Goal: Task Accomplishment & Management: Manage account settings

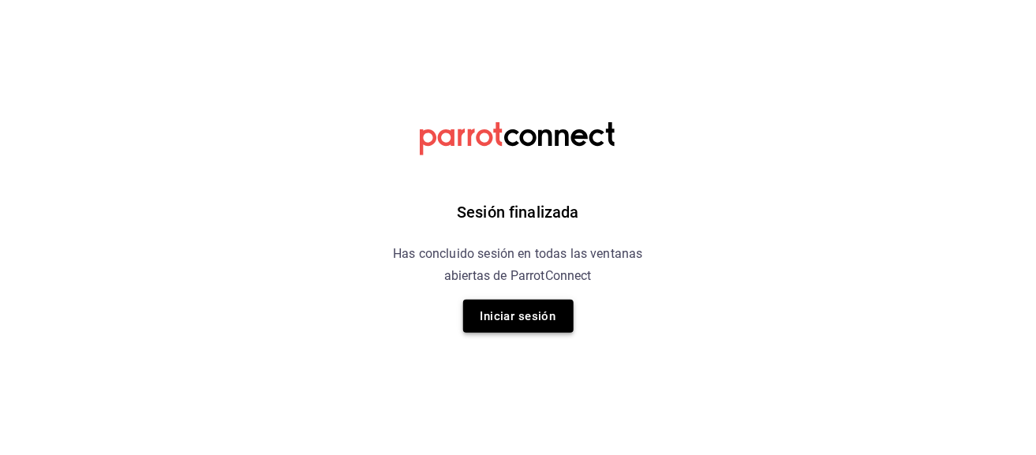
click at [483, 320] on button "Iniciar sesión" at bounding box center [518, 316] width 110 height 33
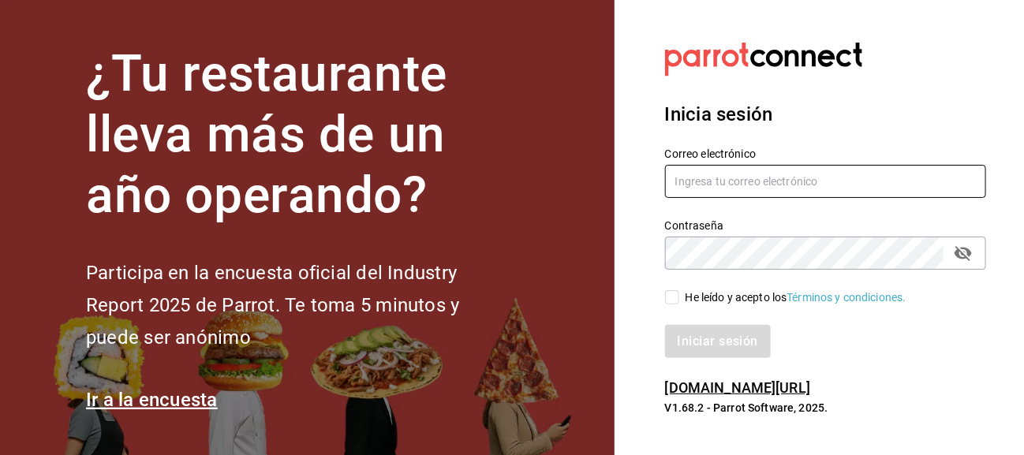
type input "[PERSON_NAME][EMAIL_ADDRESS][DOMAIN_NAME]"
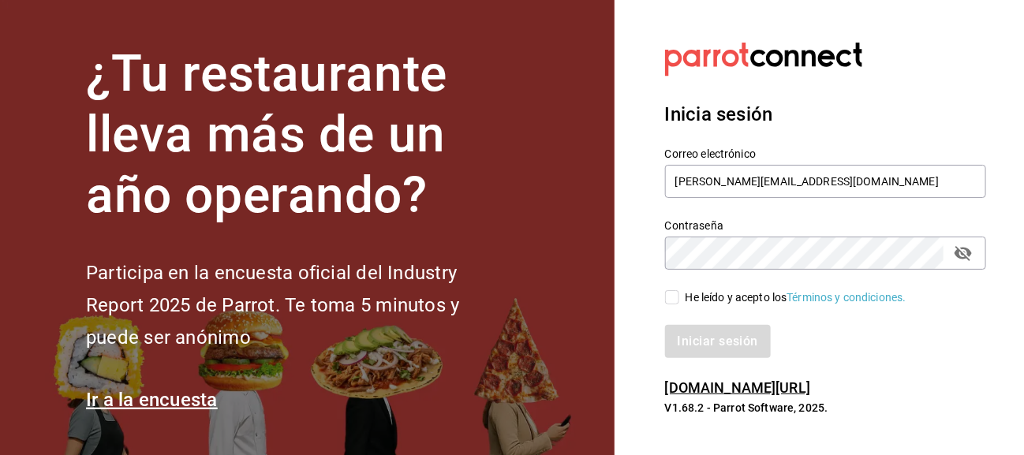
click at [483, 320] on h2 "Participa en la encuesta oficial del Industry Report 2025 de Parrot. Te toma 5 …" at bounding box center [299, 305] width 426 height 96
click at [484, 320] on h2 "Participa en la encuesta oficial del Industry Report 2025 de Parrot. Te toma 5 …" at bounding box center [299, 305] width 426 height 96
click at [677, 298] on input "He leído y acepto los Términos y condiciones." at bounding box center [672, 297] width 14 height 14
checkbox input "true"
click at [689, 334] on button "Iniciar sesión" at bounding box center [718, 341] width 107 height 33
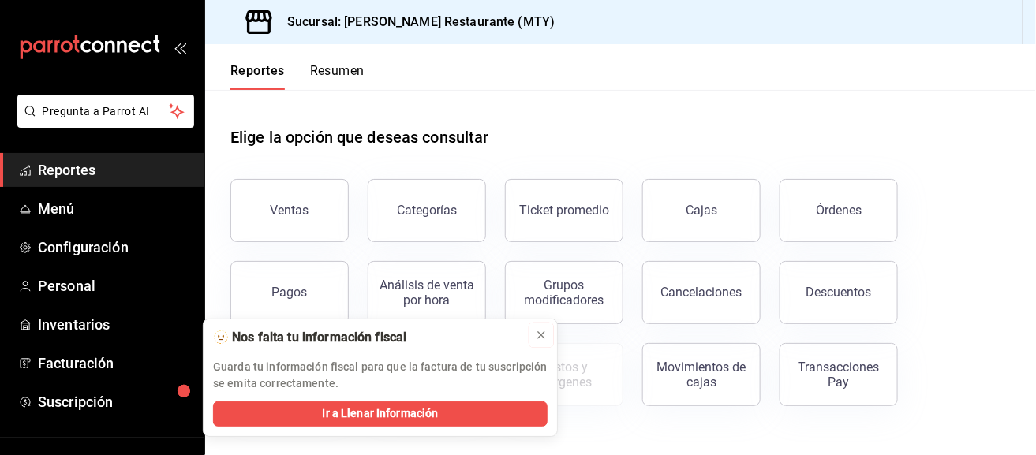
click at [544, 337] on icon at bounding box center [541, 335] width 13 height 13
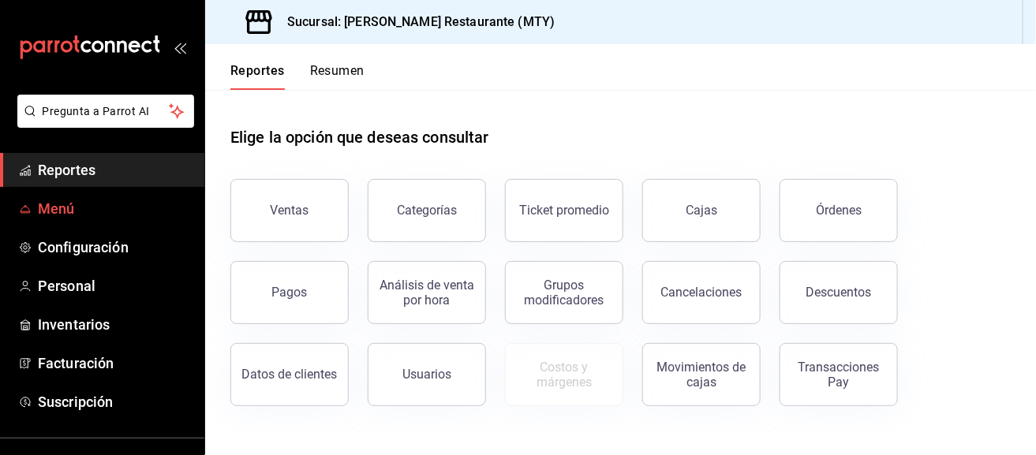
click at [109, 203] on span "Menú" at bounding box center [115, 208] width 154 height 21
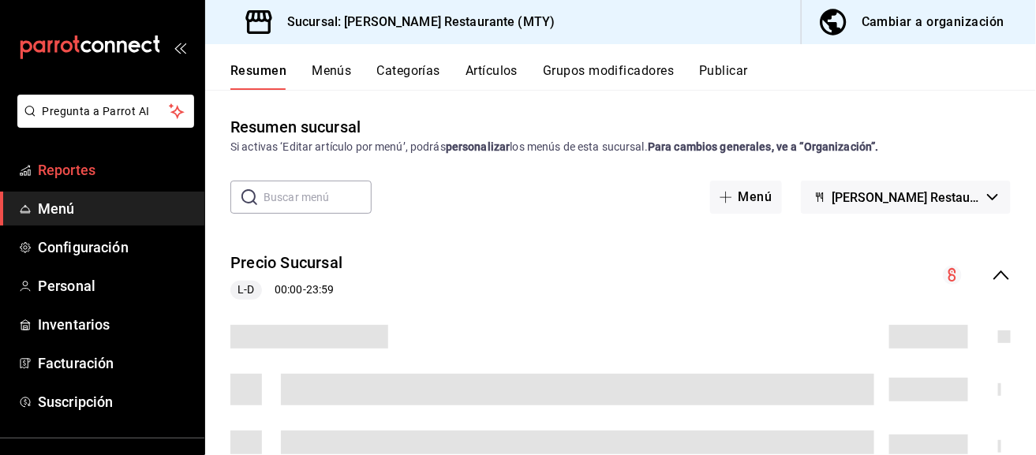
click at [122, 182] on link "Reportes" at bounding box center [102, 170] width 204 height 34
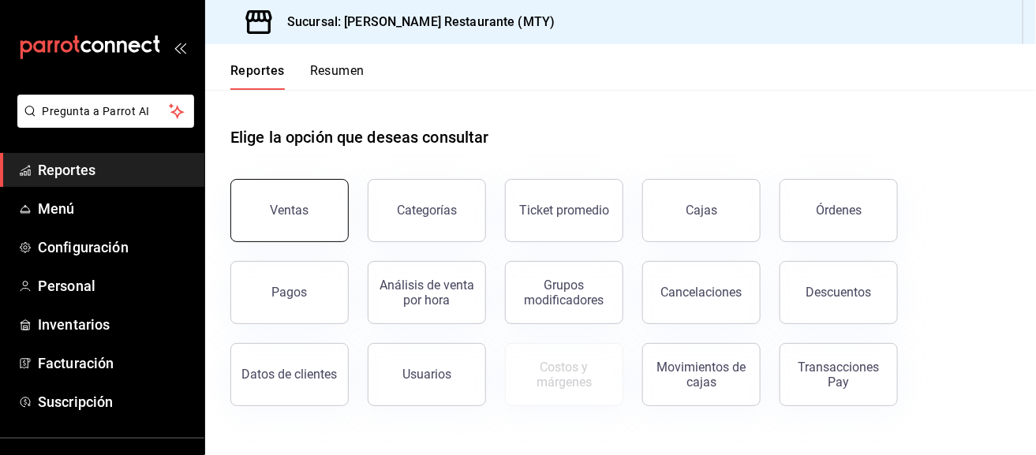
click at [294, 200] on button "Ventas" at bounding box center [289, 210] width 118 height 63
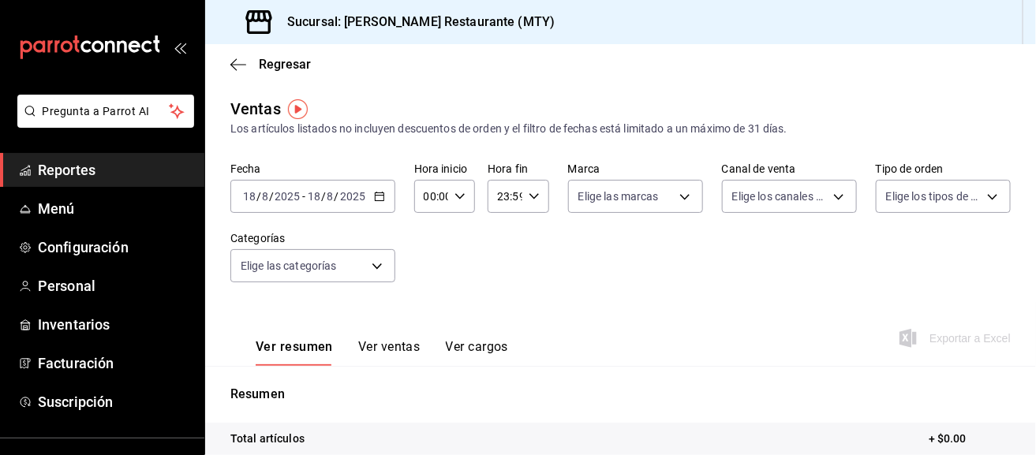
click at [376, 194] on icon "button" at bounding box center [379, 196] width 11 height 11
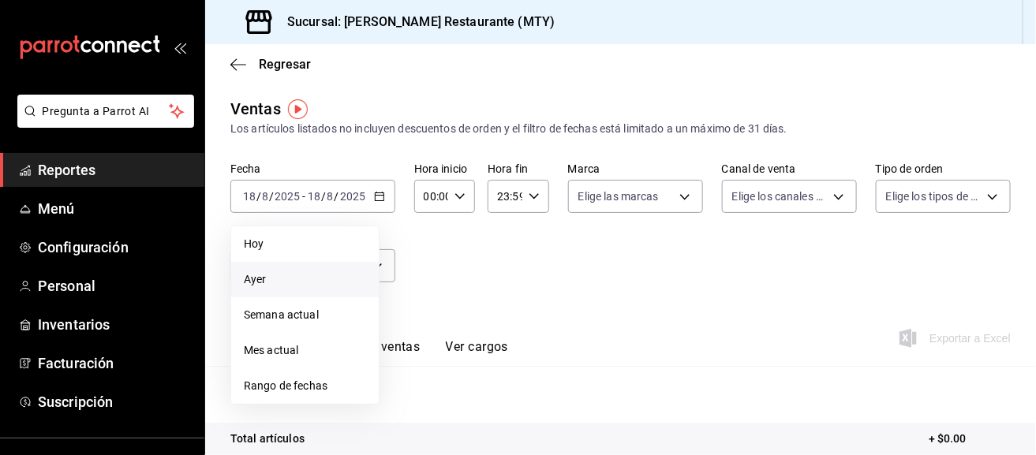
click at [298, 264] on li "Ayer" at bounding box center [305, 279] width 148 height 35
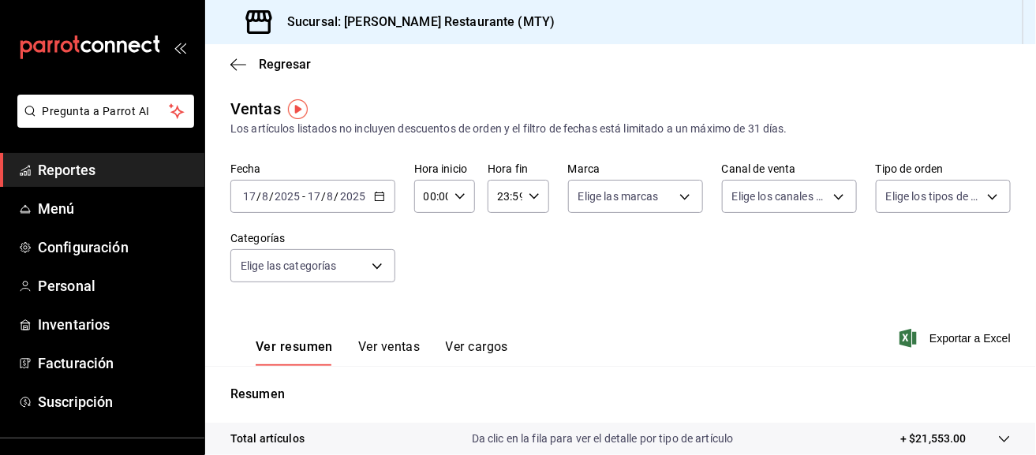
click at [643, 262] on div "Fecha 2025-08-17 17 / 8 / 2025 - 2025-08-17 17 / 8 / 2025 Hora inicio 00:00 Hor…" at bounding box center [620, 231] width 780 height 139
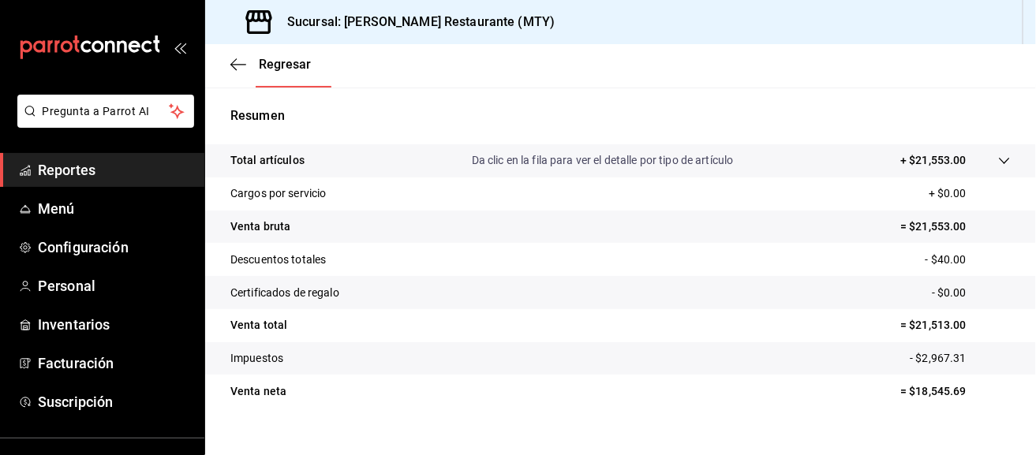
scroll to position [301, 0]
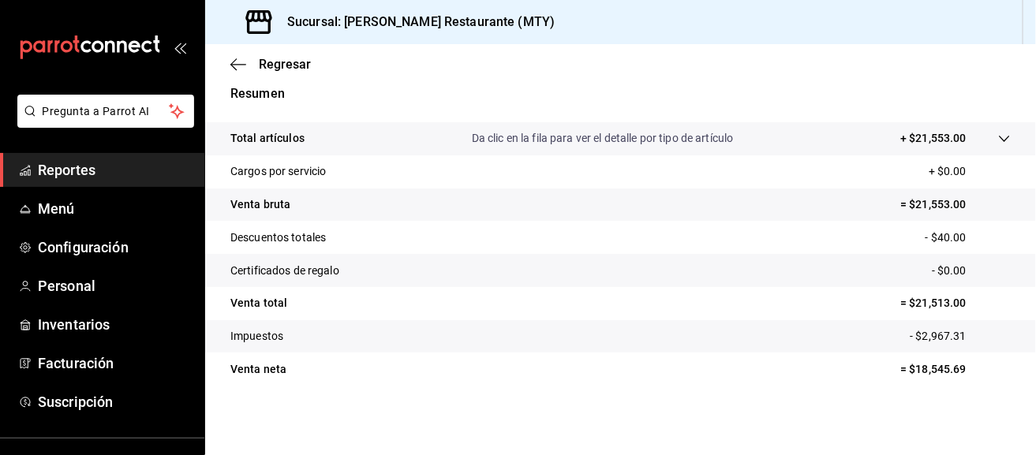
click at [877, 140] on div "Total artículos Da clic en la fila para ver el detalle por tipo de artículo + $…" at bounding box center [598, 138] width 736 height 17
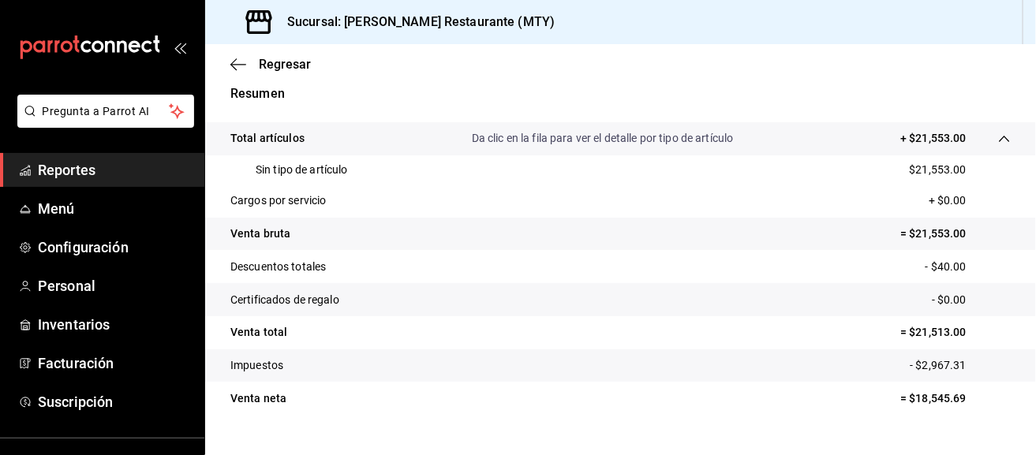
click at [943, 144] on p "+ $21,553.00" at bounding box center [933, 138] width 66 height 17
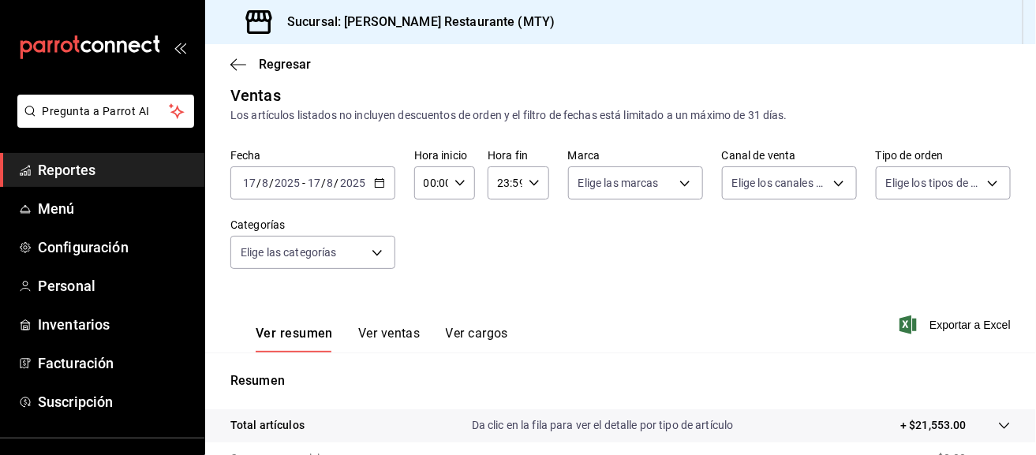
scroll to position [0, 0]
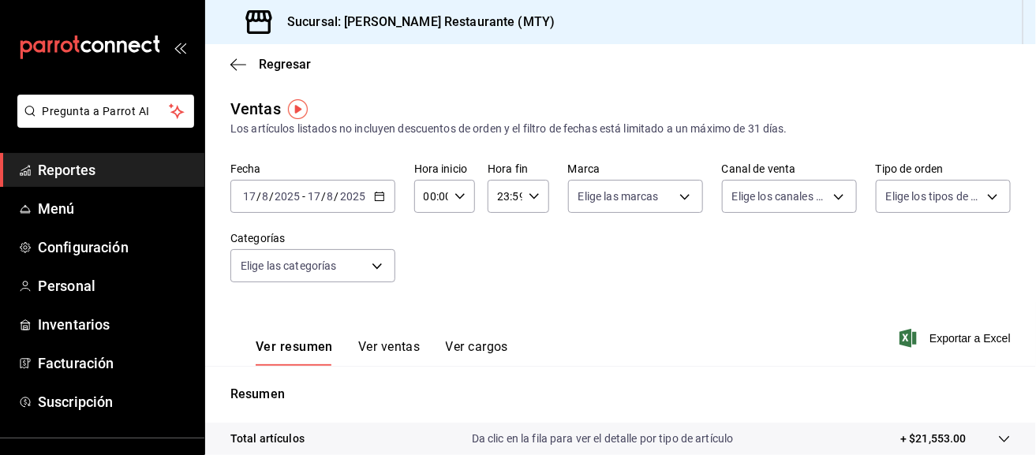
click at [357, 178] on div "Fecha 2025-08-17 17 / 8 / 2025 - 2025-08-17 17 / 8 / 2025" at bounding box center [312, 187] width 165 height 50
click at [370, 192] on div "2025-08-17 17 / 8 / 2025 - 2025-08-17 17 / 8 / 2025" at bounding box center [312, 196] width 165 height 33
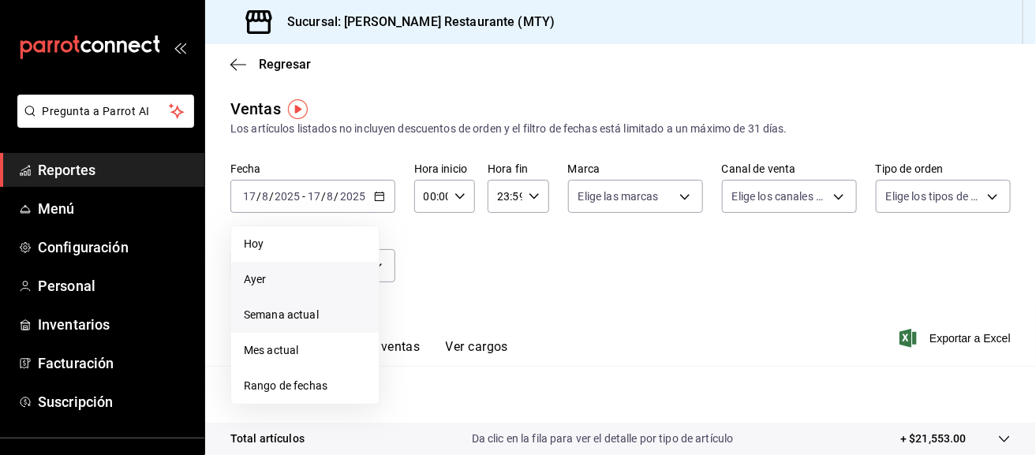
click at [319, 316] on span "Semana actual" at bounding box center [305, 315] width 122 height 17
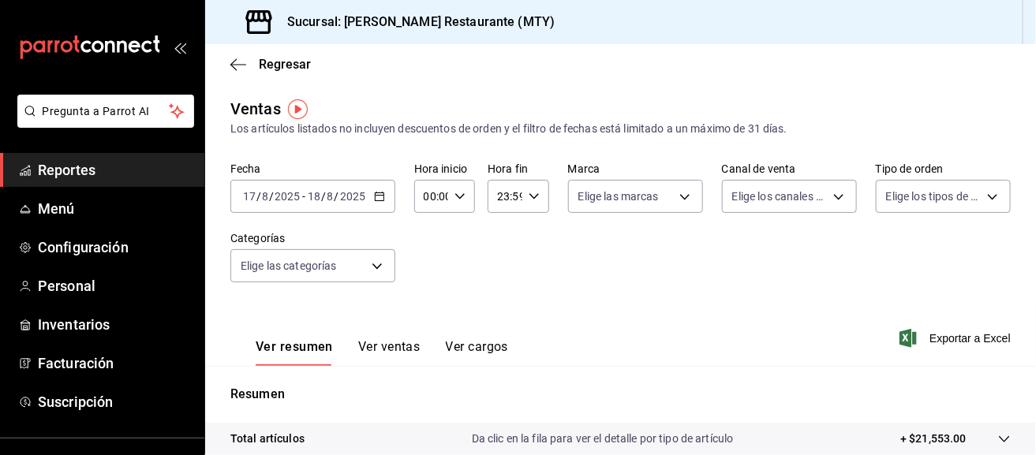
click at [383, 211] on div "2025-08-17 17 / 8 / 2025 - 2025-08-18 18 / 8 / 2025" at bounding box center [312, 196] width 165 height 33
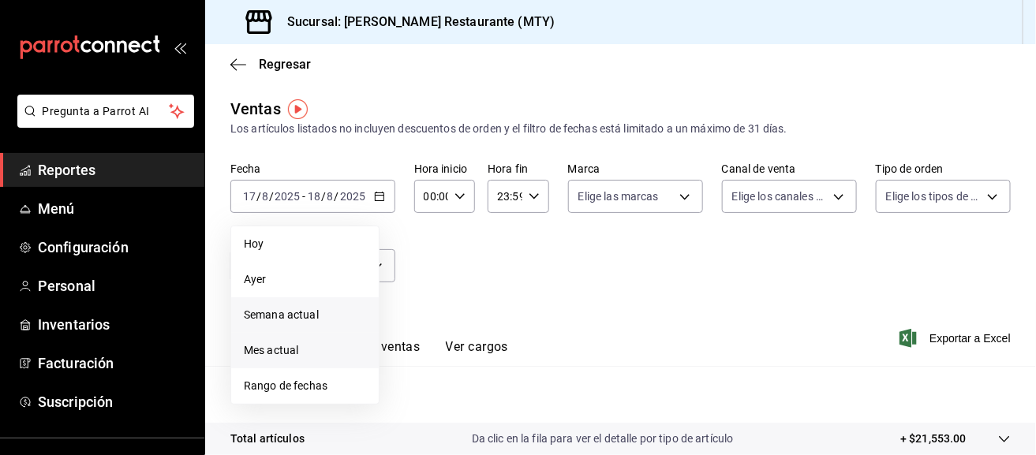
click at [325, 360] on li "Mes actual" at bounding box center [305, 350] width 148 height 35
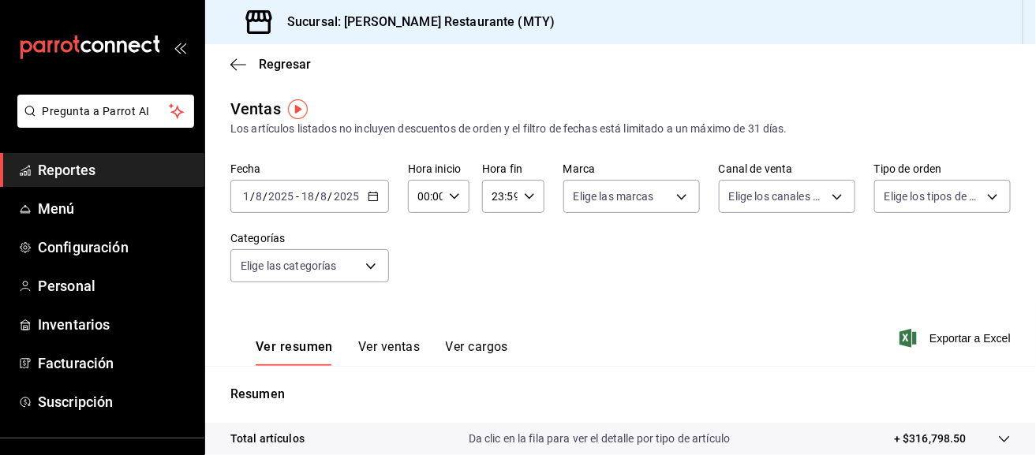
click at [599, 242] on div "Fecha 2025-08-01 1 / 8 / 2025 - 2025-08-18 18 / 8 / 2025 Hora inicio 00:00 Hora…" at bounding box center [620, 231] width 780 height 139
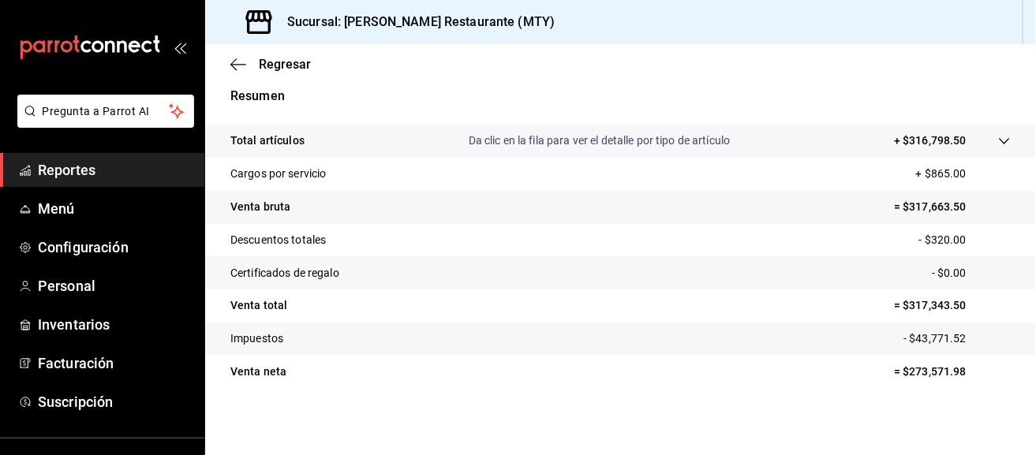
scroll to position [301, 0]
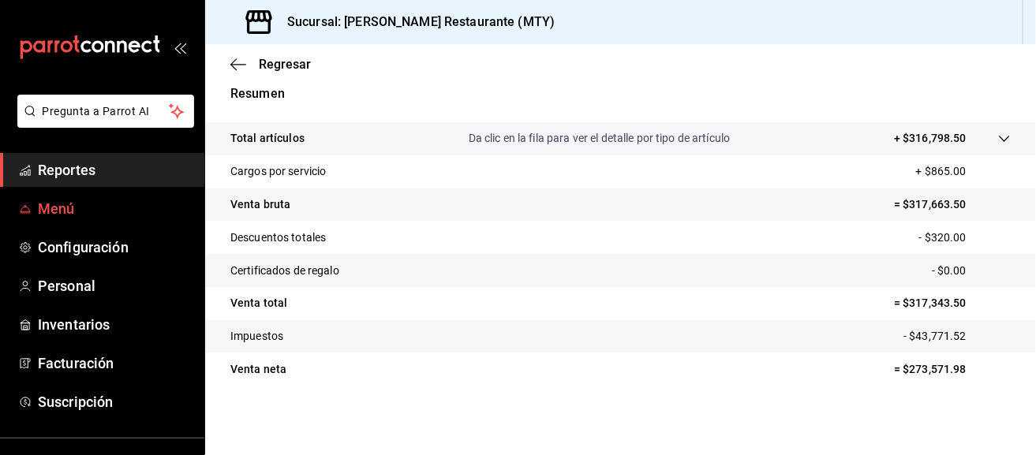
click at [133, 210] on span "Menú" at bounding box center [115, 208] width 154 height 21
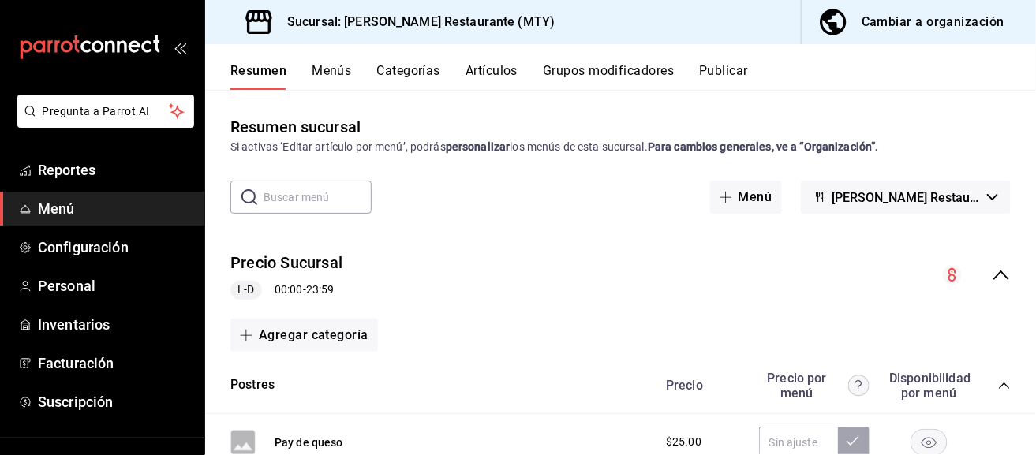
click at [334, 70] on button "Menús" at bounding box center [331, 76] width 39 height 27
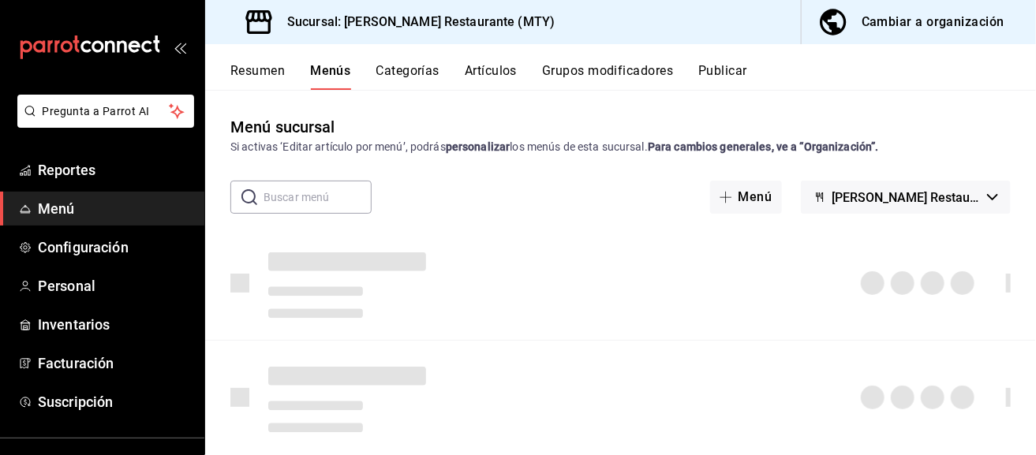
click at [477, 69] on button "Artículos" at bounding box center [491, 76] width 52 height 27
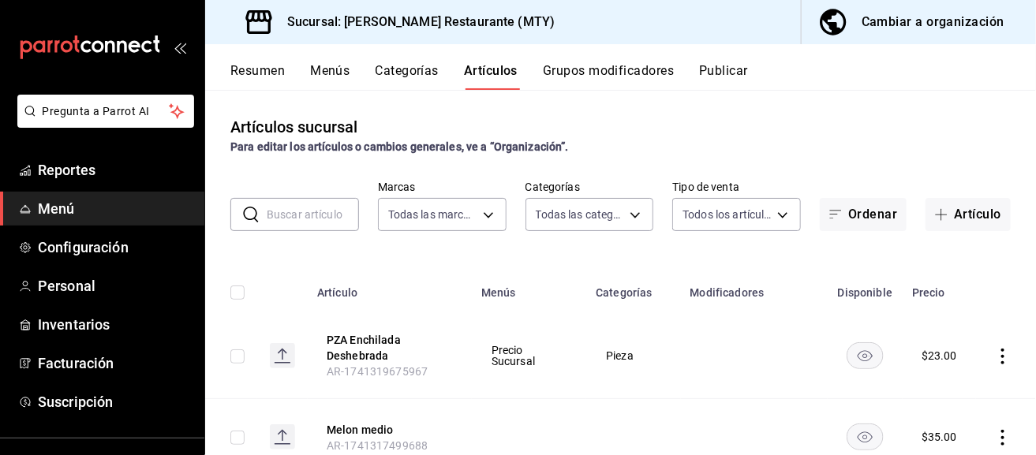
type input "c810c05d-3a57-4270-a79a-aba8b21f117c"
type input "3388c51c-7f96-485c-b5c9-26402b48aa6a,fdbfb292-4ea8-42ca-8508-afb7b984c6cd,4f057…"
click at [392, 69] on button "Categorías" at bounding box center [407, 76] width 64 height 27
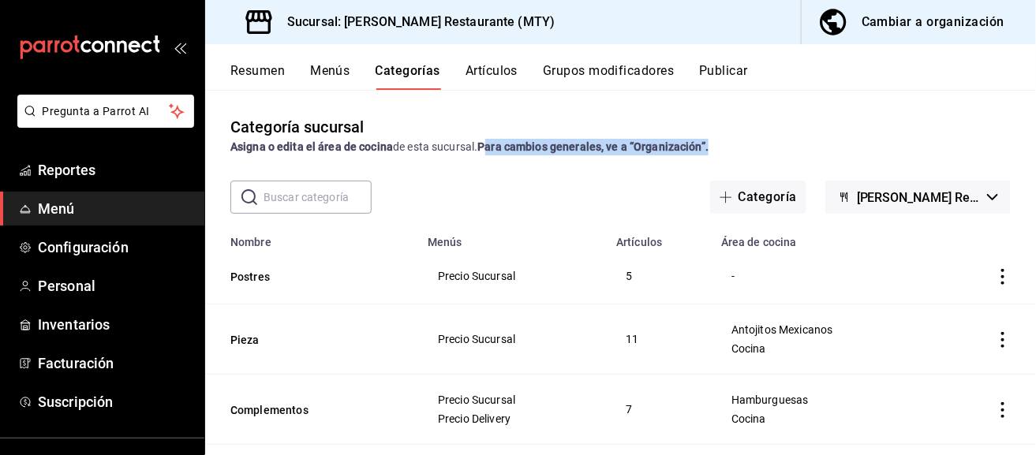
drag, startPoint x: 609, startPoint y: 151, endPoint x: 486, endPoint y: 151, distance: 123.1
click at [486, 151] on div "Asigna o edita el área de cocina de esta sucursal. Para cambios generales, ve a…" at bounding box center [620, 147] width 780 height 17
click at [529, 139] on div "Asigna o edita el área de cocina de esta sucursal. Para cambios generales, ve a…" at bounding box center [620, 147] width 780 height 17
drag, startPoint x: 484, startPoint y: 148, endPoint x: 671, endPoint y: 140, distance: 187.1
click at [671, 140] on strong "Para cambios generales, ve a “Organización”." at bounding box center [592, 146] width 231 height 13
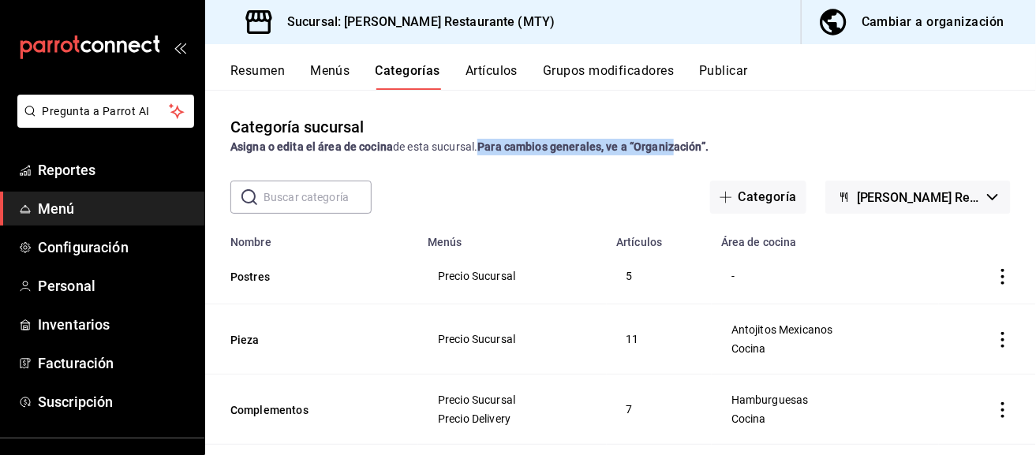
click at [671, 140] on strong "Para cambios generales, ve a “Organización”." at bounding box center [592, 146] width 231 height 13
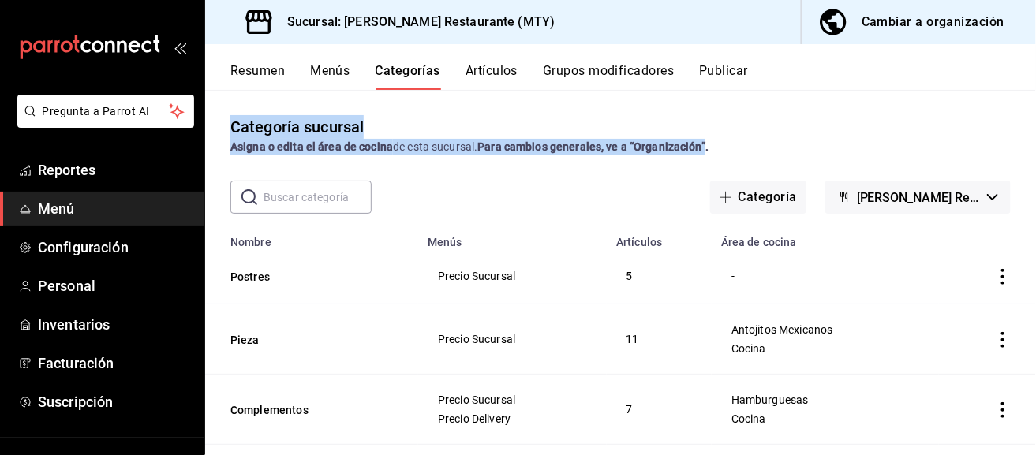
drag, startPoint x: 706, startPoint y: 145, endPoint x: 232, endPoint y: 130, distance: 474.3
click at [232, 130] on div "Categoría sucursal Asigna o edita el área de cocina de esta sucursal. Para camb…" at bounding box center [620, 135] width 831 height 40
click at [232, 130] on div "Categoría sucursal" at bounding box center [296, 127] width 133 height 24
drag, startPoint x: 229, startPoint y: 124, endPoint x: 712, endPoint y: 140, distance: 483.8
click at [712, 140] on div "Categoría sucursal Asigna o edita el área de cocina de esta sucursal. Para camb…" at bounding box center [620, 135] width 831 height 40
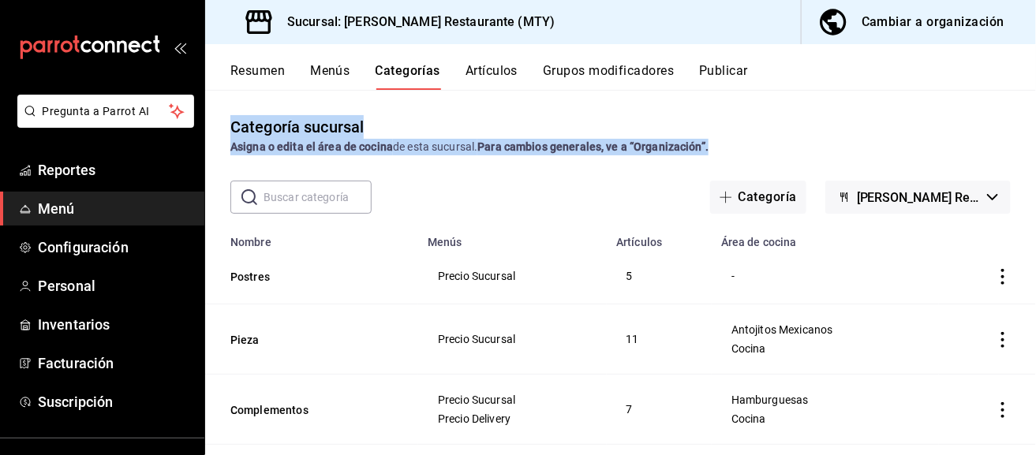
click at [712, 140] on div "Asigna o edita el área de cocina de esta sucursal. Para cambios generales, ve a…" at bounding box center [620, 147] width 780 height 17
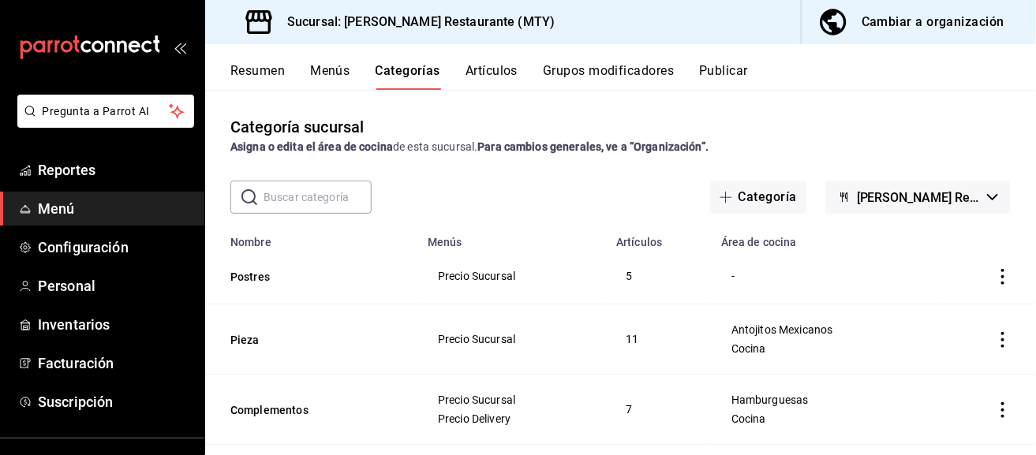
click at [272, 143] on strong "Asigna o edita el área de cocina" at bounding box center [311, 146] width 162 height 13
click at [582, 220] on div "Categoría sucursal Asigna o edita el área de cocina de esta sucursal. Para camb…" at bounding box center [620, 272] width 831 height 364
click at [482, 72] on button "Artículos" at bounding box center [491, 76] width 52 height 27
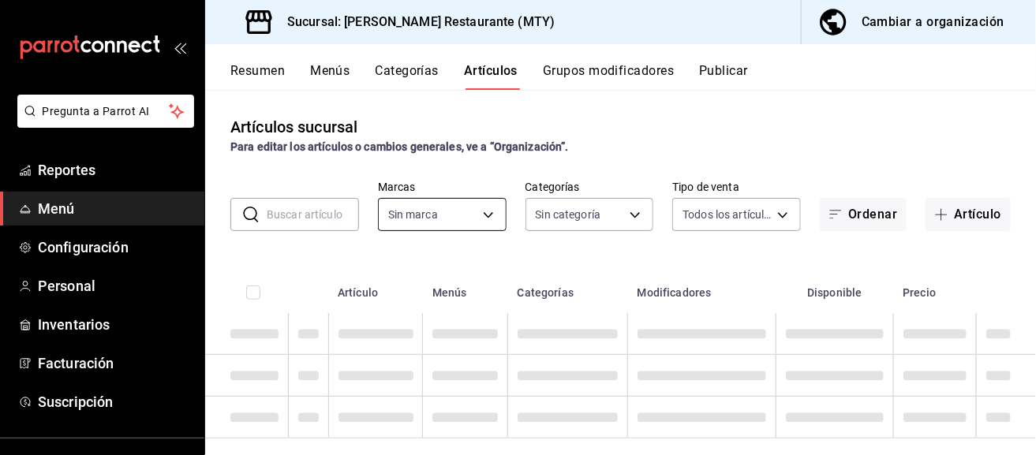
type input "c810c05d-3a57-4270-a79a-aba8b21f117c"
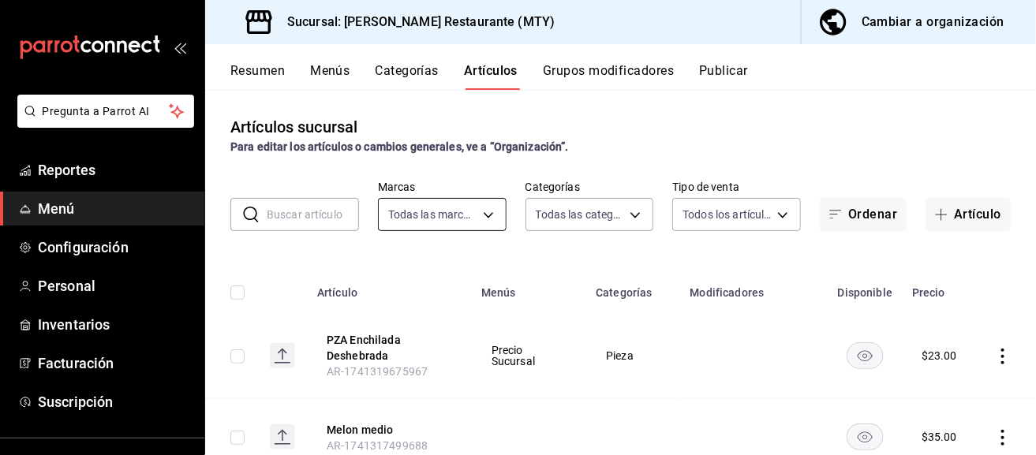
type input "3388c51c-7f96-485c-b5c9-26402b48aa6a,fdbfb292-4ea8-42ca-8508-afb7b984c6cd,4f057…"
click at [980, 206] on button "Artículo" at bounding box center [967, 214] width 85 height 33
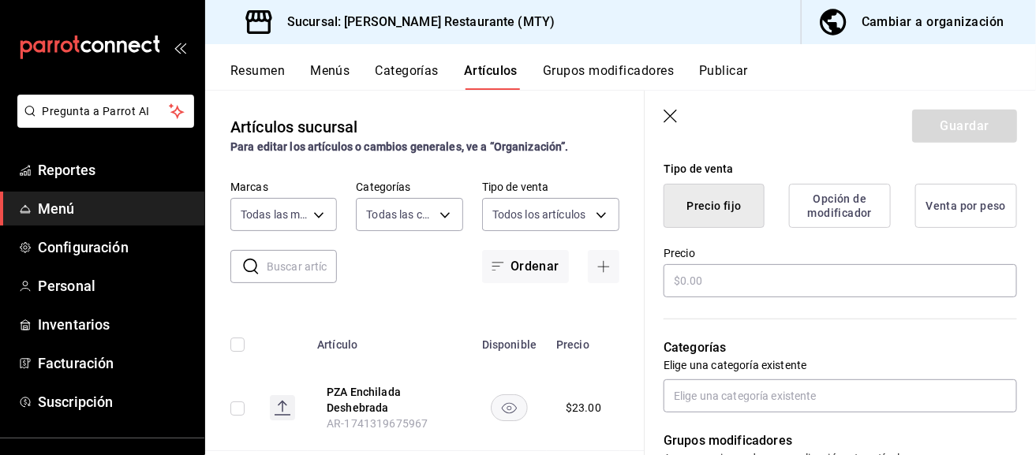
scroll to position [394, 0]
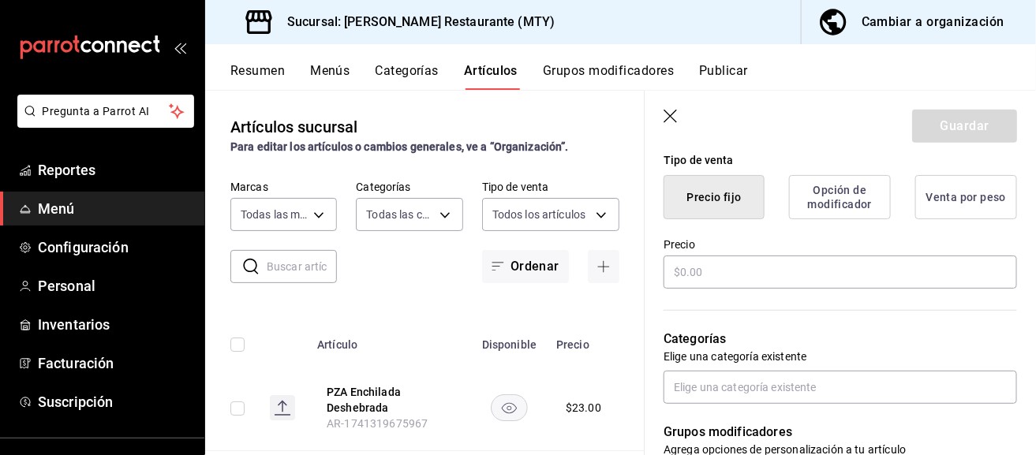
click at [857, 212] on button "Opción de modificador" at bounding box center [840, 197] width 102 height 44
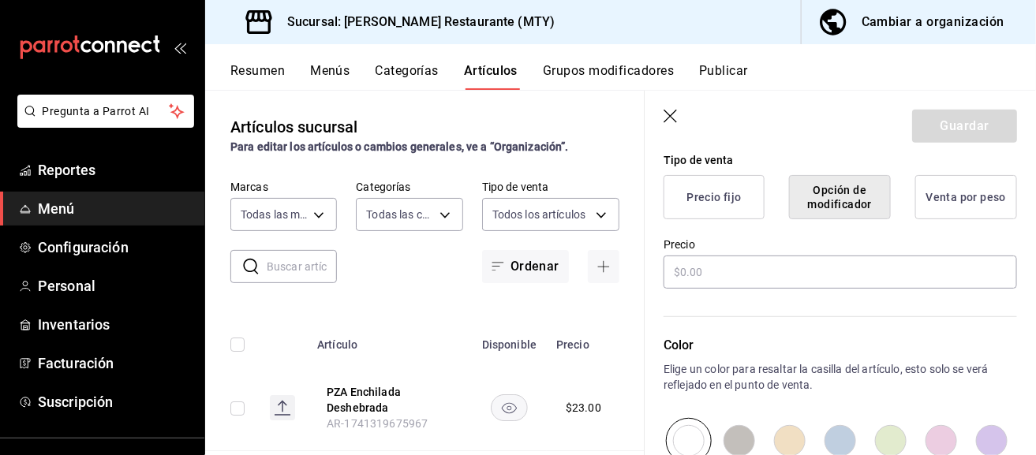
click at [958, 198] on button "Venta por peso" at bounding box center [966, 197] width 102 height 44
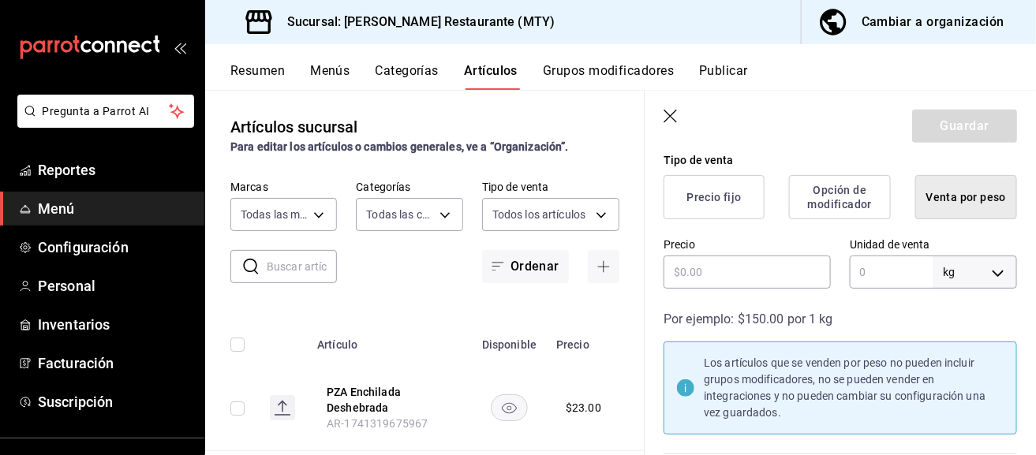
click at [685, 211] on button "Precio fijo" at bounding box center [713, 197] width 101 height 44
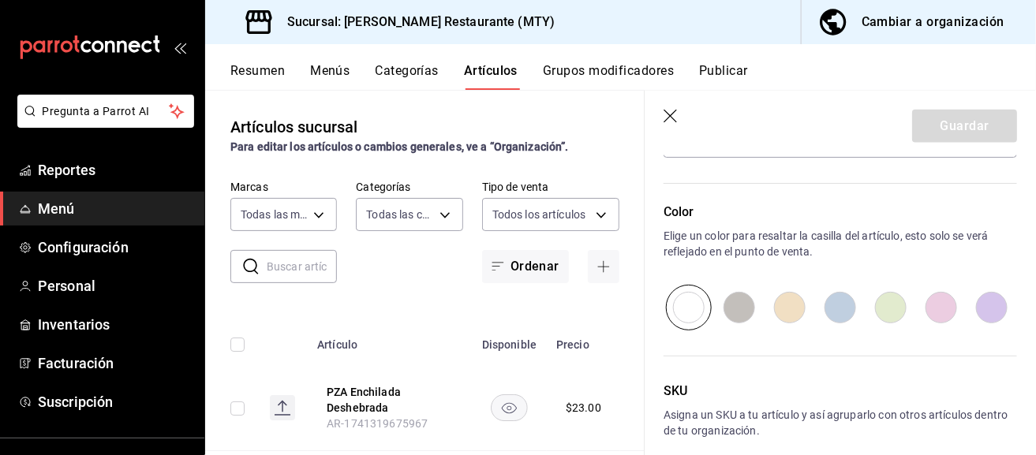
scroll to position [489, 0]
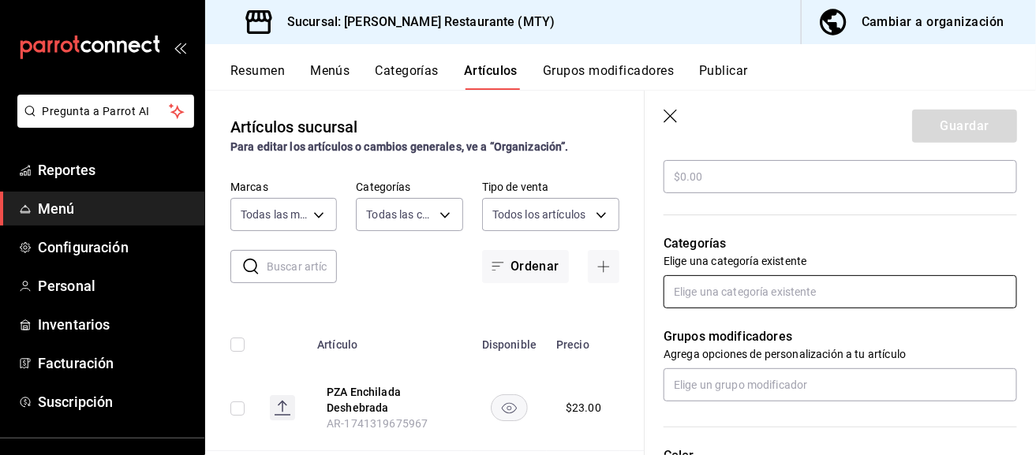
click at [737, 297] on input "text" at bounding box center [839, 291] width 353 height 33
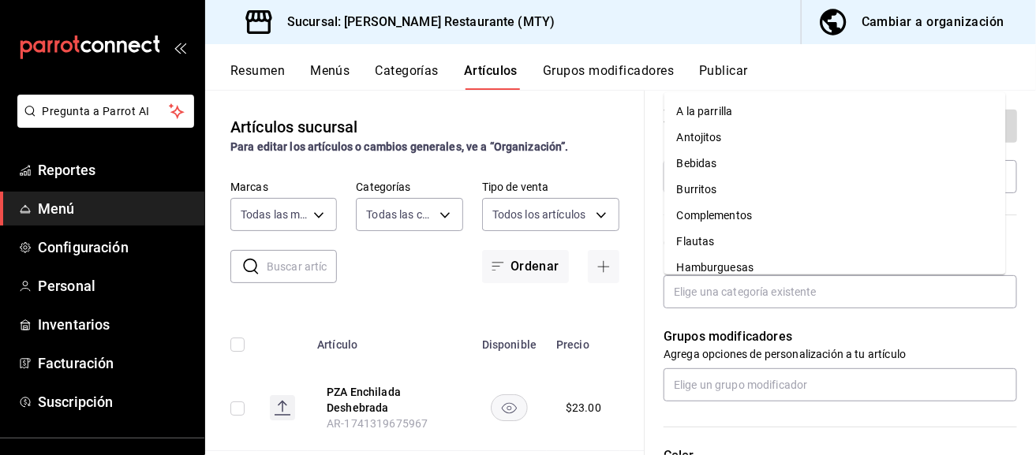
click at [760, 349] on p "Agrega opciones de personalización a tu artículo" at bounding box center [839, 354] width 353 height 16
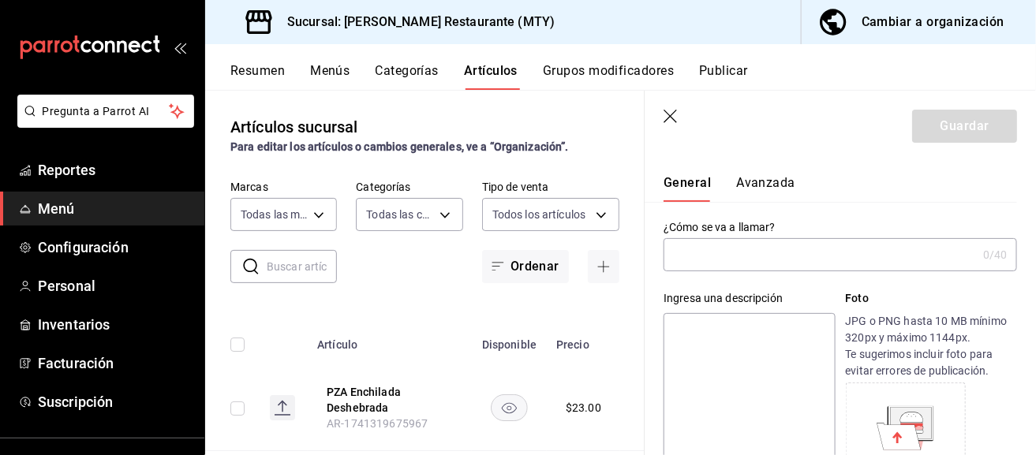
scroll to position [0, 0]
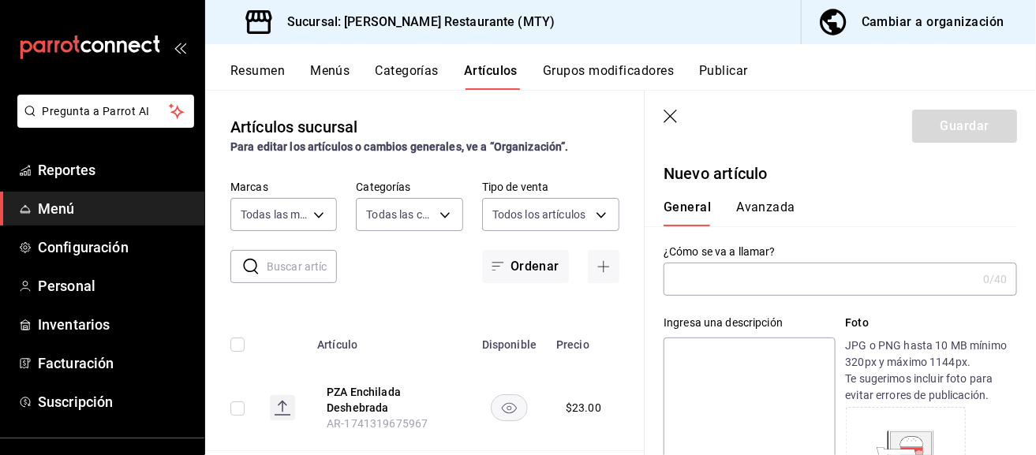
click at [770, 202] on button "Avanzada" at bounding box center [765, 213] width 59 height 27
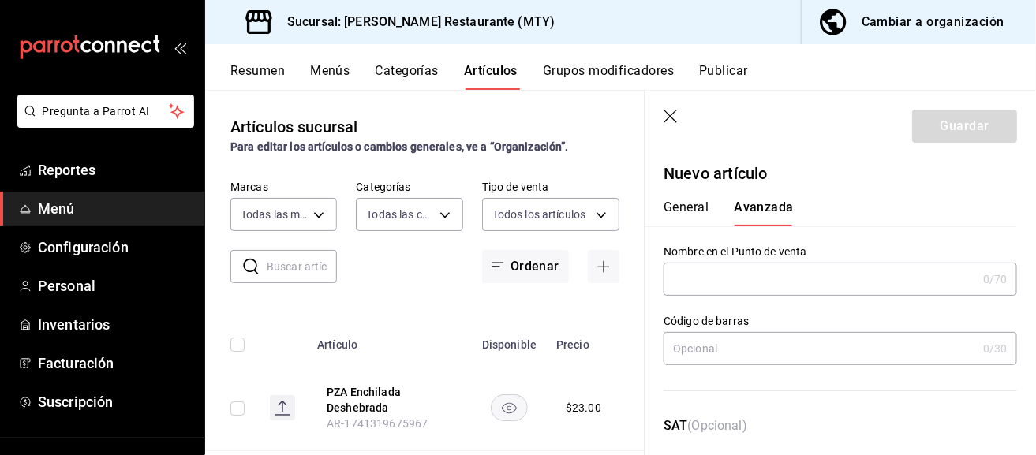
click at [753, 269] on input "text" at bounding box center [819, 279] width 313 height 32
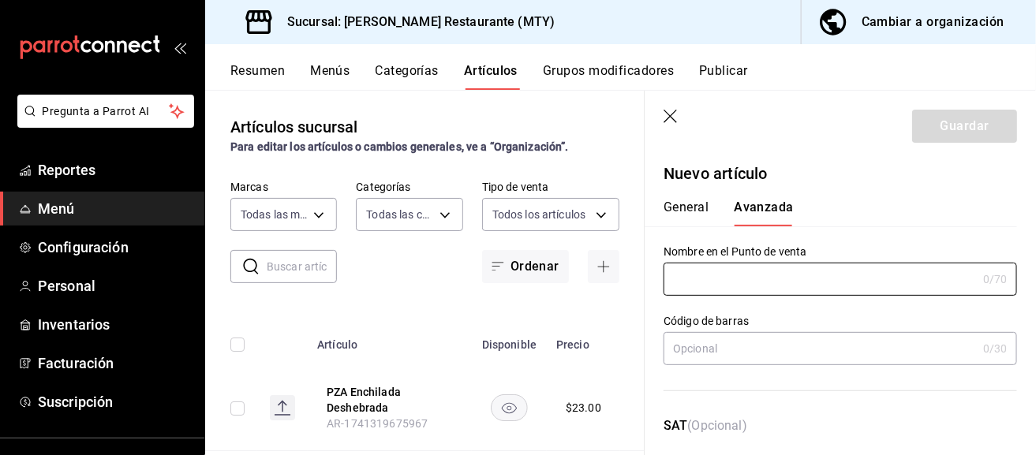
click at [672, 128] on header "Guardar" at bounding box center [839, 123] width 391 height 65
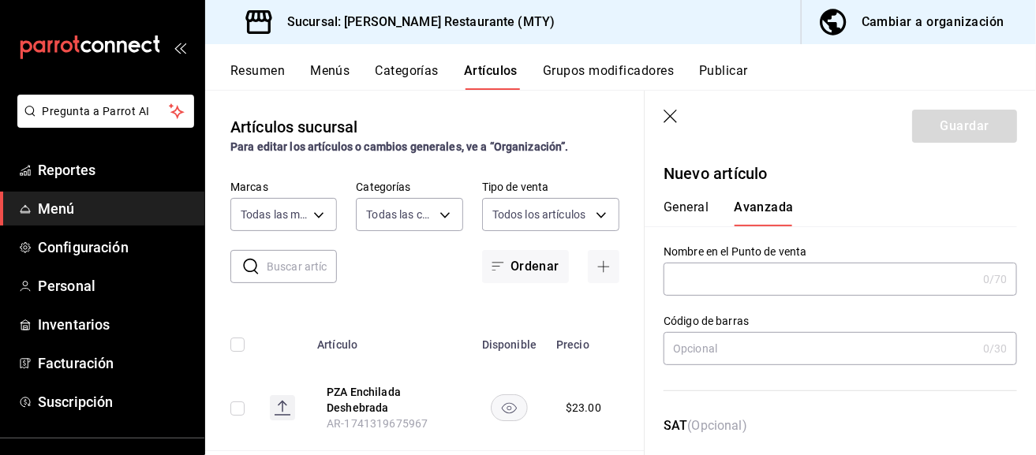
click at [667, 100] on header "Guardar" at bounding box center [839, 123] width 391 height 65
click at [667, 118] on icon "button" at bounding box center [671, 118] width 16 height 16
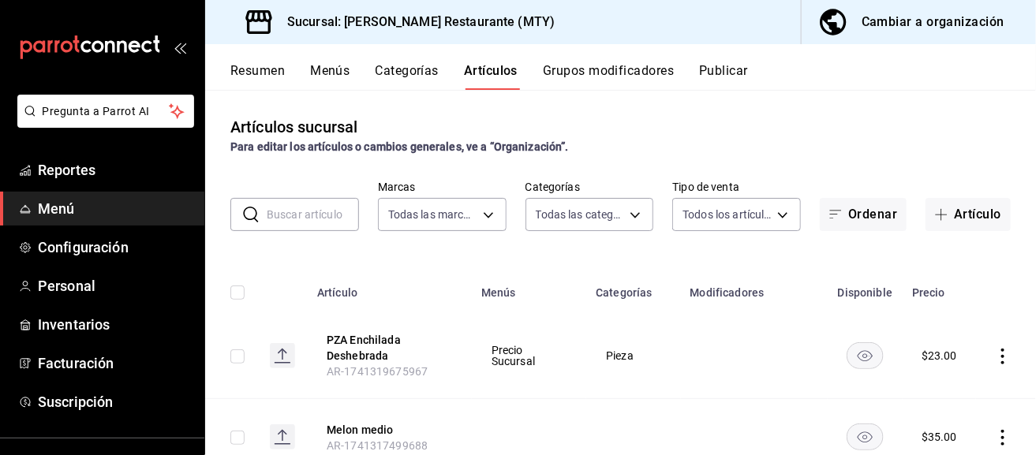
click at [388, 69] on button "Categorías" at bounding box center [407, 76] width 64 height 27
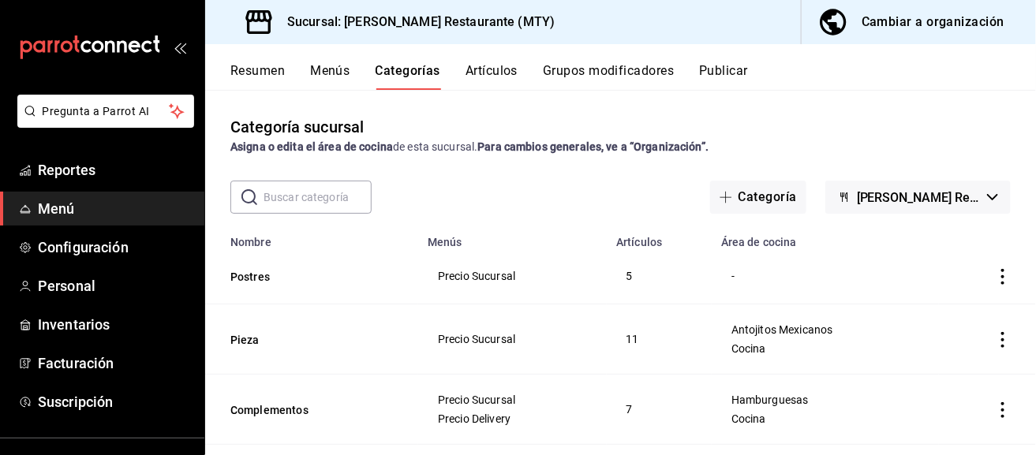
click at [502, 66] on button "Artículos" at bounding box center [491, 76] width 52 height 27
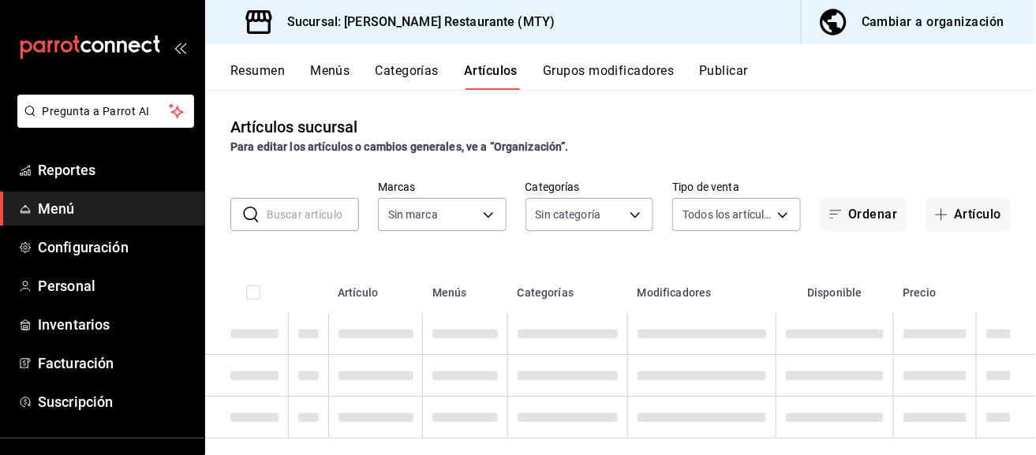
type input "c810c05d-3a57-4270-a79a-aba8b21f117c"
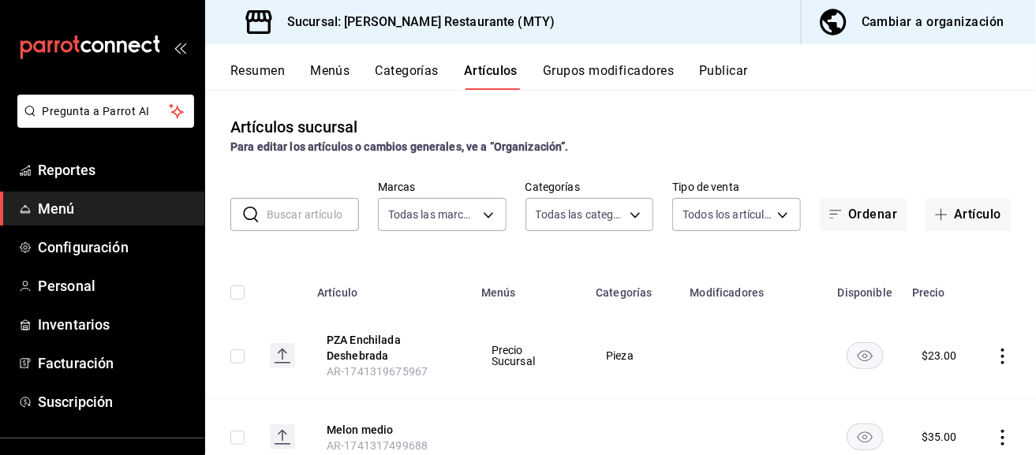
type input "3388c51c-7f96-485c-b5c9-26402b48aa6a,fdbfb292-4ea8-42ca-8508-afb7b984c6cd,4f057…"
click at [380, 72] on button "Categorías" at bounding box center [407, 76] width 64 height 27
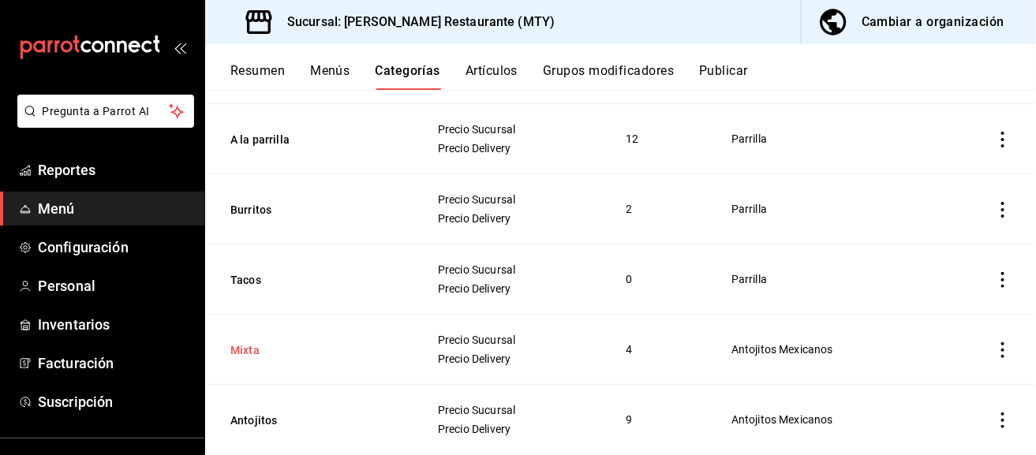
click at [254, 342] on button "Mixta" at bounding box center [309, 350] width 158 height 16
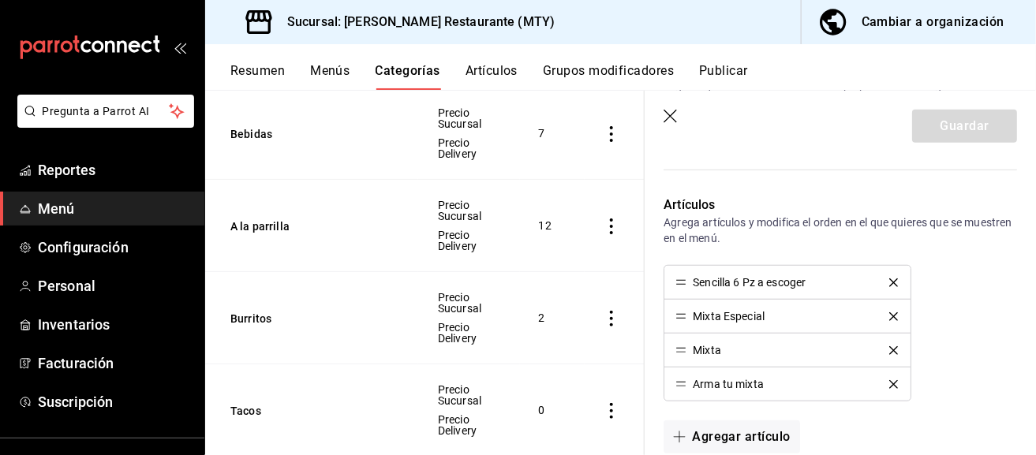
scroll to position [338, 0]
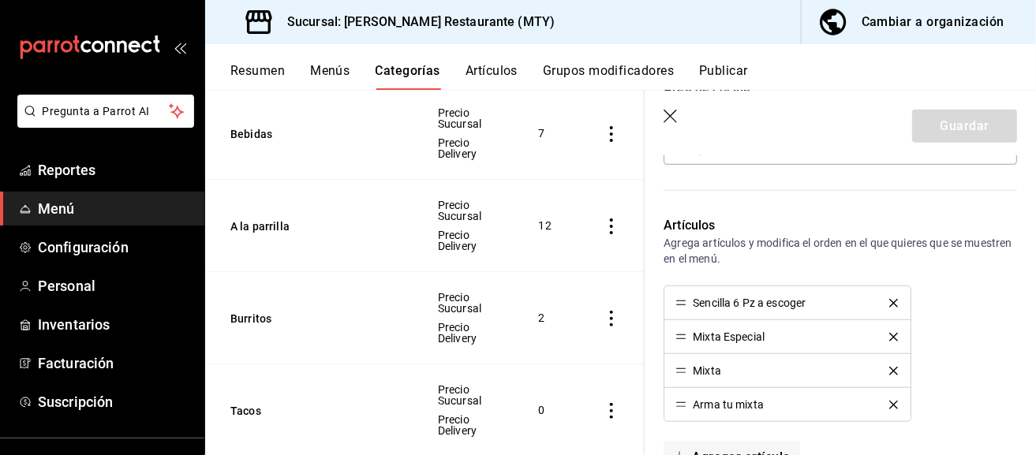
click at [358, 67] on div "Resumen Menús Categorías Artículos Grupos modificadores Publicar" at bounding box center [632, 76] width 805 height 27
click at [354, 67] on div "Resumen Menús Categorías Artículos Grupos modificadores Publicar" at bounding box center [632, 76] width 805 height 27
click at [338, 74] on button "Menús" at bounding box center [329, 76] width 39 height 27
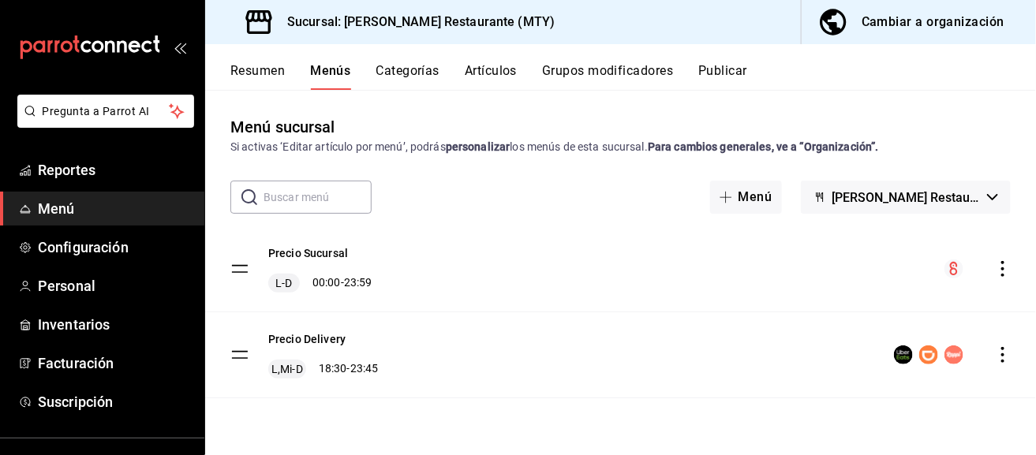
click at [1010, 278] on div "menu-maker-table" at bounding box center [977, 269] width 66 height 19
click at [1001, 270] on icon "actions" at bounding box center [1003, 269] width 16 height 16
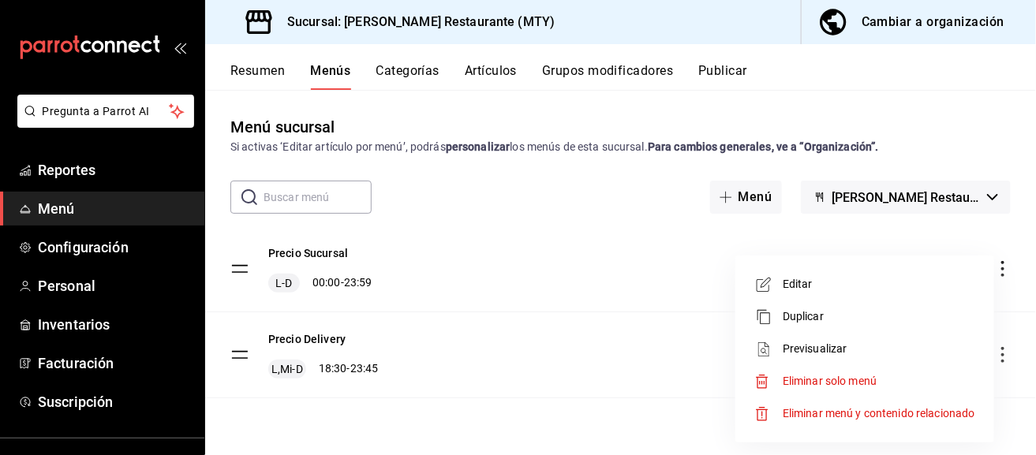
click at [644, 391] on div at bounding box center [518, 227] width 1036 height 455
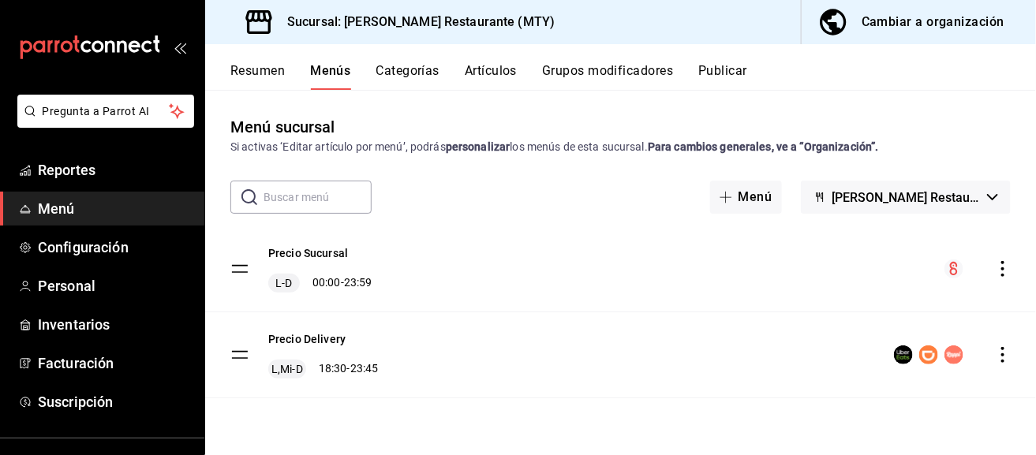
click at [1003, 265] on icon "actions" at bounding box center [1003, 269] width 16 height 16
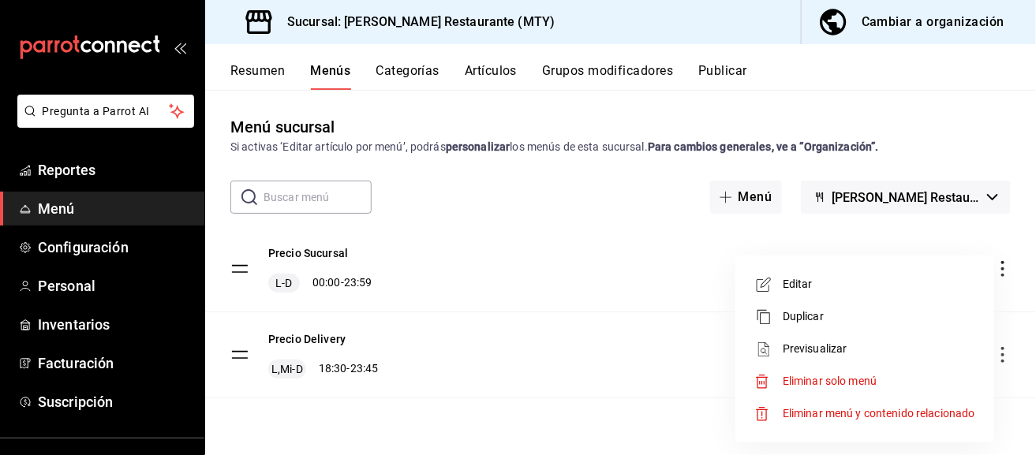
click at [504, 190] on div at bounding box center [518, 227] width 1036 height 455
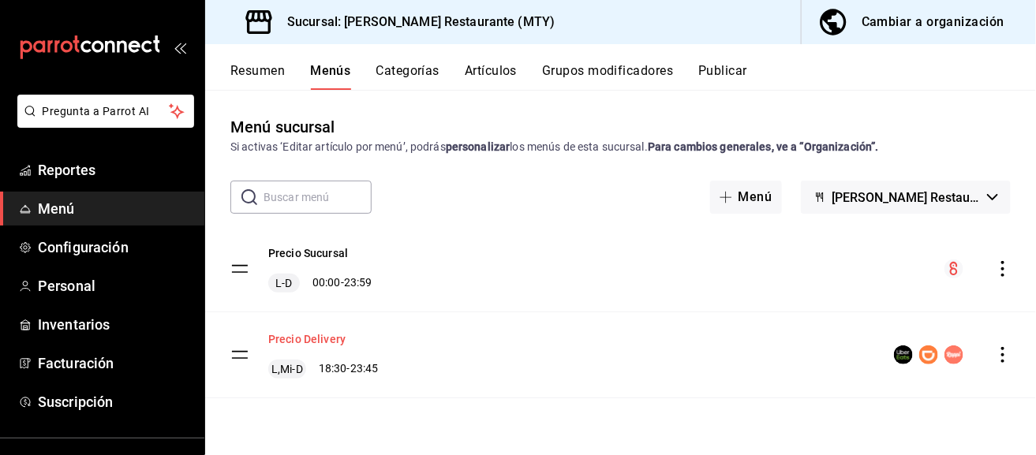
click at [301, 338] on button "Precio Delivery" at bounding box center [306, 339] width 77 height 16
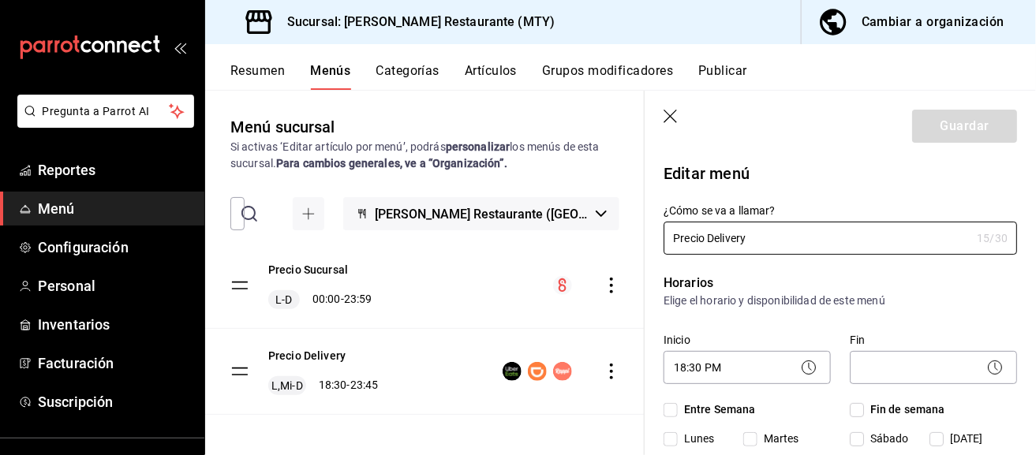
checkbox input "true"
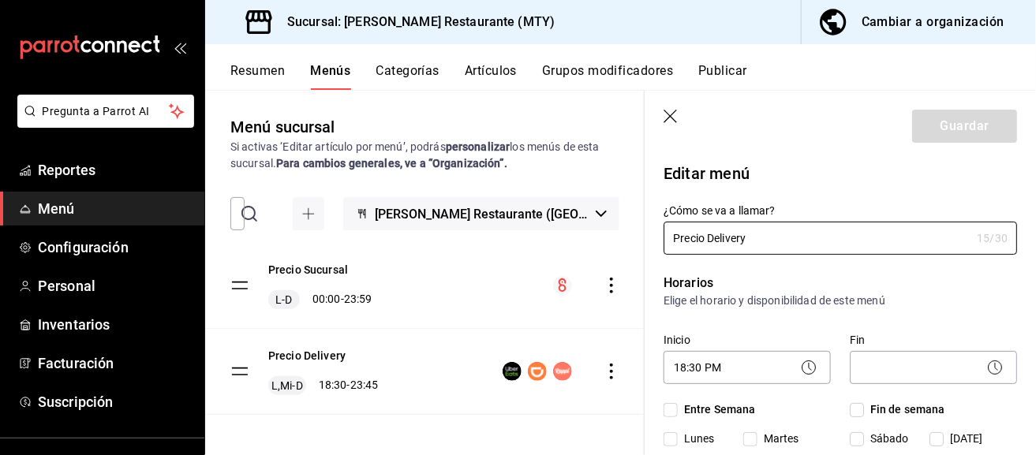
checkbox input "true"
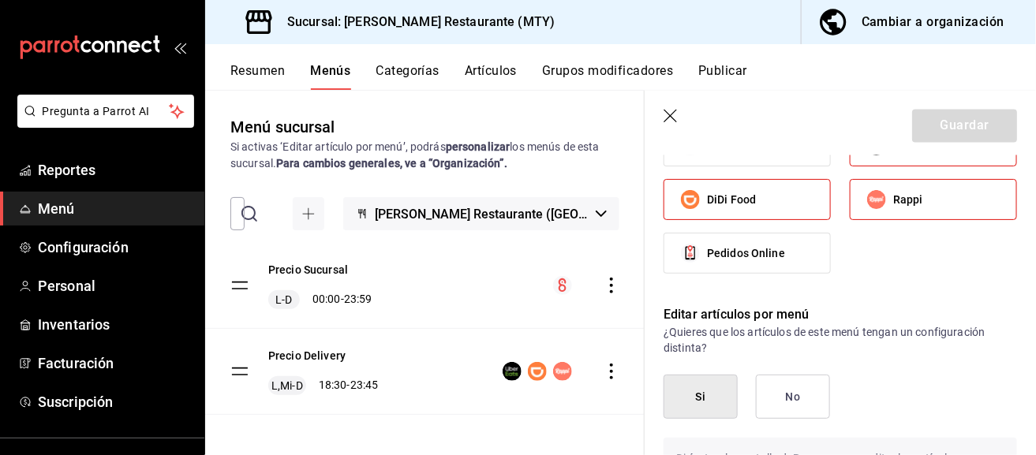
scroll to position [3, 0]
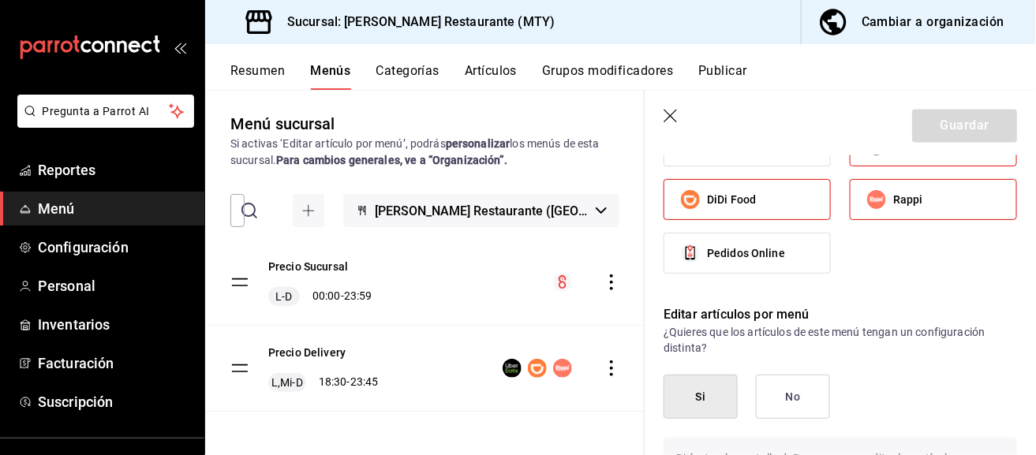
click at [249, 372] on div "Precio Delivery L,Mi-D 18:30 - 23:45" at bounding box center [304, 368] width 148 height 47
click at [332, 349] on button "Precio Delivery" at bounding box center [306, 353] width 77 height 16
click at [603, 369] on icon "actions" at bounding box center [611, 368] width 16 height 16
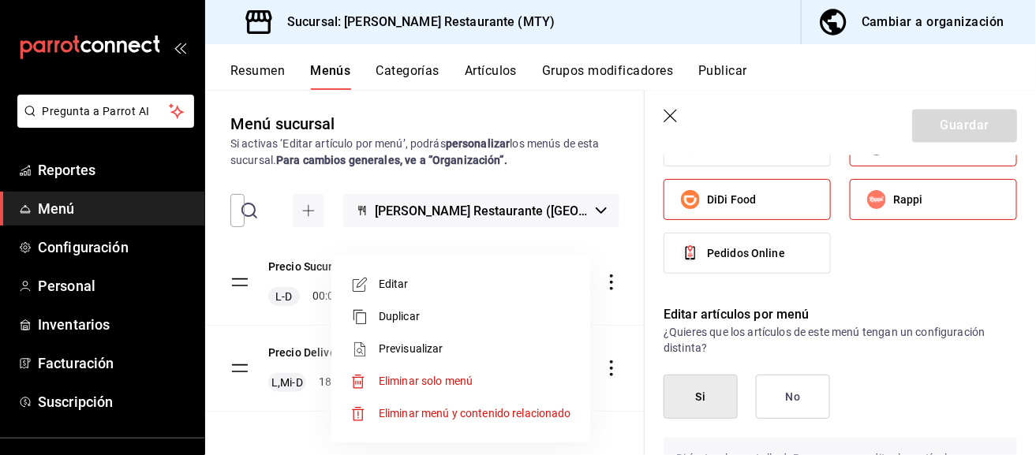
click at [827, 75] on div at bounding box center [518, 227] width 1036 height 455
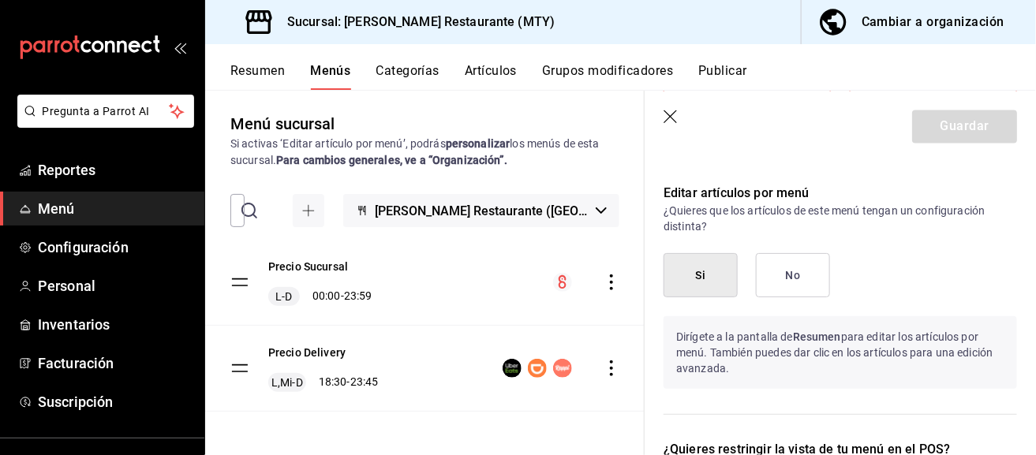
scroll to position [1183, 0]
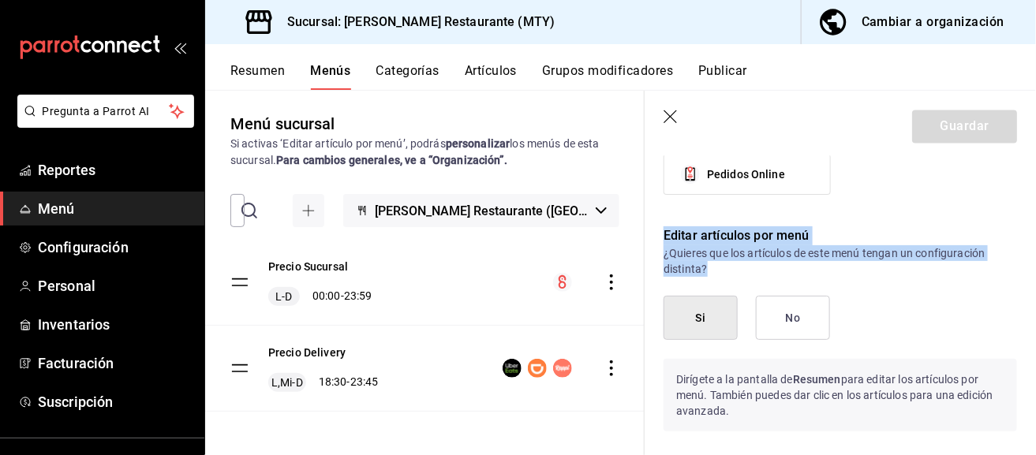
drag, startPoint x: 665, startPoint y: 237, endPoint x: 954, endPoint y: 260, distance: 289.6
click at [954, 260] on div "Editar artículos por menú ¿Quieres que los artículos de este menú tengan un con…" at bounding box center [830, 335] width 372 height 256
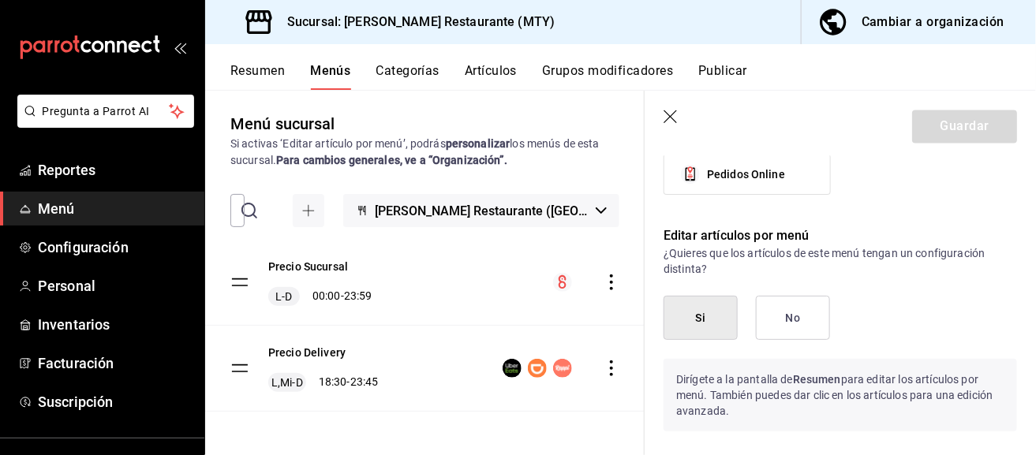
drag, startPoint x: 953, startPoint y: 284, endPoint x: 900, endPoint y: 284, distance: 52.9
click at [953, 284] on div "Editar artículos por menú ¿Quieres que los artículos de este menú tengan un con…" at bounding box center [830, 335] width 372 height 256
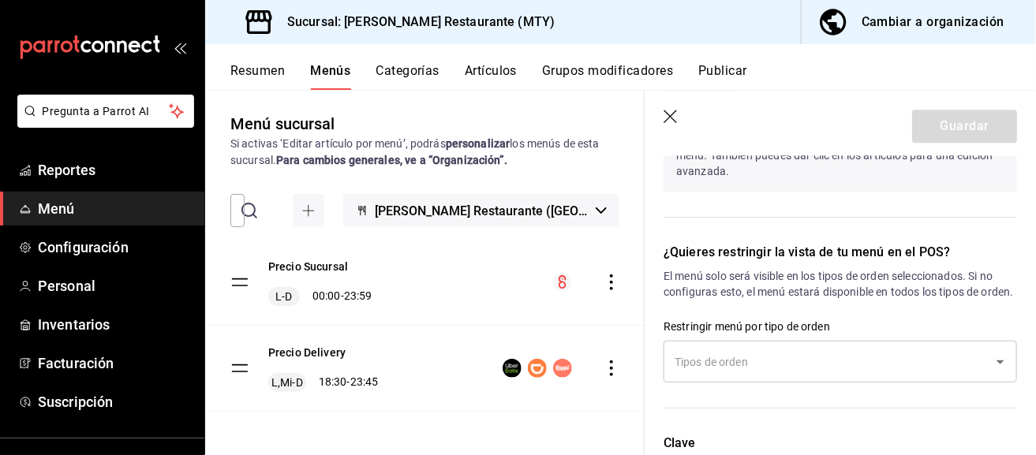
scroll to position [1402, 0]
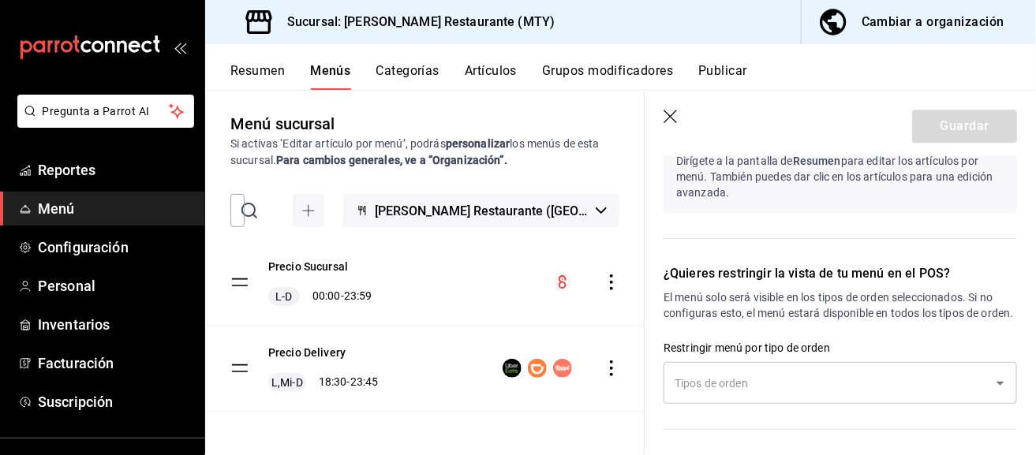
click at [824, 387] on input "text" at bounding box center [828, 383] width 316 height 28
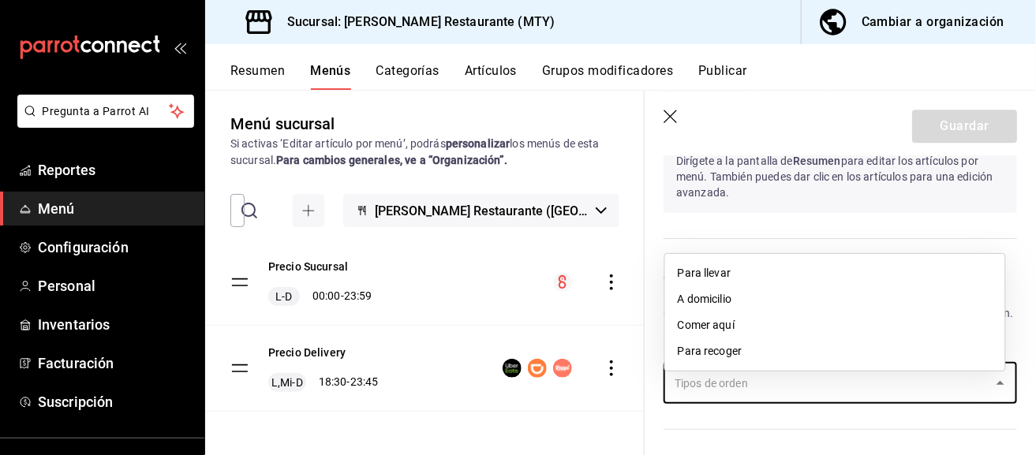
click at [824, 387] on input "text" at bounding box center [828, 383] width 316 height 28
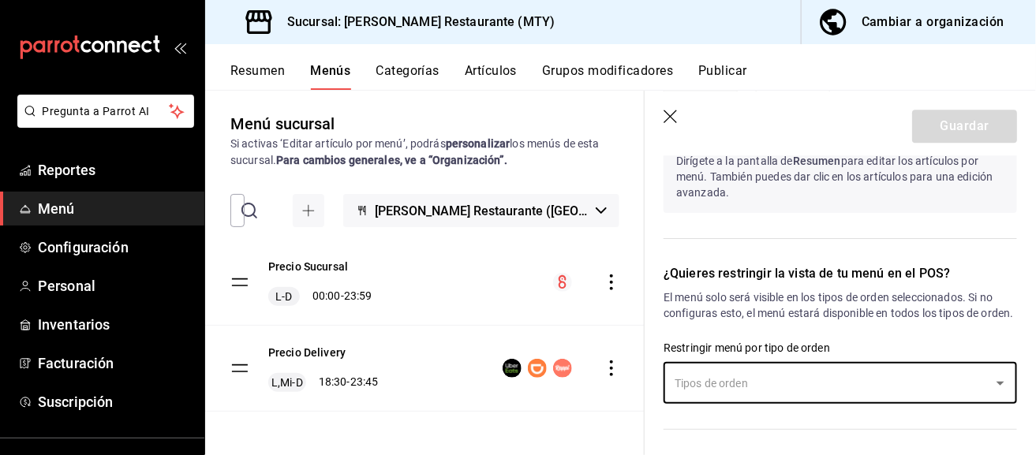
click at [797, 289] on p "El menú solo será visible en los tipos de orden seleccionados. Si no configuras…" at bounding box center [839, 305] width 353 height 32
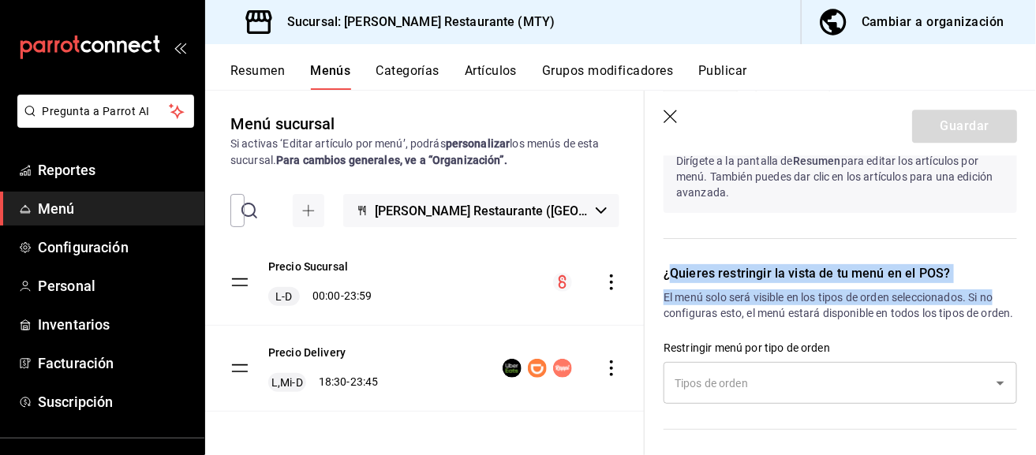
drag, startPoint x: 668, startPoint y: 264, endPoint x: 1013, endPoint y: 289, distance: 345.6
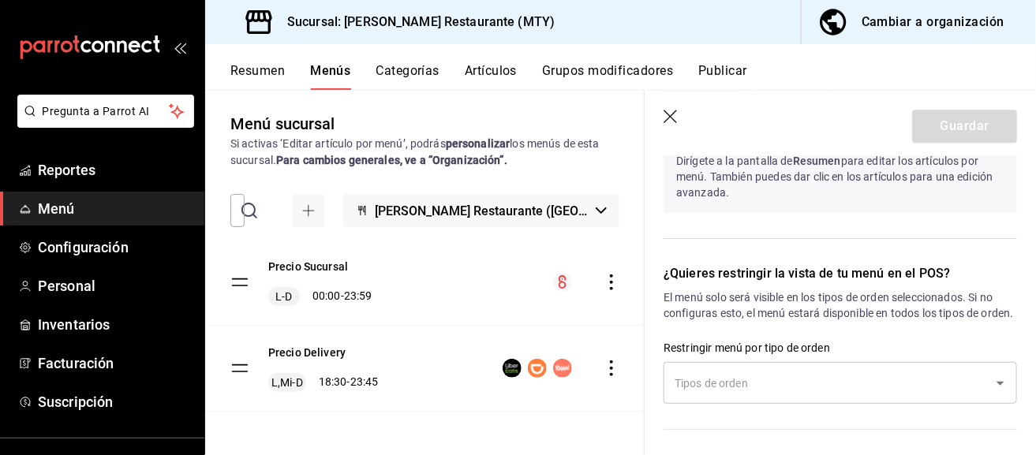
drag, startPoint x: 959, startPoint y: 307, endPoint x: 856, endPoint y: 326, distance: 105.1
click at [958, 307] on p "El menú solo será visible en los tipos de orden seleccionados. Si no configuras…" at bounding box center [839, 305] width 353 height 32
drag, startPoint x: 812, startPoint y: 323, endPoint x: 700, endPoint y: 319, distance: 111.3
click at [700, 319] on p "El menú solo será visible en los tipos de orden seleccionados. Si no configuras…" at bounding box center [839, 305] width 353 height 32
click at [714, 319] on p "El menú solo será visible en los tipos de orden seleccionados. Si no configuras…" at bounding box center [839, 305] width 353 height 32
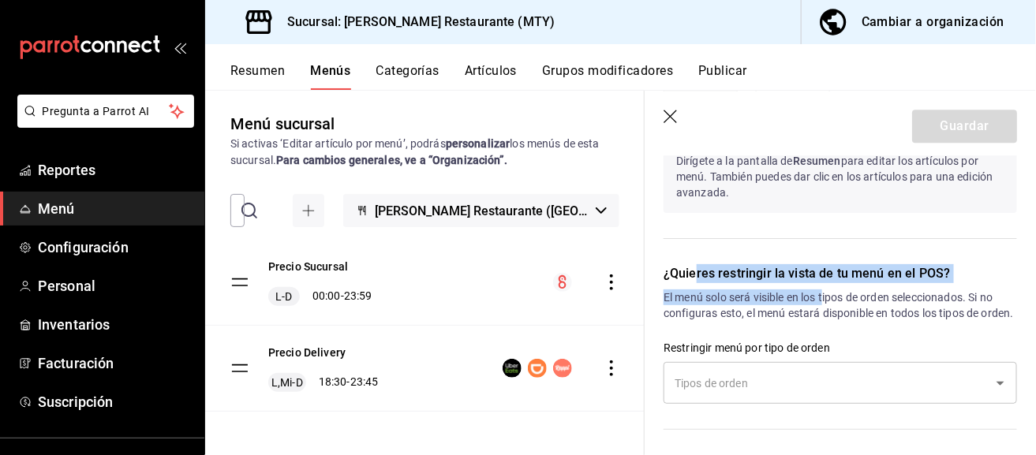
drag, startPoint x: 697, startPoint y: 264, endPoint x: 846, endPoint y: 305, distance: 154.6
click at [828, 289] on div "¿Quieres restringir la vista de tu menú en el POS? El menú solo será visible en…" at bounding box center [830, 340] width 372 height 191
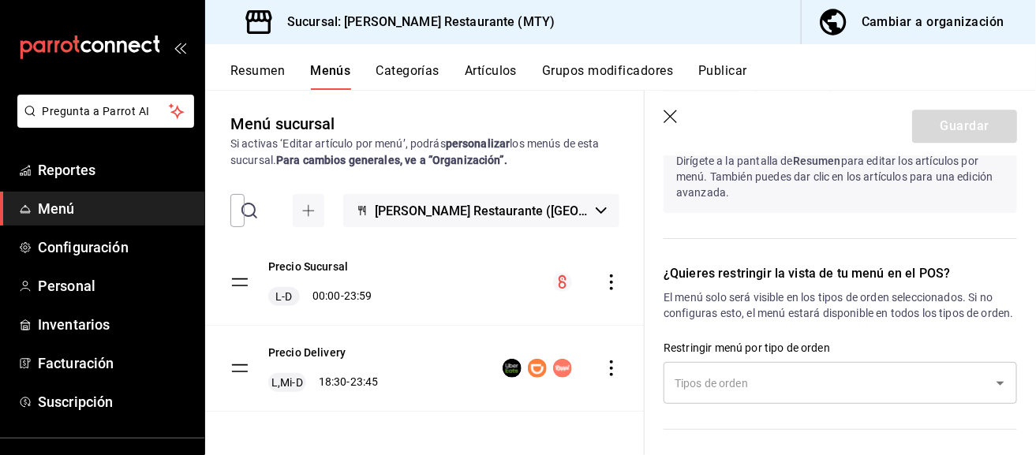
click at [846, 305] on p "El menú solo será visible en los tipos de orden seleccionados. Si no configuras…" at bounding box center [839, 305] width 353 height 32
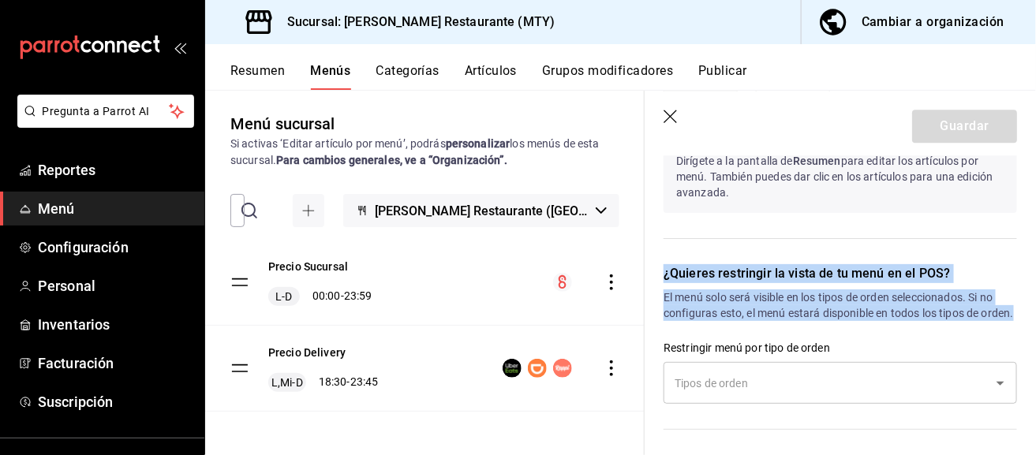
drag, startPoint x: 665, startPoint y: 269, endPoint x: 933, endPoint y: 349, distance: 279.8
click at [987, 320] on div "¿Quieres restringir la vista de tu menú en el POS? El menú solo será visible en…" at bounding box center [830, 340] width 372 height 191
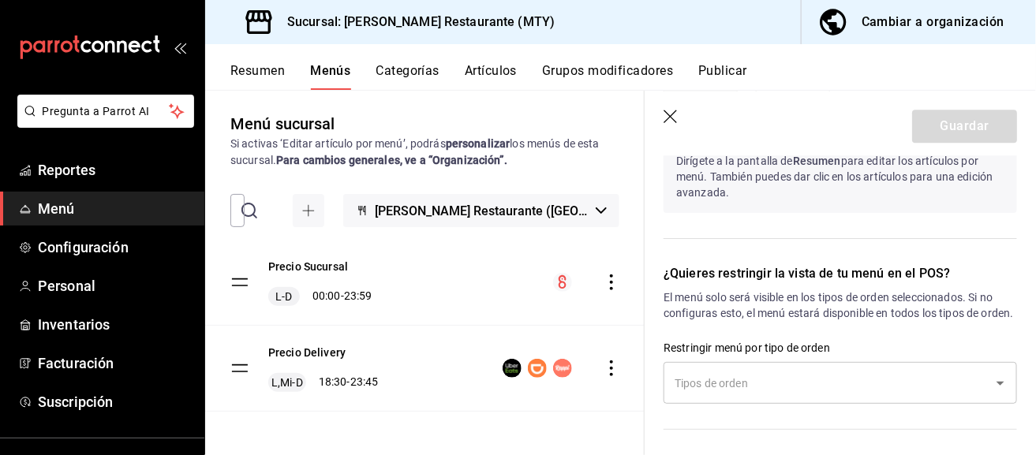
click at [863, 392] on input "text" at bounding box center [828, 383] width 316 height 28
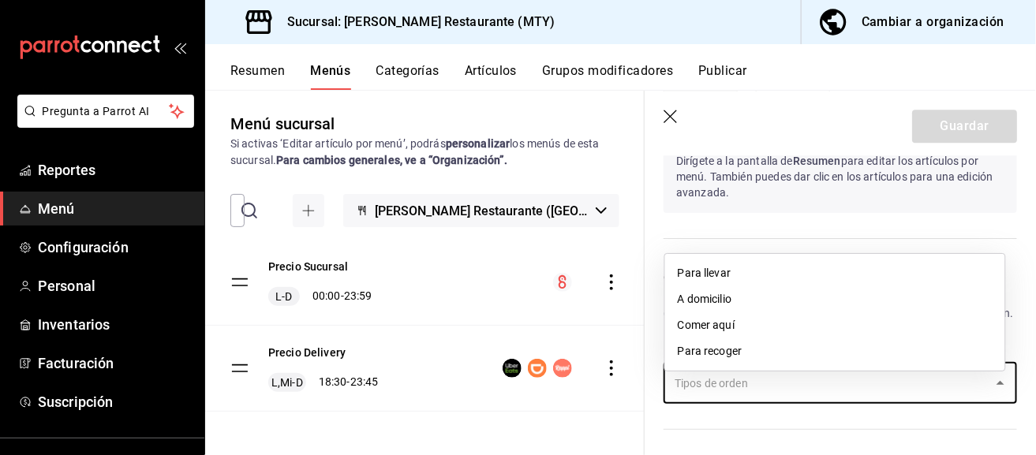
click at [491, 264] on div "Precio Sucursal L-D 00:00 - 23:59" at bounding box center [424, 282] width 439 height 85
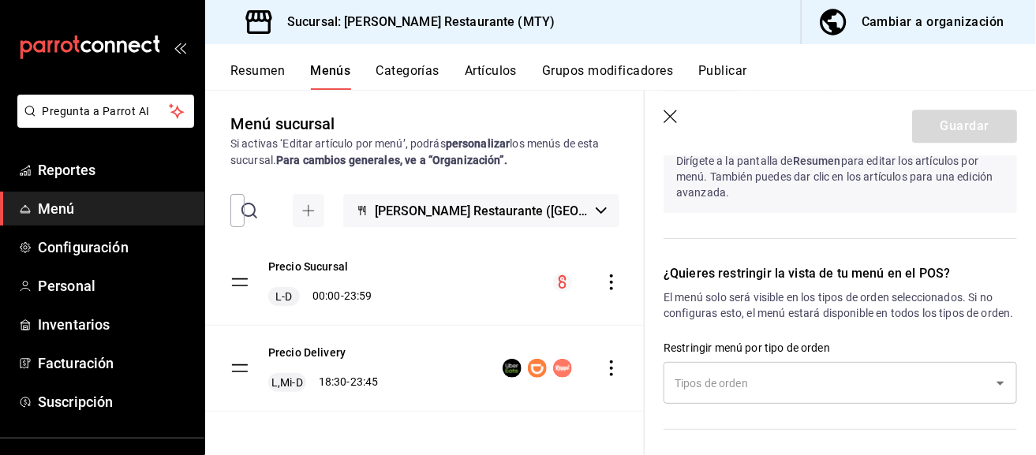
click at [678, 121] on icon "button" at bounding box center [671, 118] width 16 height 16
checkbox input "false"
type input "1755560201346"
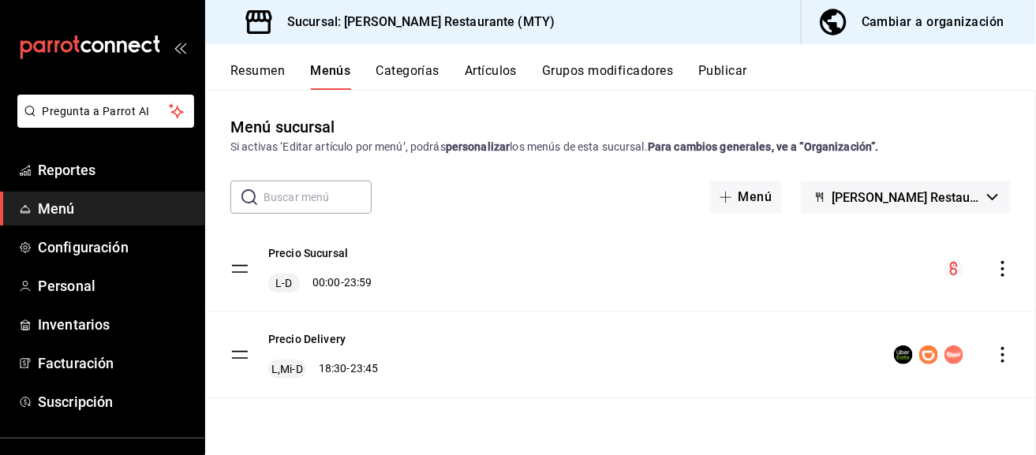
checkbox input "false"
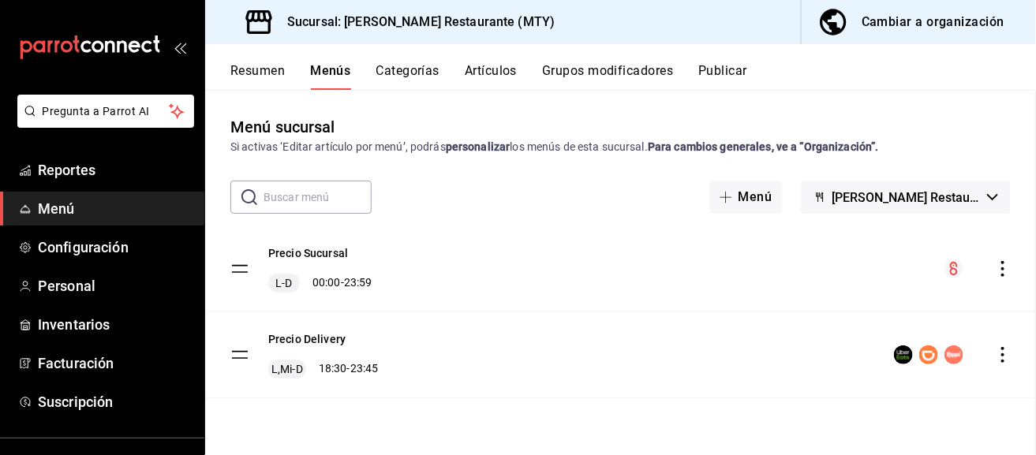
checkbox input "false"
click at [395, 76] on button "Categorías" at bounding box center [408, 76] width 64 height 27
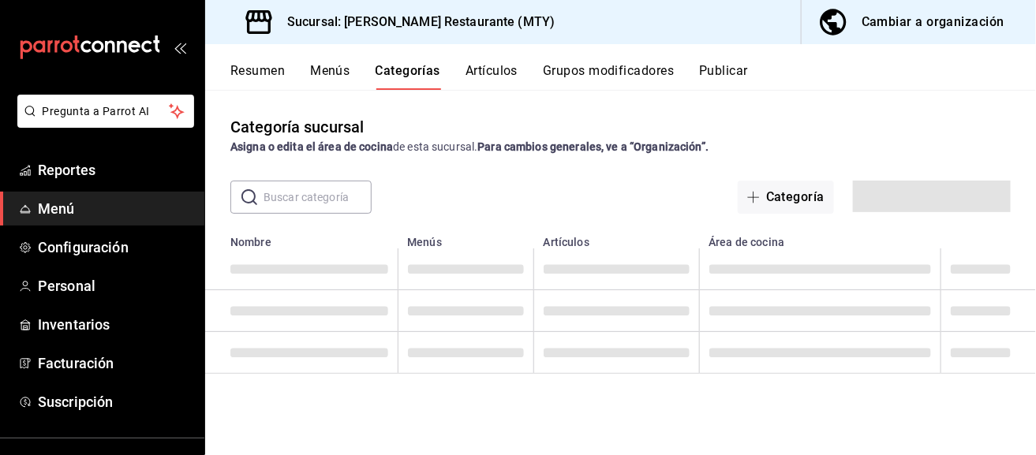
click at [529, 68] on div "Resumen Menús Categorías Artículos Grupos modificadores Publicar" at bounding box center [632, 76] width 805 height 27
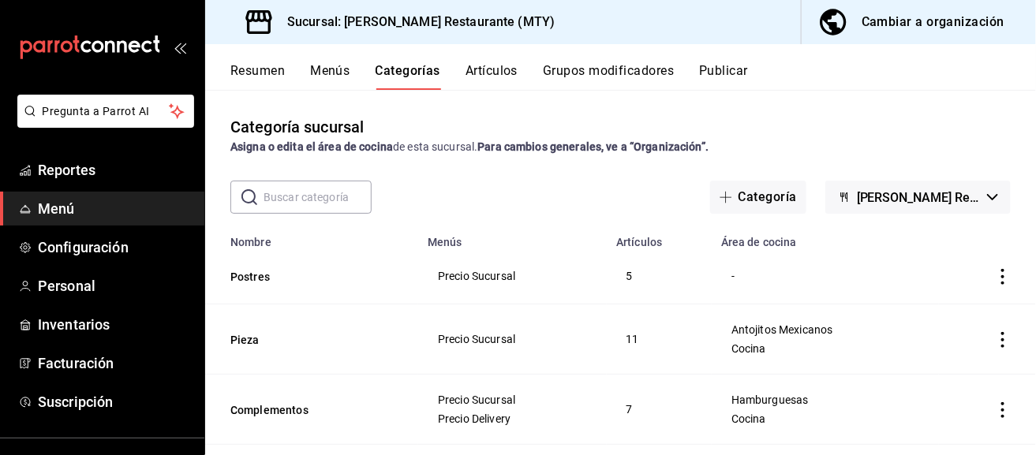
click at [627, 74] on button "Grupos modificadores" at bounding box center [608, 76] width 131 height 27
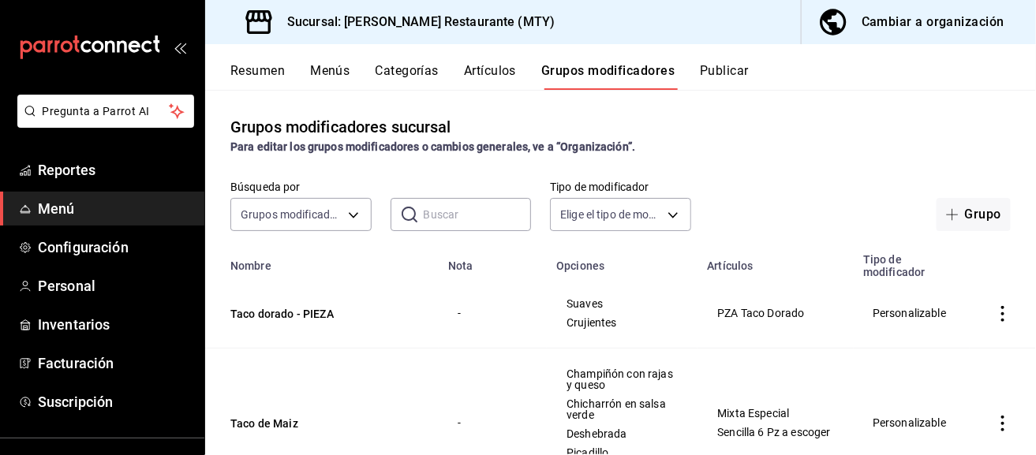
click at [486, 74] on button "Artículos" at bounding box center [490, 76] width 52 height 27
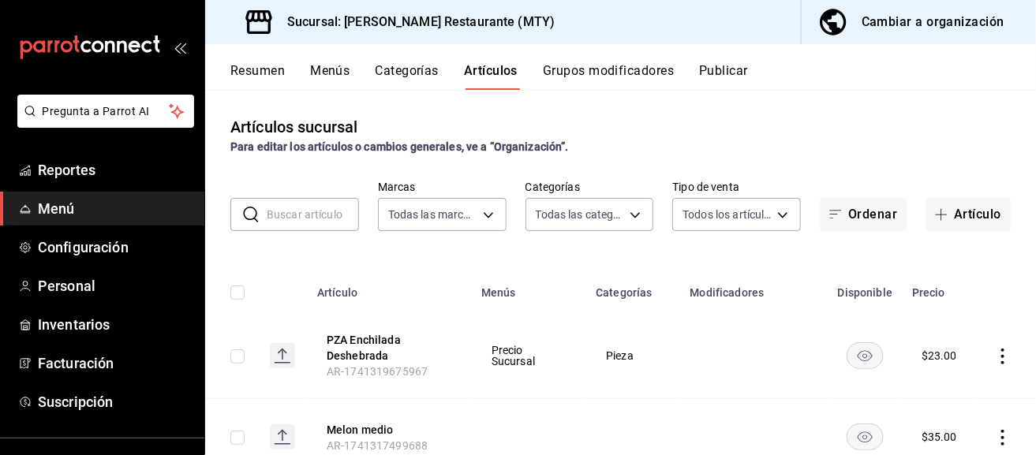
type input "c810c05d-3a57-4270-a79a-aba8b21f117c"
type input "3388c51c-7f96-485c-b5c9-26402b48aa6a,fdbfb292-4ea8-42ca-8508-afb7b984c6cd,4f057…"
click at [405, 75] on button "Categorías" at bounding box center [407, 76] width 64 height 27
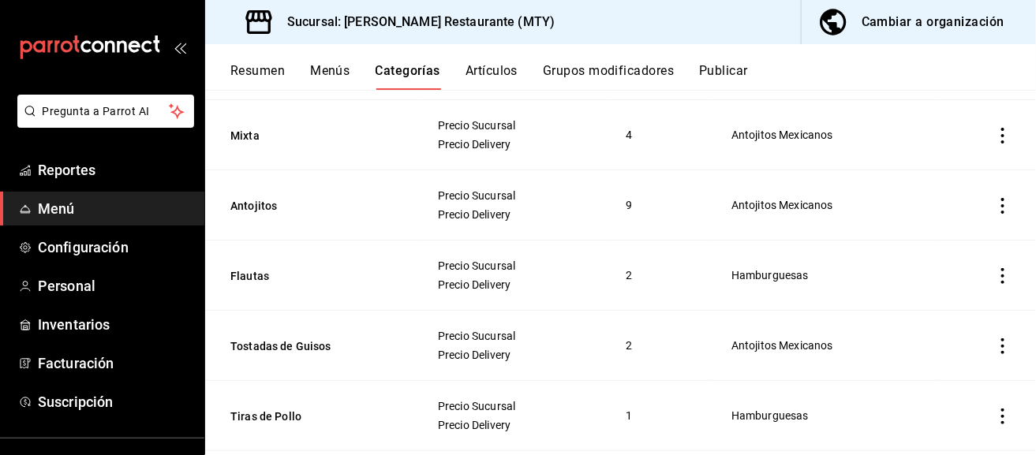
scroll to position [631, 0]
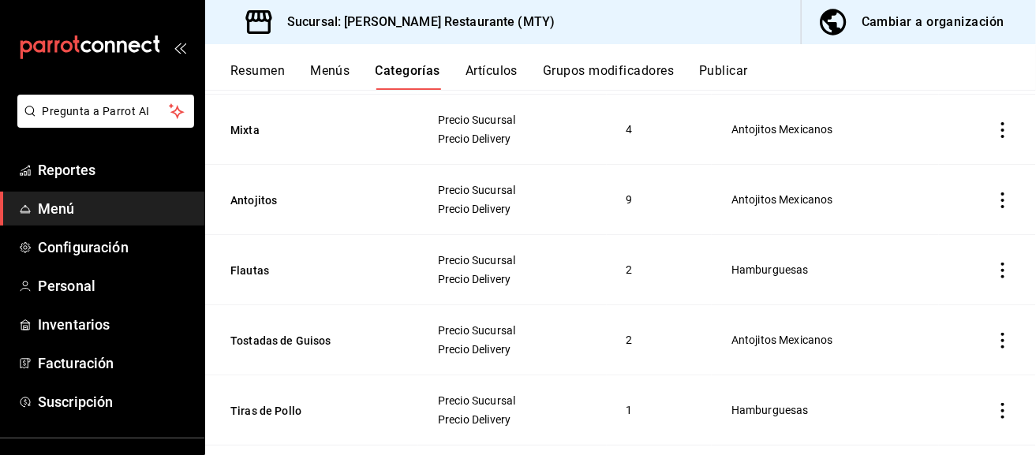
click at [979, 124] on td "categoriesTable" at bounding box center [987, 130] width 97 height 70
click at [995, 128] on icon "actions" at bounding box center [1003, 130] width 16 height 16
click at [931, 165] on span "Editar" at bounding box center [943, 164] width 41 height 17
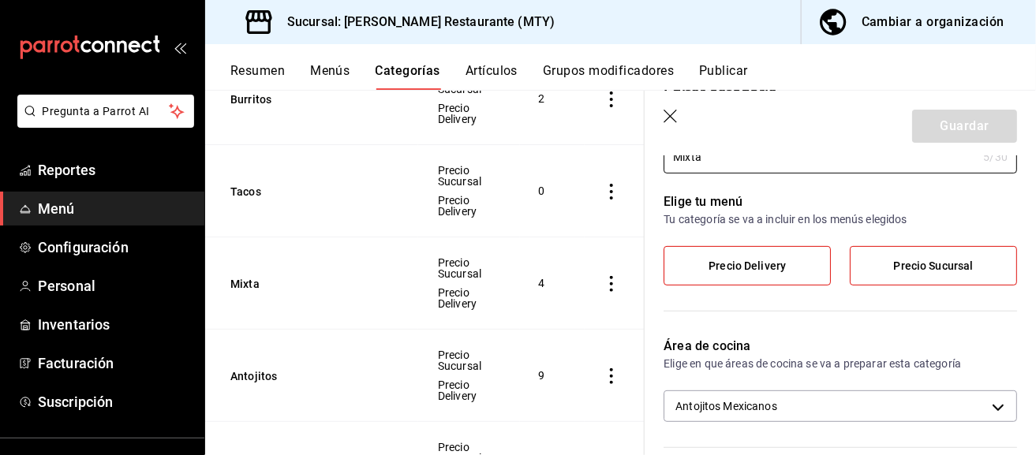
scroll to position [78, 0]
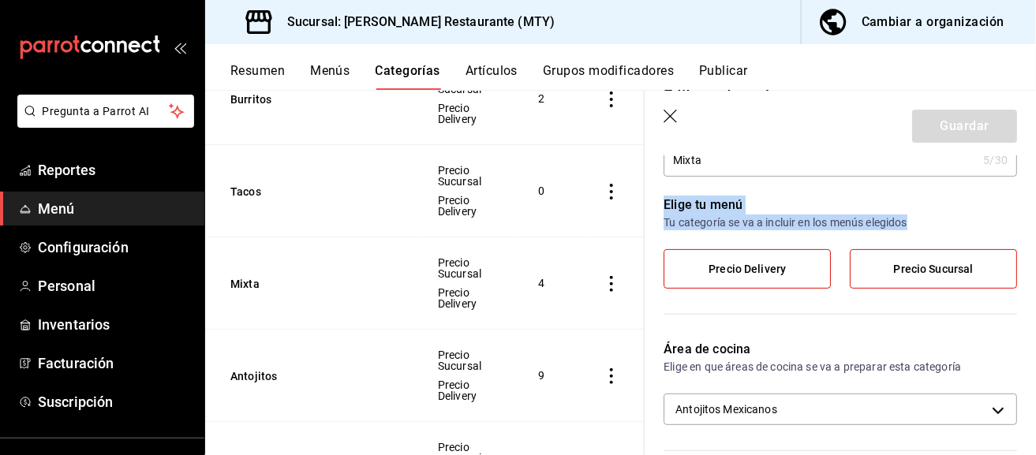
drag, startPoint x: 659, startPoint y: 197, endPoint x: 944, endPoint y: 228, distance: 286.4
click at [944, 228] on div "Elige tu menú Tu categoría se va a incluir en los menús elegidos Precio Deliver…" at bounding box center [830, 249] width 372 height 144
click at [944, 228] on p "Tu categoría se va a incluir en los menús elegidos" at bounding box center [839, 223] width 353 height 16
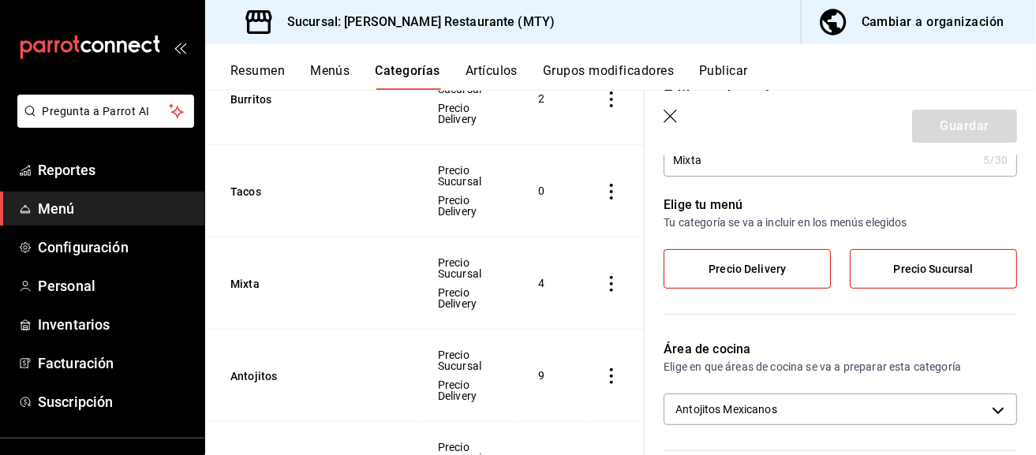
click at [768, 275] on span "Precio Delivery" at bounding box center [746, 269] width 77 height 13
click at [0, 0] on input "Precio Delivery" at bounding box center [0, 0] width 0 height 0
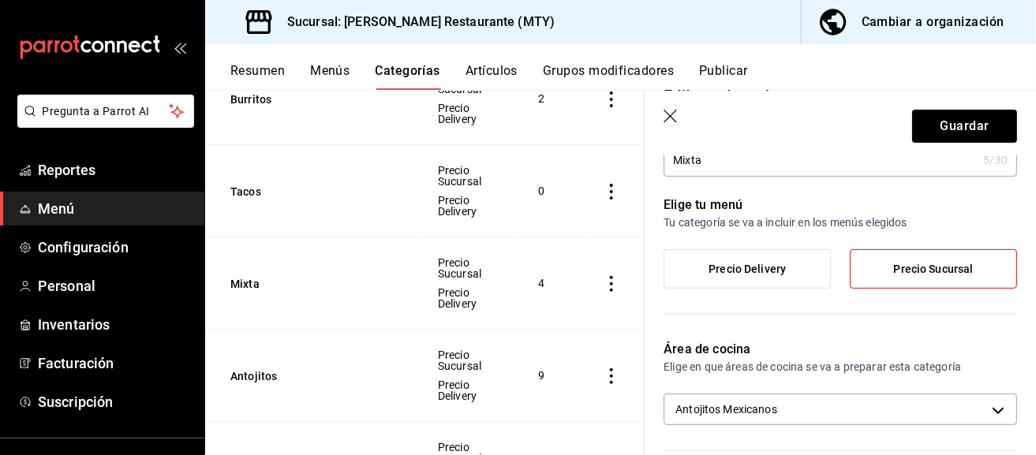
click at [759, 271] on span "Precio Delivery" at bounding box center [746, 269] width 77 height 13
click at [0, 0] on input "Precio Delivery" at bounding box center [0, 0] width 0 height 0
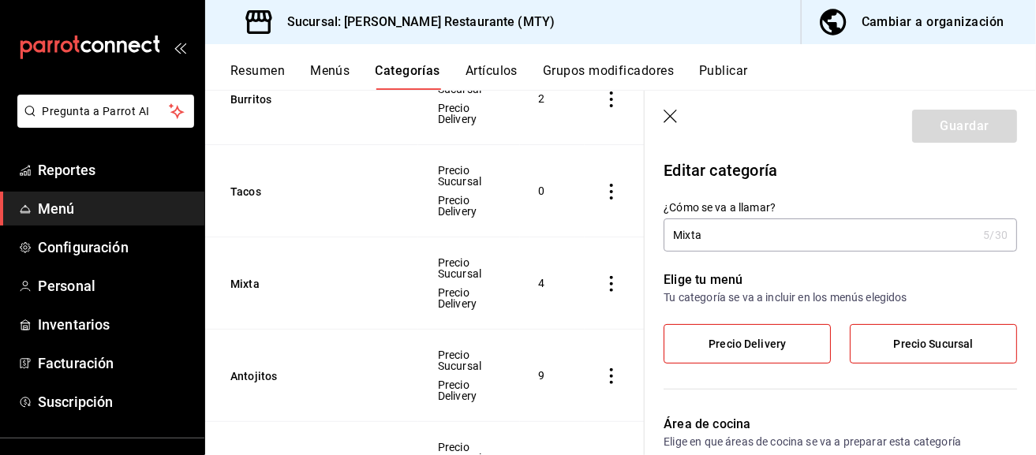
scroll to position [0, 0]
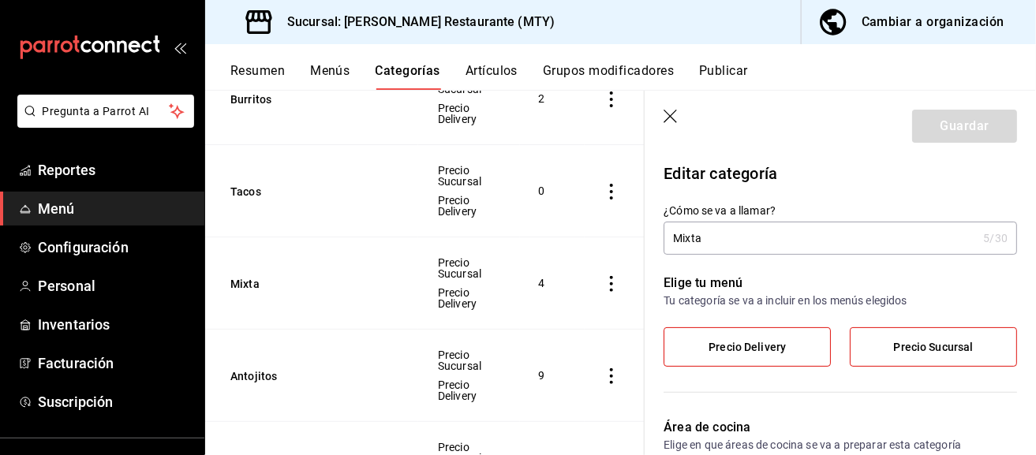
click at [665, 106] on header "Guardar" at bounding box center [839, 123] width 391 height 65
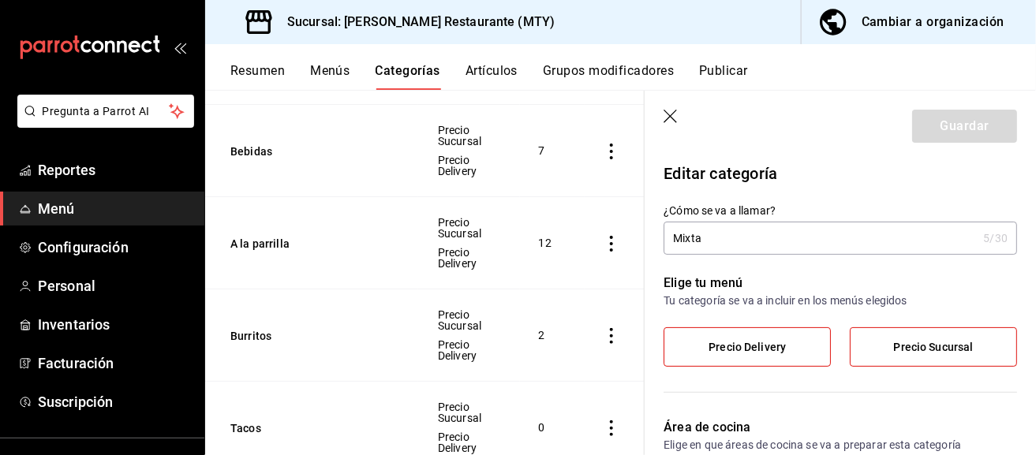
click at [660, 110] on header "Guardar" at bounding box center [839, 123] width 391 height 65
click at [667, 114] on icon "button" at bounding box center [671, 118] width 16 height 16
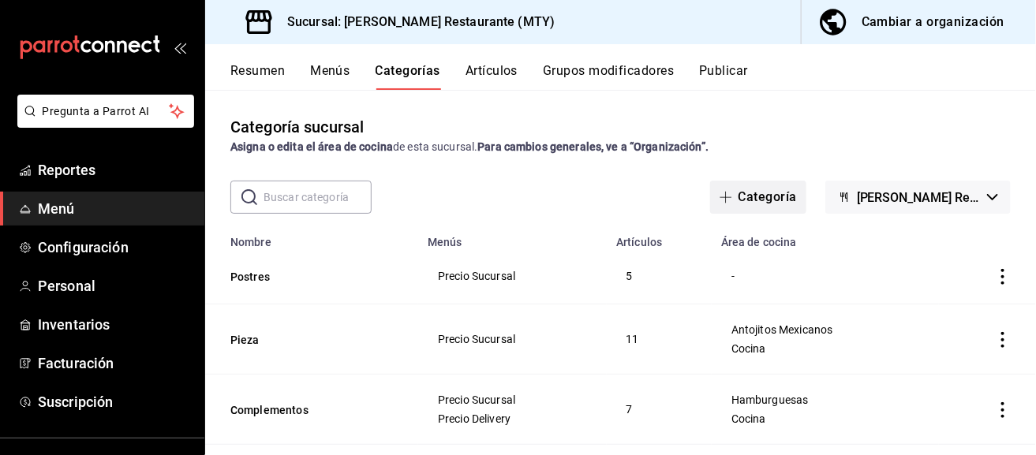
click at [719, 194] on icon "button" at bounding box center [725, 197] width 13 height 13
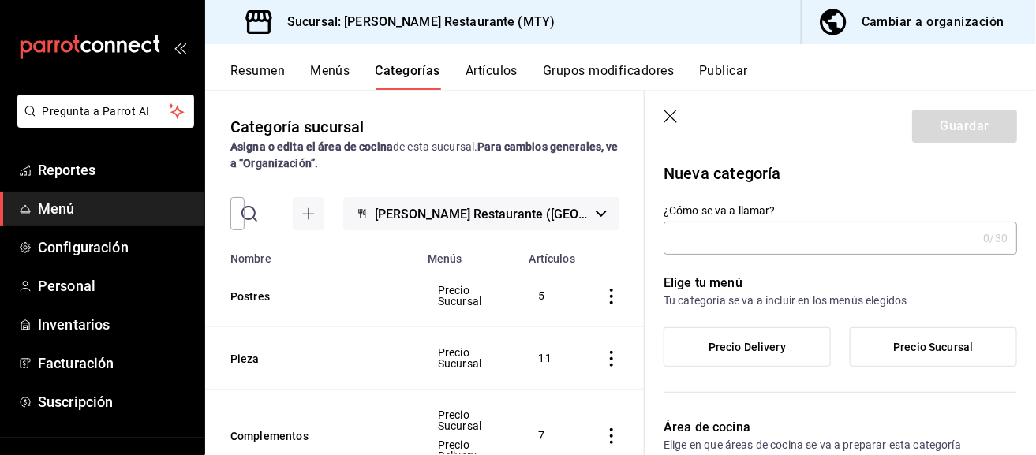
click at [738, 226] on input "¿Cómo se va a llamar?" at bounding box center [819, 238] width 313 height 32
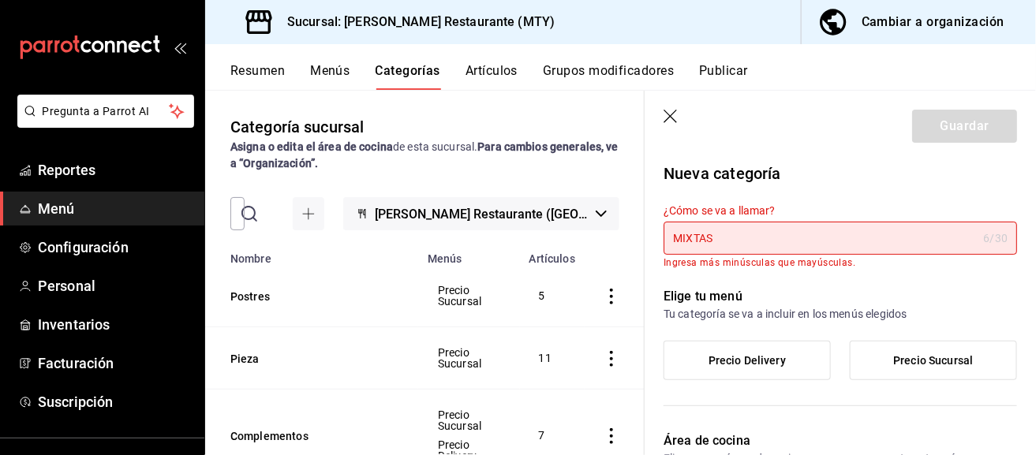
click at [797, 186] on div "¿Cómo se va a llamar? MIXTAS 6 /30 ¿Cómo se va a llamar? Ingresa más minúsculas…" at bounding box center [830, 226] width 372 height 83
click at [768, 364] on span "Precio Delivery" at bounding box center [746, 360] width 77 height 13
click at [0, 0] on input "Precio Delivery" at bounding box center [0, 0] width 0 height 0
click at [742, 247] on input "MIXTAS" at bounding box center [819, 238] width 313 height 32
type input "M"
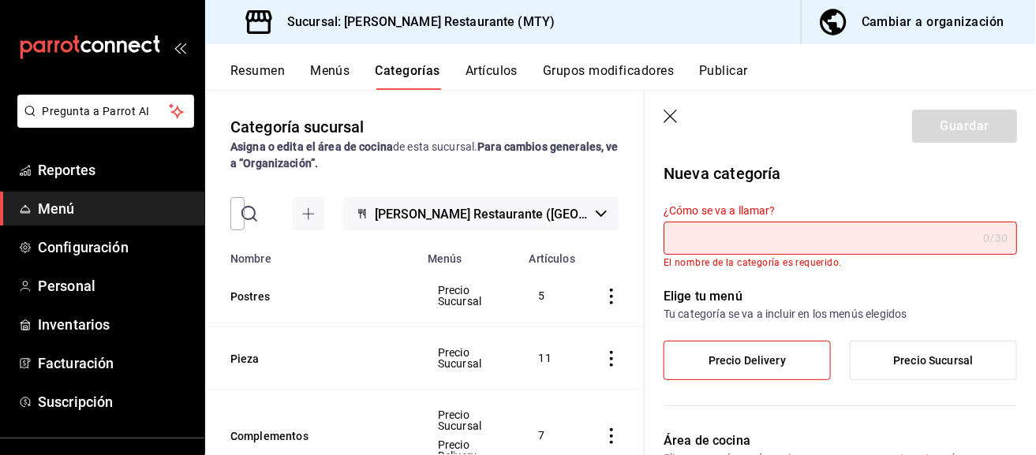
type input ","
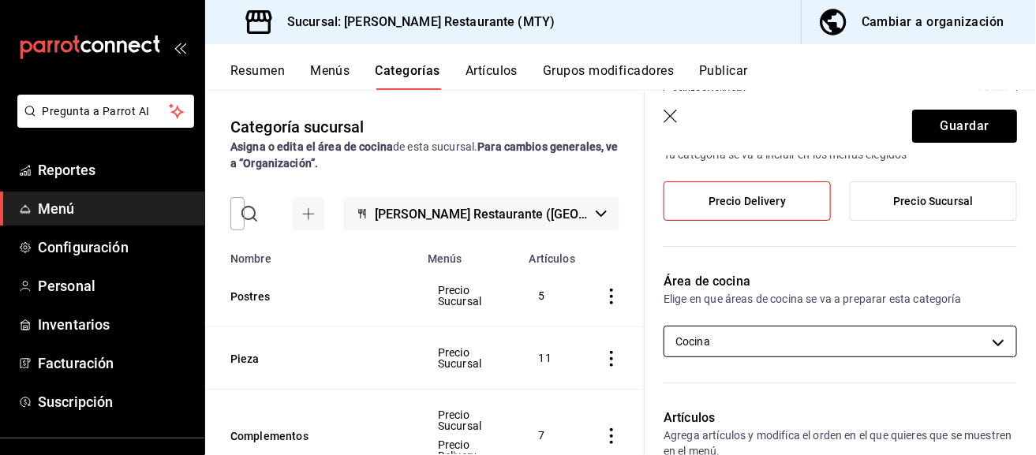
scroll to position [158, 0]
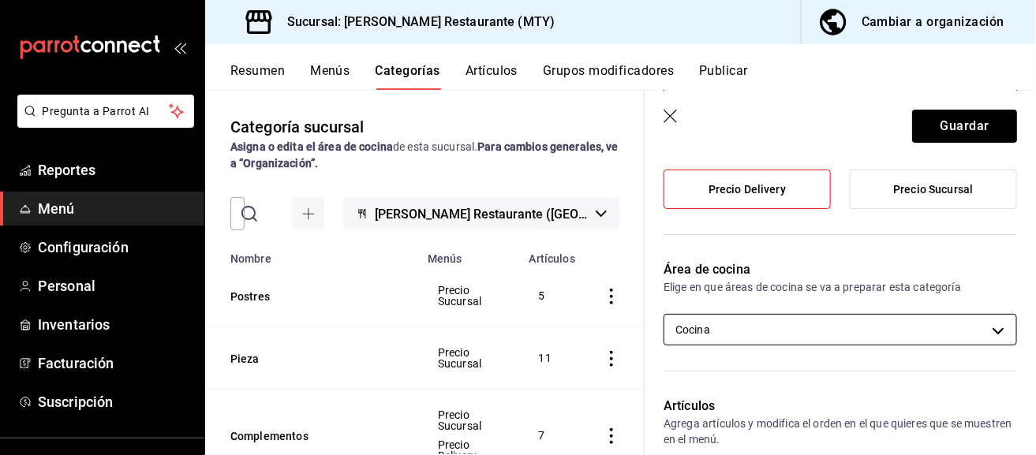
type input "MixtasDelivery"
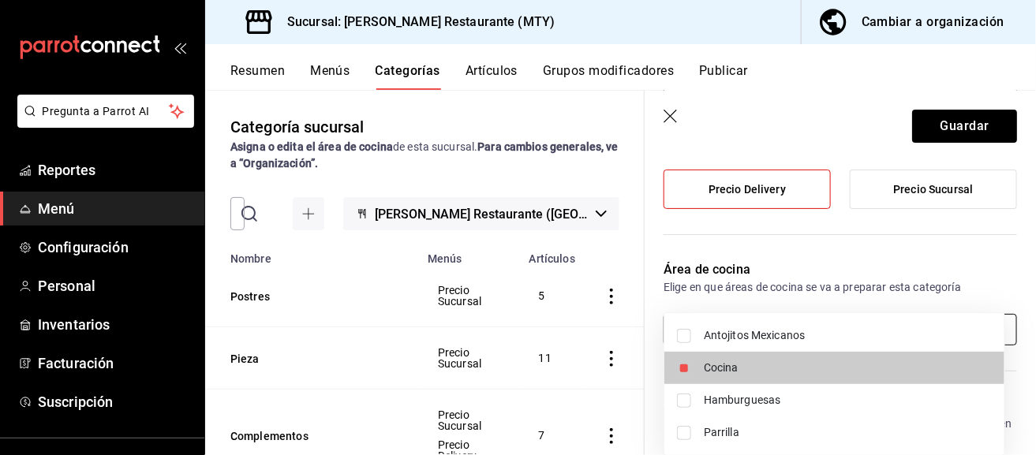
click at [804, 330] on body "Pregunta a Parrot AI Reportes Menú Configuración Personal Inventarios Facturaci…" at bounding box center [518, 227] width 1036 height 455
drag, startPoint x: 803, startPoint y: 316, endPoint x: 799, endPoint y: 324, distance: 9.5
click at [802, 317] on ul "Antojitos Mexicanos Cocina Hamburguesas Parrilla" at bounding box center [834, 384] width 340 height 142
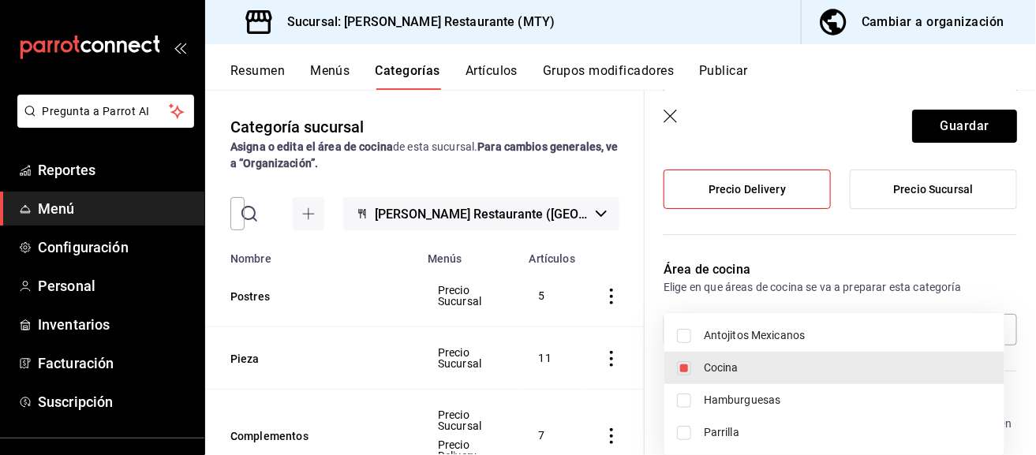
click at [799, 324] on li "Antojitos Mexicanos" at bounding box center [834, 335] width 340 height 32
type input "50105845-4afa-425a-b583-e38b6c6b1707,96970f45-be56-4e76-85dd-24f5857859fc"
checkbox input "true"
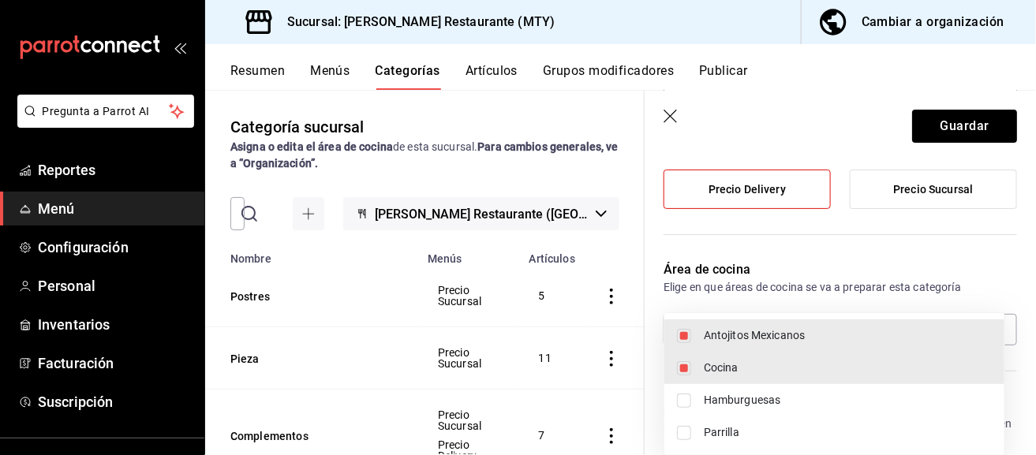
click at [839, 256] on div at bounding box center [518, 227] width 1036 height 455
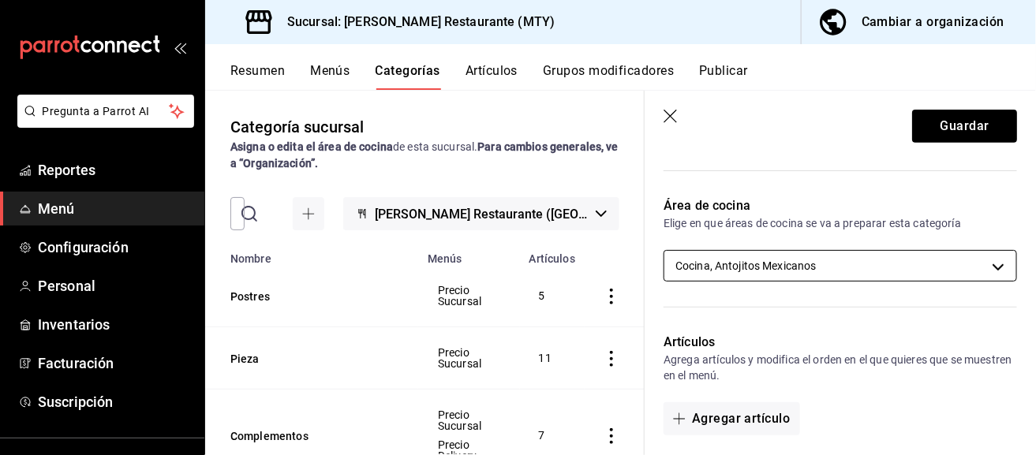
scroll to position [394, 0]
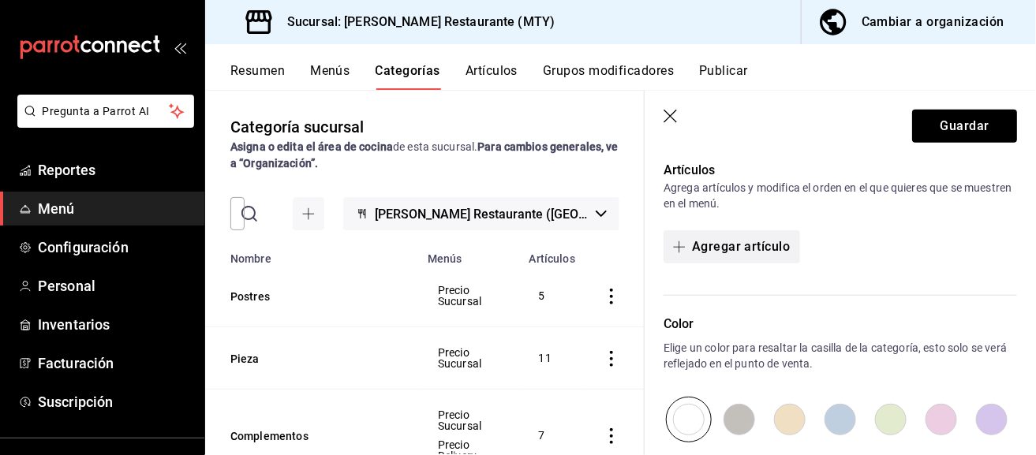
click at [726, 236] on button "Agregar artículo" at bounding box center [731, 246] width 136 height 33
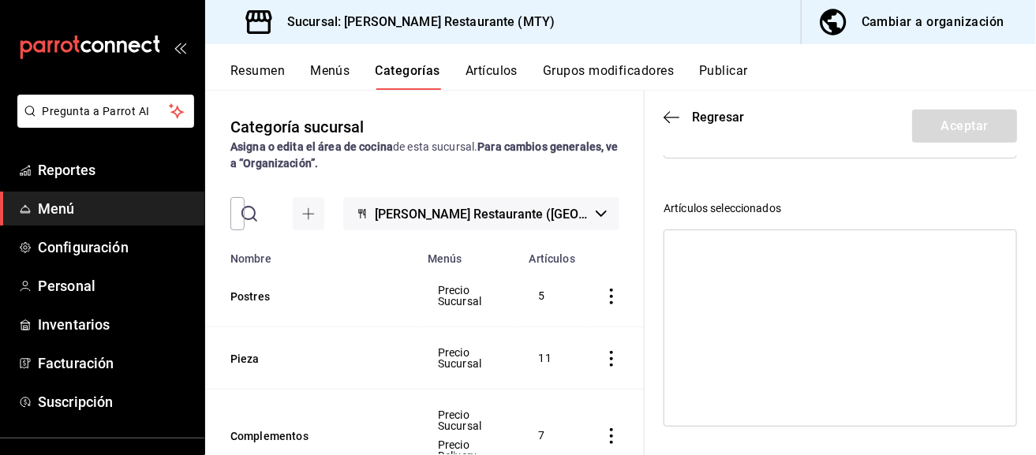
scroll to position [360, 0]
click at [808, 184] on div "Artículos disponibles 1/2Kg de Carne sin Hueso 4 Tacos Especiales 4 Tostadas Mi…" at bounding box center [839, 172] width 353 height 505
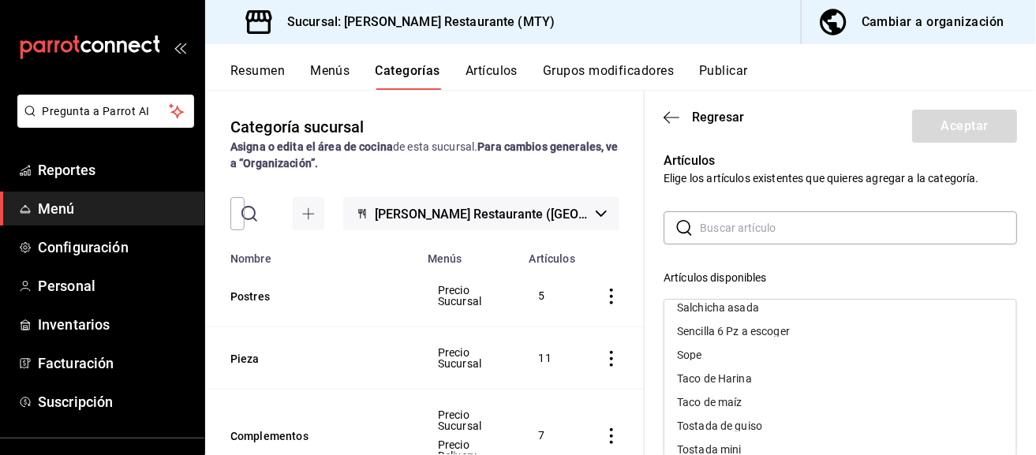
scroll to position [0, 0]
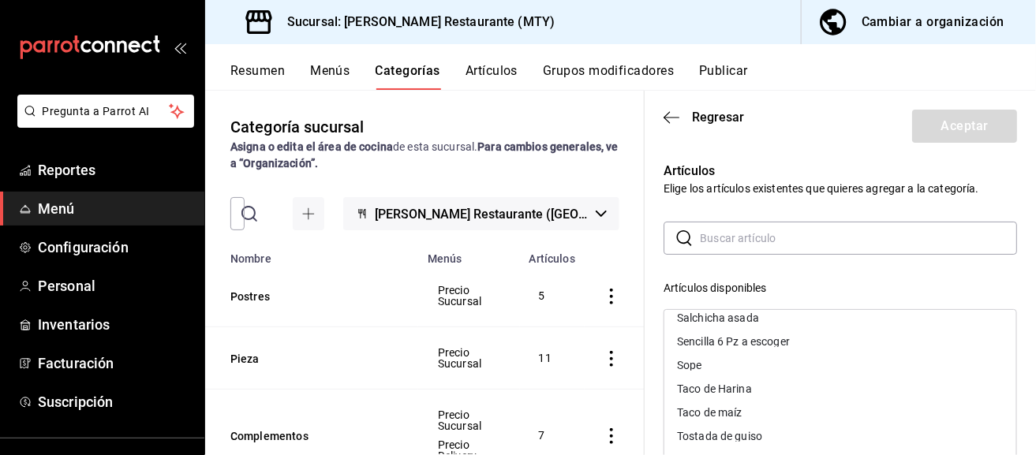
click at [528, 86] on div "Resumen Menús Categorías Artículos Grupos modificadores Publicar" at bounding box center [632, 76] width 805 height 27
click at [520, 79] on div "Resumen Menús Categorías Artículos Grupos modificadores Publicar" at bounding box center [632, 76] width 805 height 27
click at [501, 65] on button "Artículos" at bounding box center [491, 76] width 52 height 27
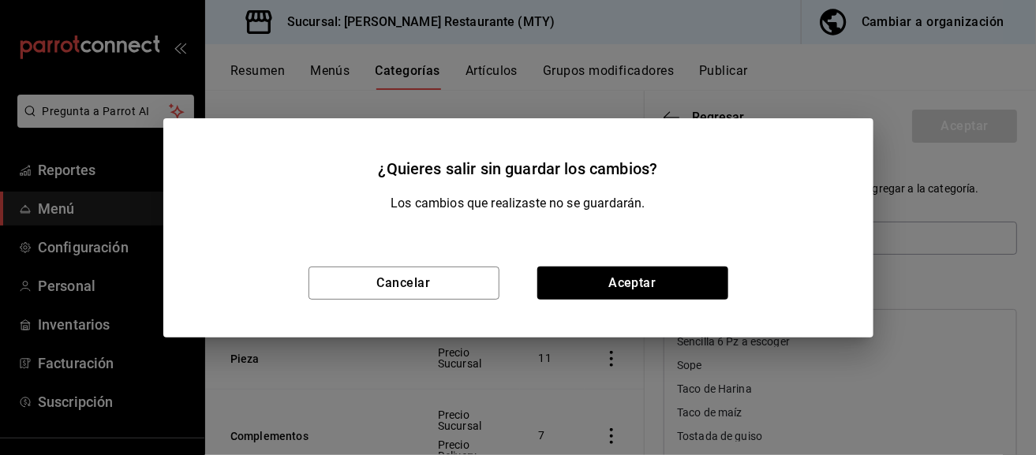
click at [382, 264] on div "Cancelar Aceptar" at bounding box center [518, 283] width 710 height 109
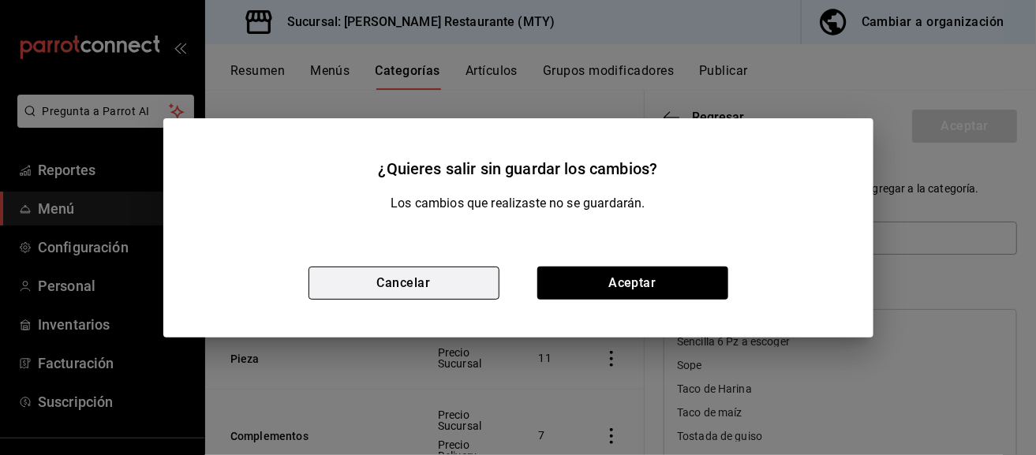
click at [443, 289] on button "Cancelar" at bounding box center [403, 283] width 191 height 33
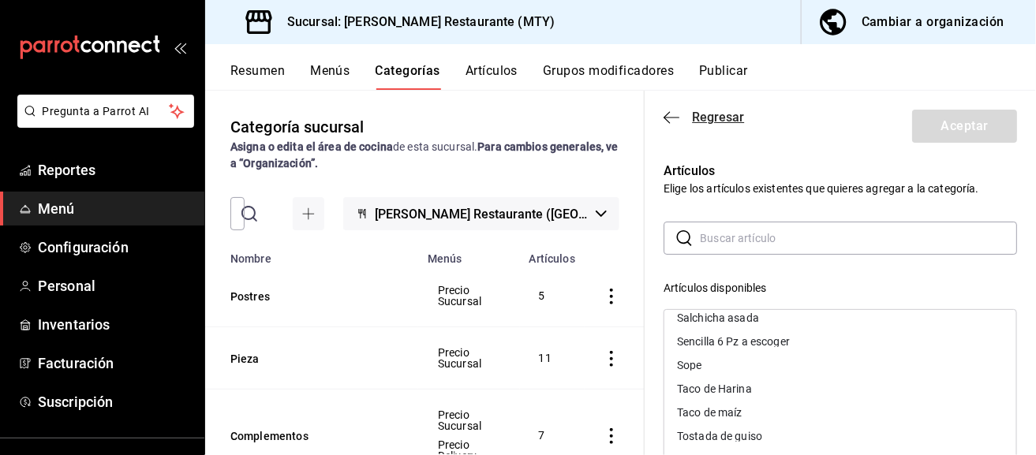
click at [681, 114] on span "Regresar" at bounding box center [703, 117] width 80 height 15
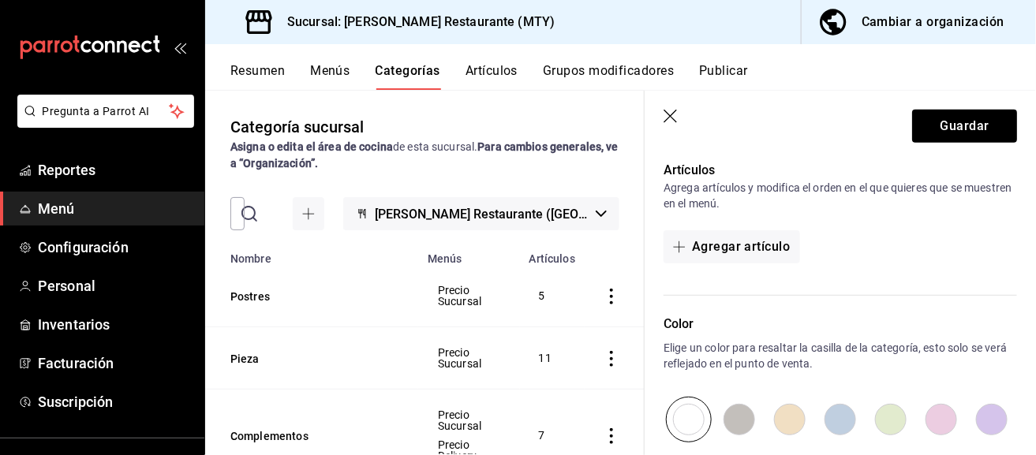
click at [673, 111] on icon "button" at bounding box center [671, 118] width 16 height 16
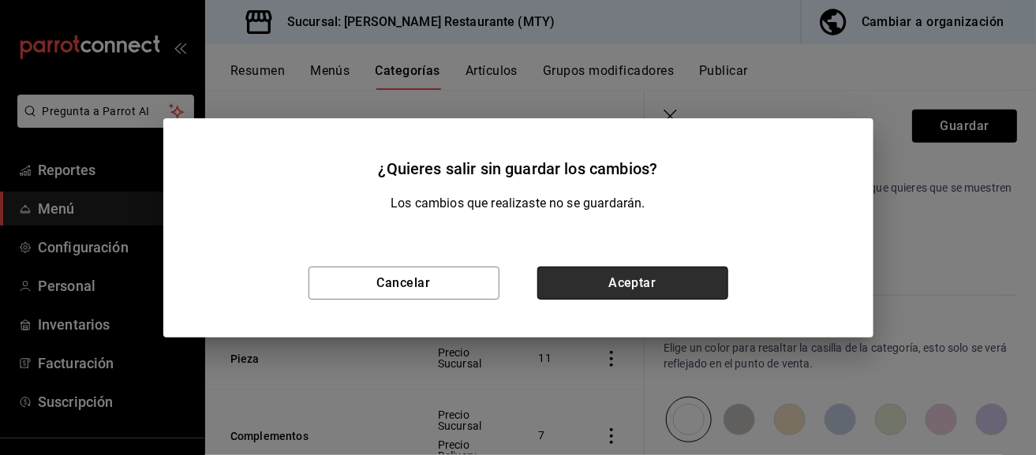
click at [602, 281] on button "Aceptar" at bounding box center [632, 283] width 191 height 33
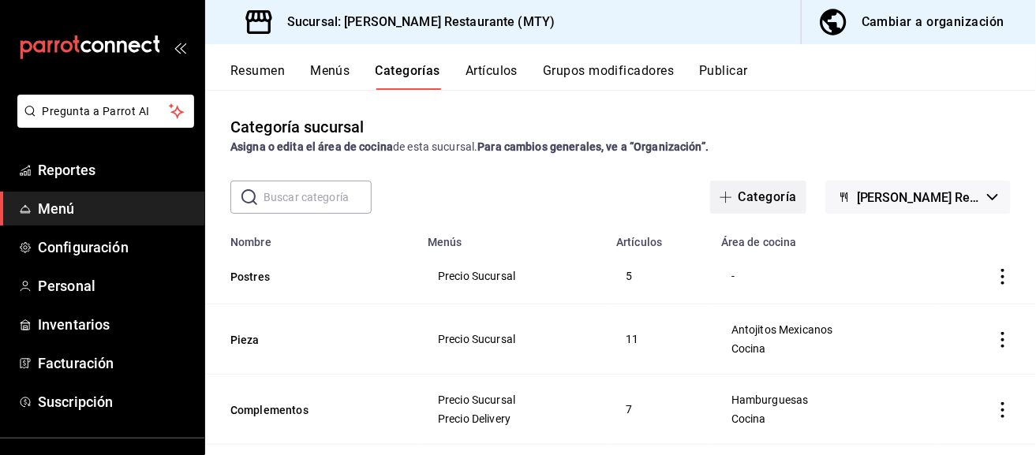
click at [768, 205] on button "Categoría" at bounding box center [758, 197] width 96 height 33
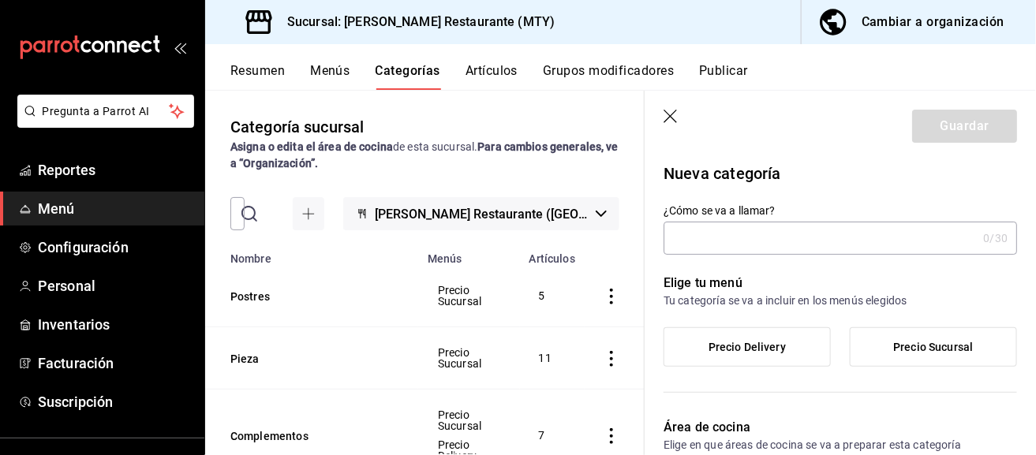
click at [779, 236] on input "¿Cómo se va a llamar?" at bounding box center [819, 238] width 313 height 32
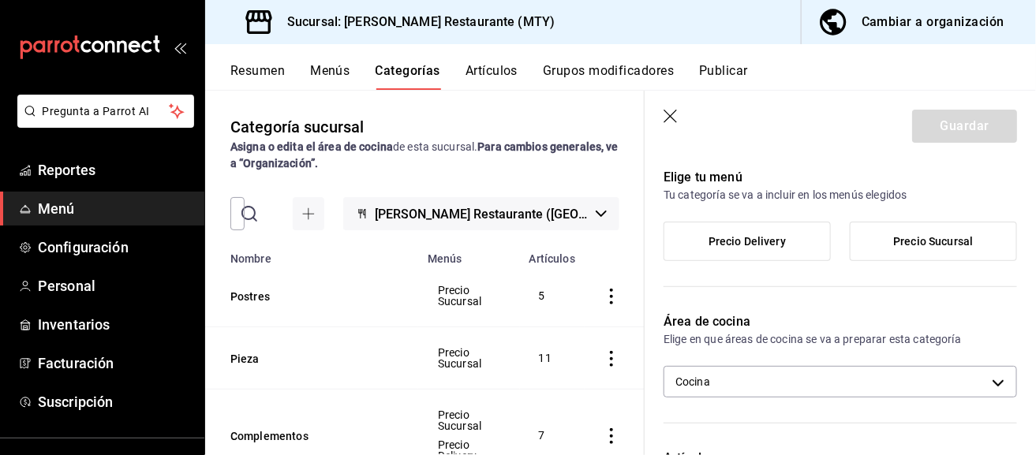
scroll to position [158, 0]
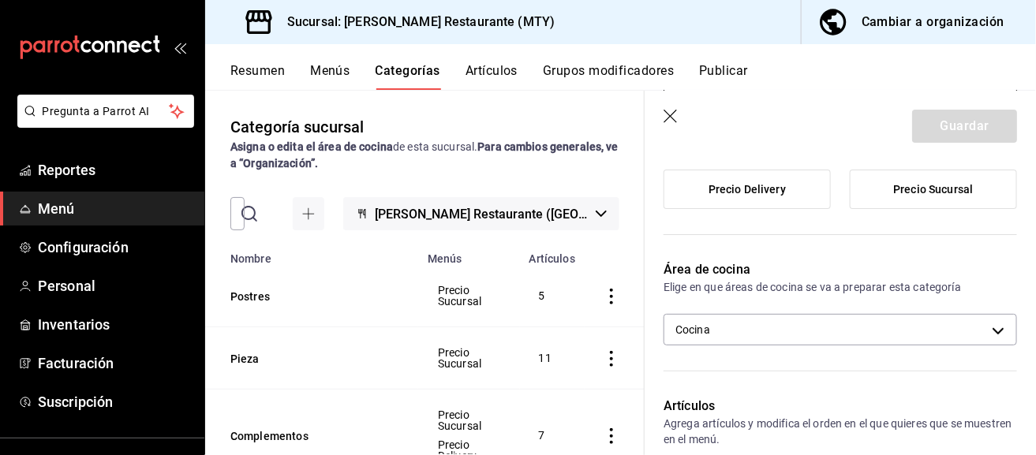
type input "MixtasDelivery"
click at [816, 193] on label "Precio Delivery" at bounding box center [747, 189] width 166 height 38
click at [0, 0] on input "Precio Delivery" at bounding box center [0, 0] width 0 height 0
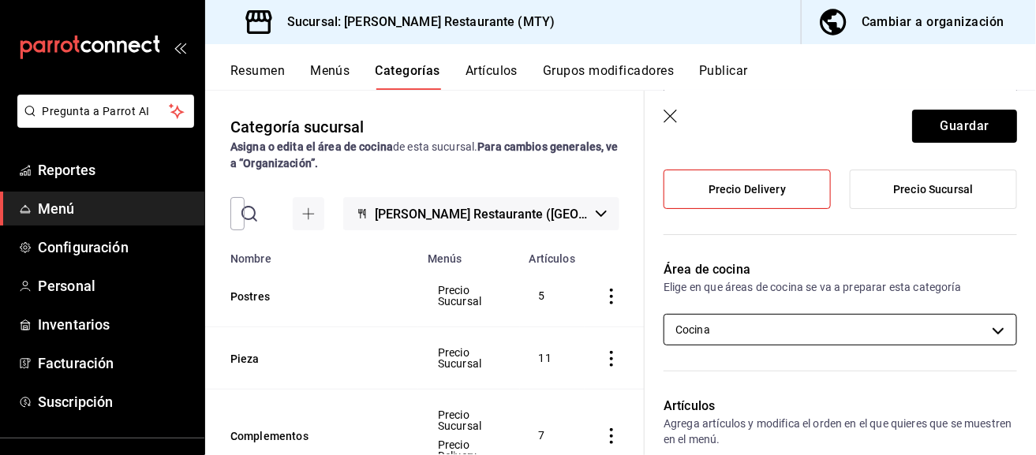
click at [827, 316] on body "Pregunta a Parrot AI Reportes Menú Configuración Personal Inventarios Facturaci…" at bounding box center [518, 227] width 1036 height 455
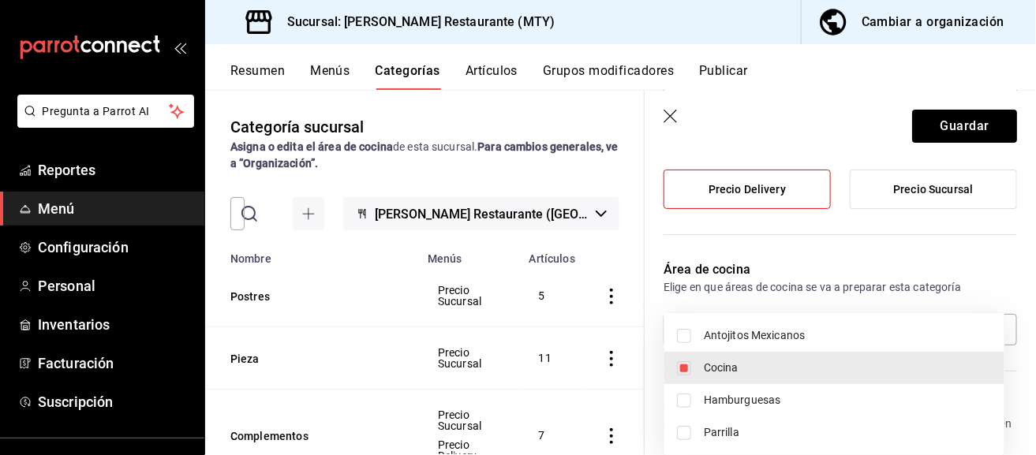
click at [781, 338] on span "Antojitos Mexicanos" at bounding box center [848, 335] width 288 height 17
type input "50105845-4afa-425a-b583-e38b6c6b1707,96970f45-be56-4e76-85dd-24f5857859fc"
checkbox input "true"
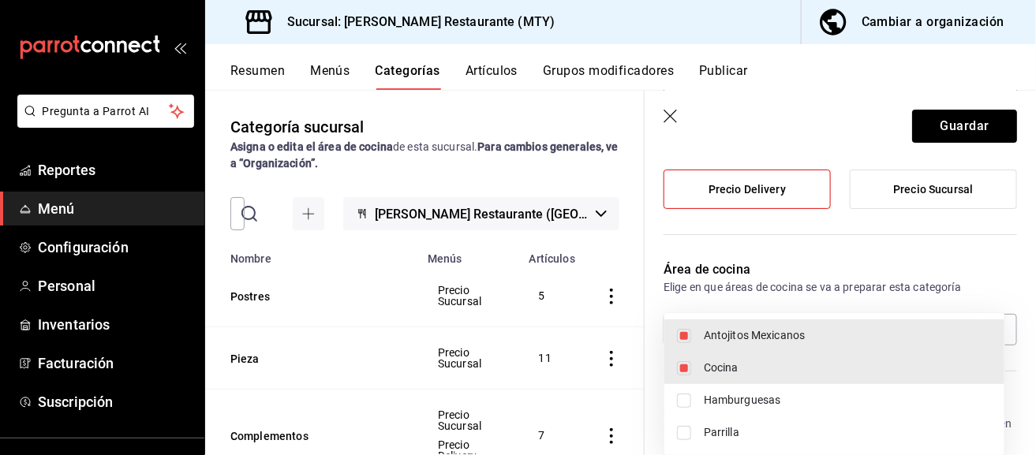
click at [942, 280] on div at bounding box center [518, 227] width 1036 height 455
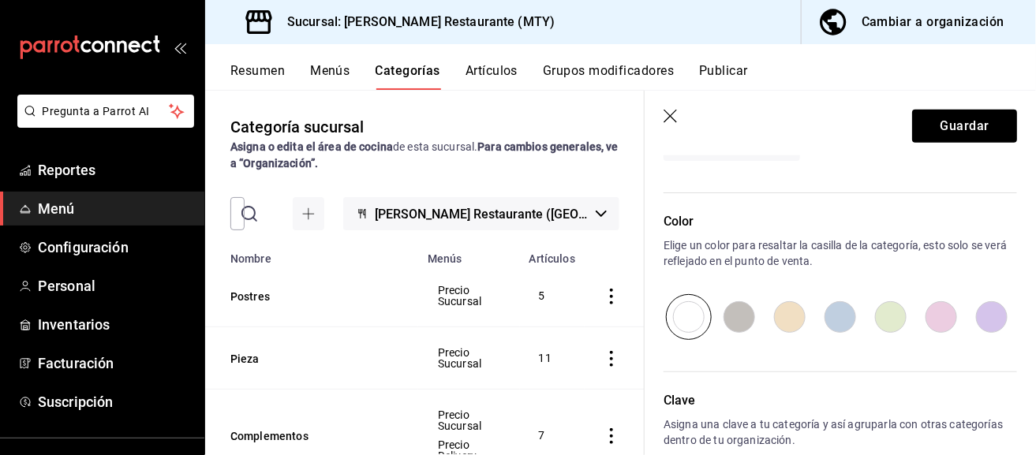
scroll to position [552, 0]
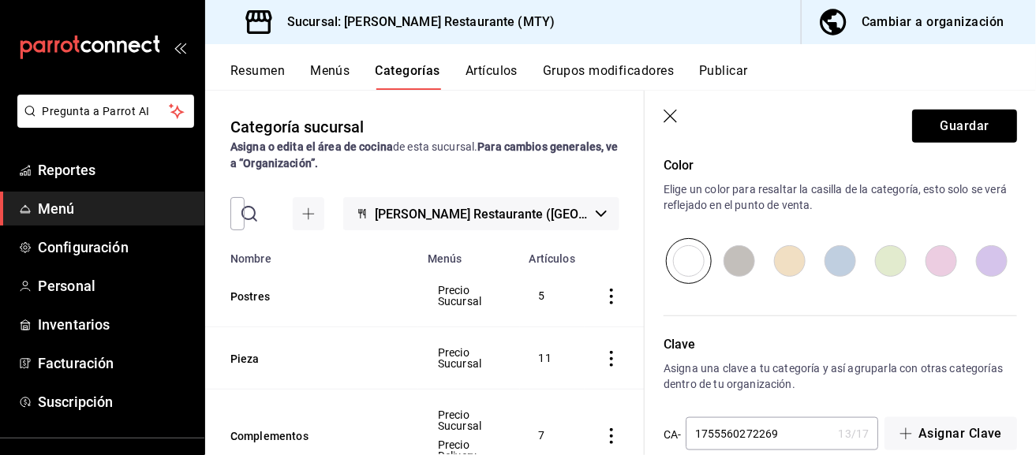
click at [947, 146] on header "Guardar" at bounding box center [839, 123] width 391 height 65
click at [951, 126] on button "Guardar" at bounding box center [964, 126] width 105 height 33
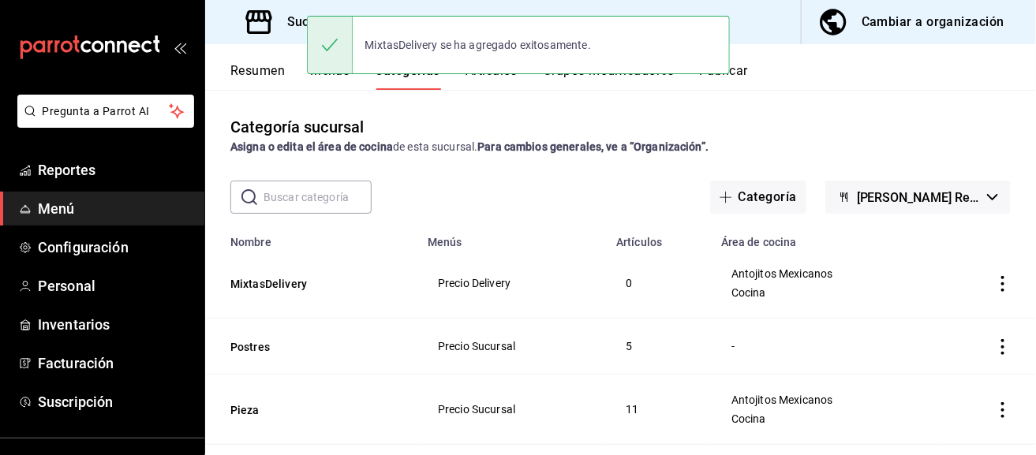
click at [891, 93] on div "Categoría sucursal Asigna o edita el área de cocina de esta sucursal. Para camb…" at bounding box center [620, 272] width 831 height 364
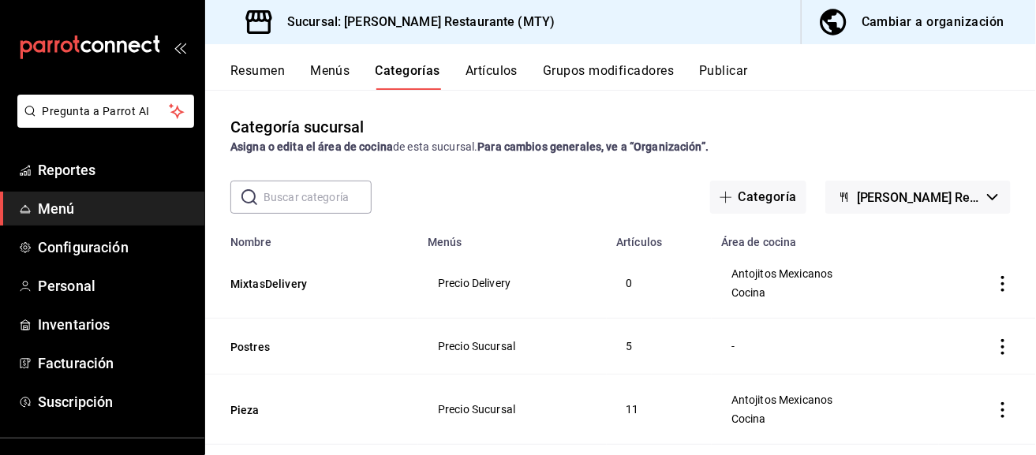
click at [461, 58] on div "Resumen Menús Categorías Artículos Grupos modificadores Publicar" at bounding box center [620, 67] width 831 height 46
click at [470, 73] on button "Artículos" at bounding box center [491, 76] width 52 height 27
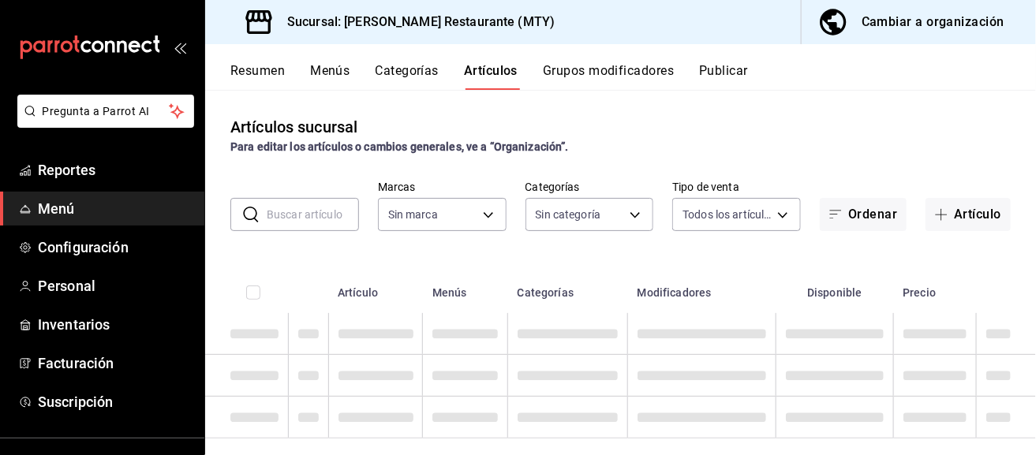
type input "c810c05d-3a57-4270-a79a-aba8b21f117c"
type input "ebb78014-a963-42f4-a75e-d3a4f5b8b3fb,3388c51c-7f96-485c-b5c9-26402b48aa6a,fdbfb…"
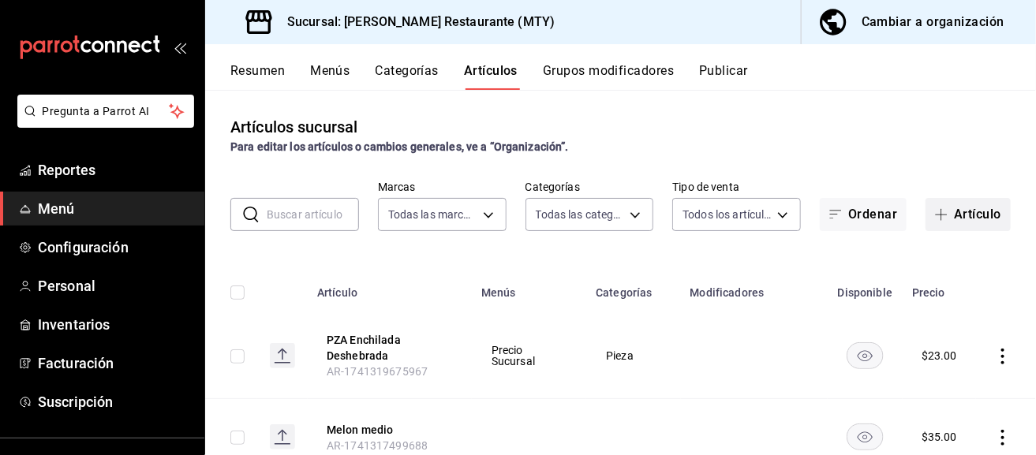
click at [936, 215] on icon "button" at bounding box center [942, 215] width 12 height 1
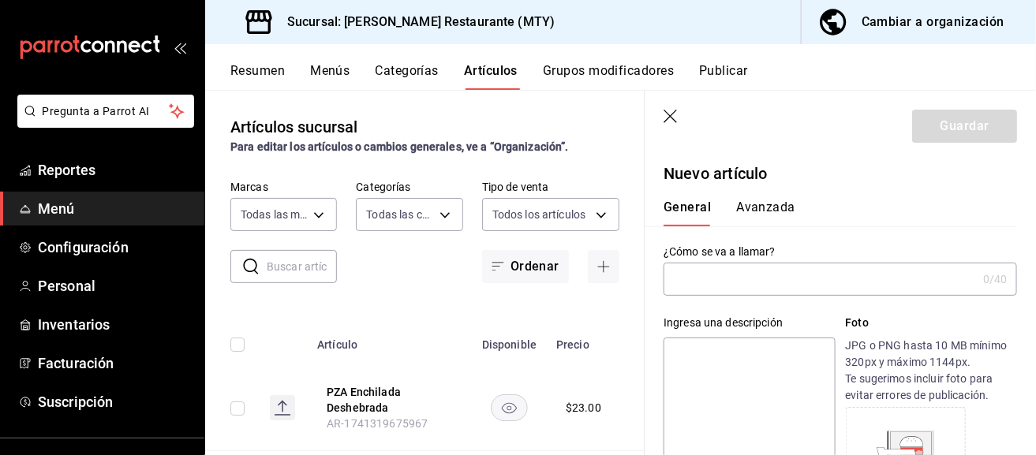
click at [734, 289] on input "text" at bounding box center [819, 279] width 313 height 32
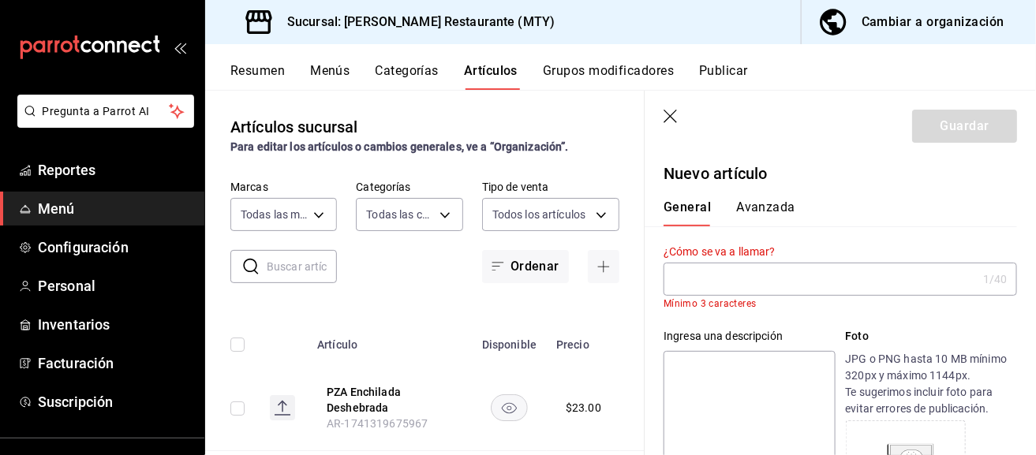
type input "1"
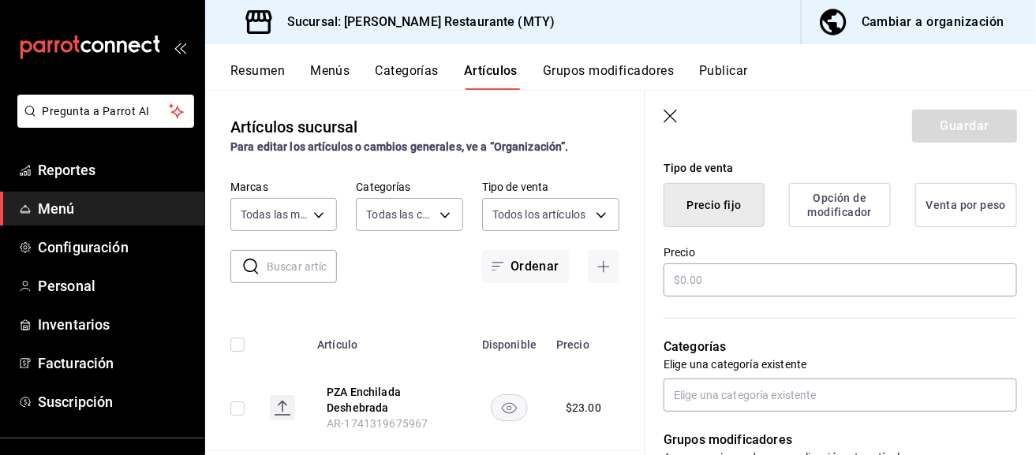
scroll to position [394, 0]
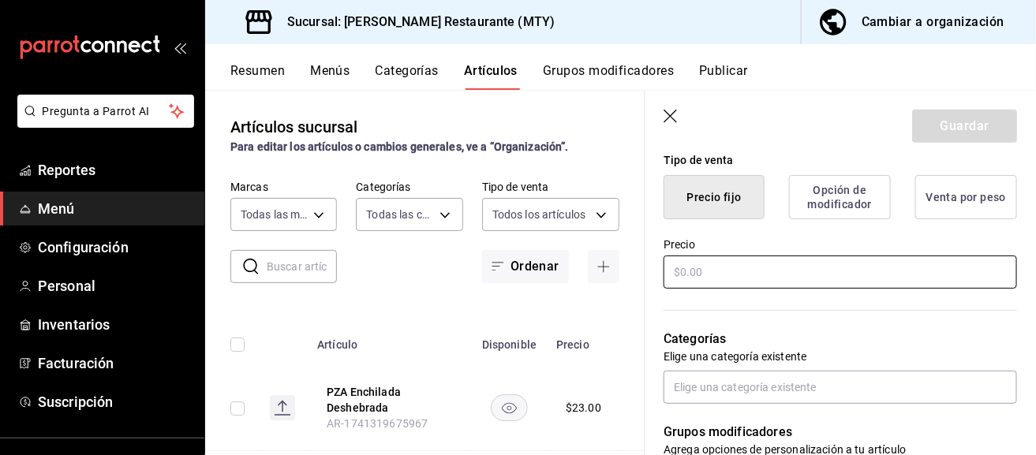
type input "Mixta sen"
click at [775, 278] on input "text" at bounding box center [839, 272] width 353 height 33
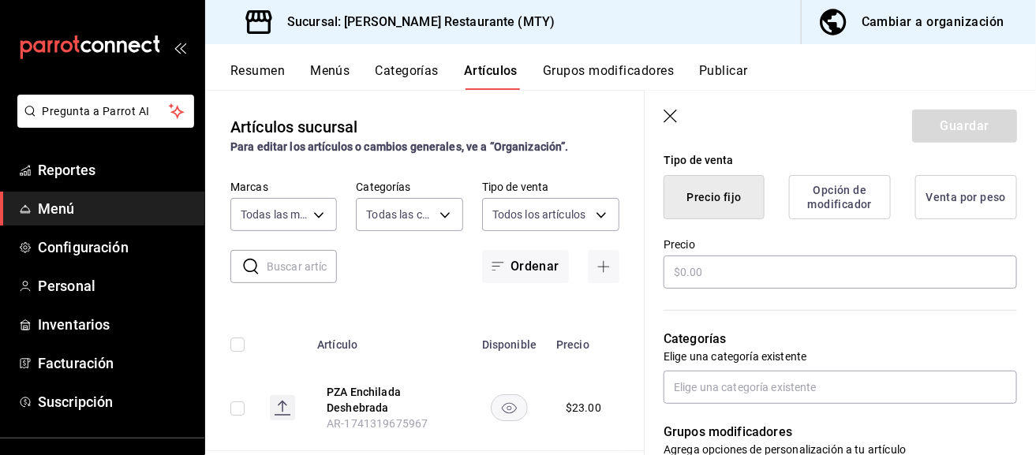
click at [846, 222] on div "Precio" at bounding box center [830, 255] width 372 height 72
click at [873, 207] on button "Opción de modificador" at bounding box center [840, 197] width 102 height 44
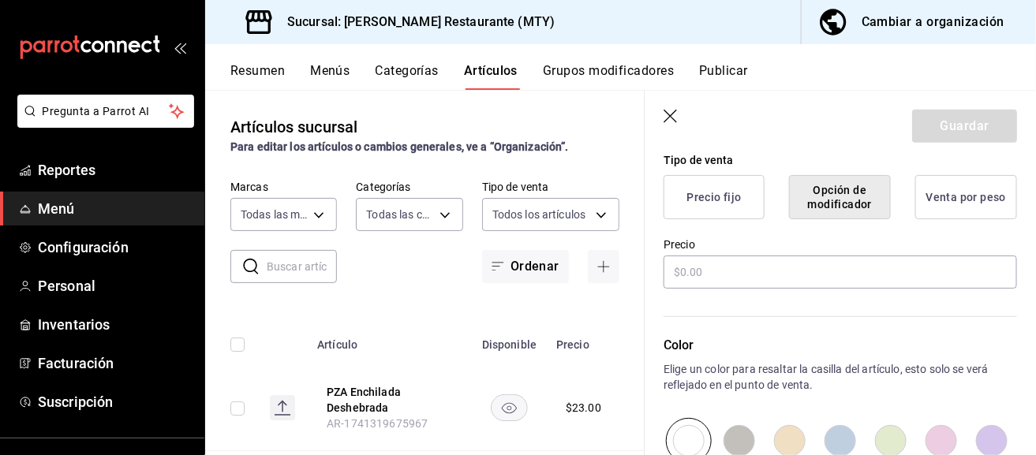
click at [745, 198] on button "Precio fijo" at bounding box center [713, 197] width 101 height 44
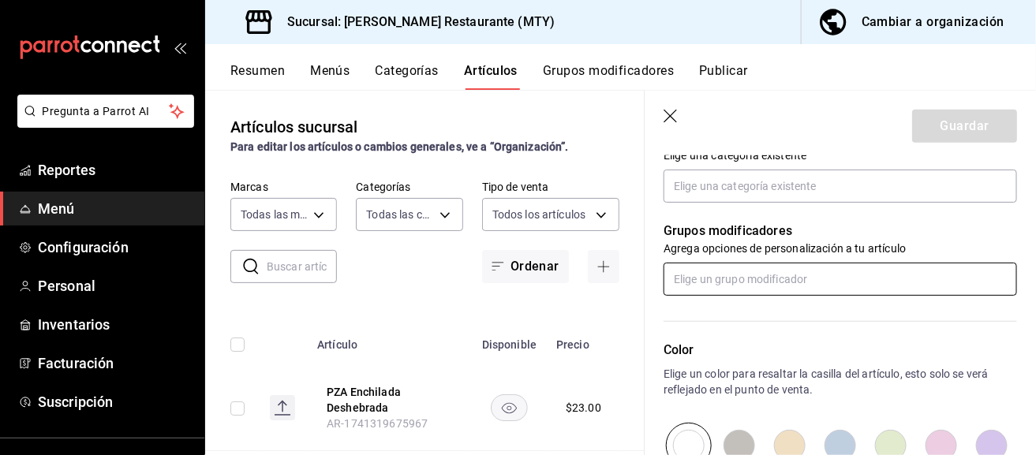
scroll to position [552, 0]
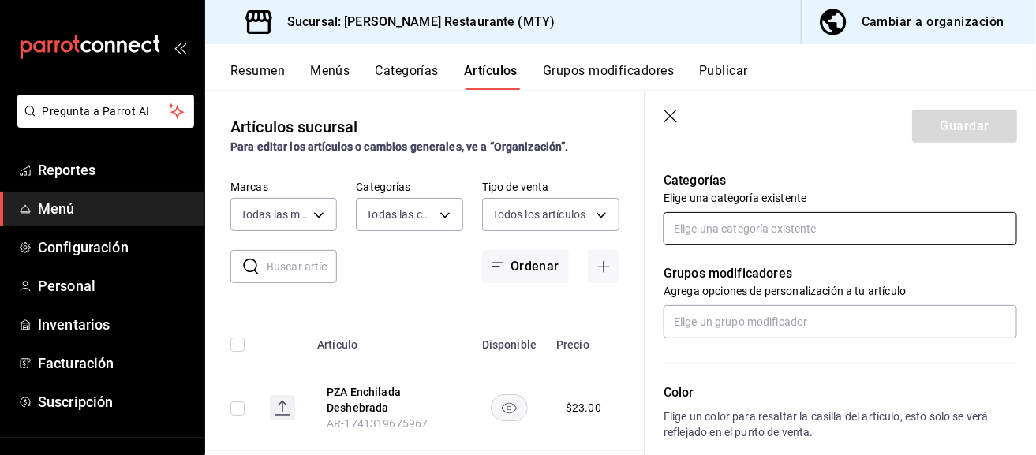
click at [734, 242] on input "text" at bounding box center [839, 228] width 353 height 33
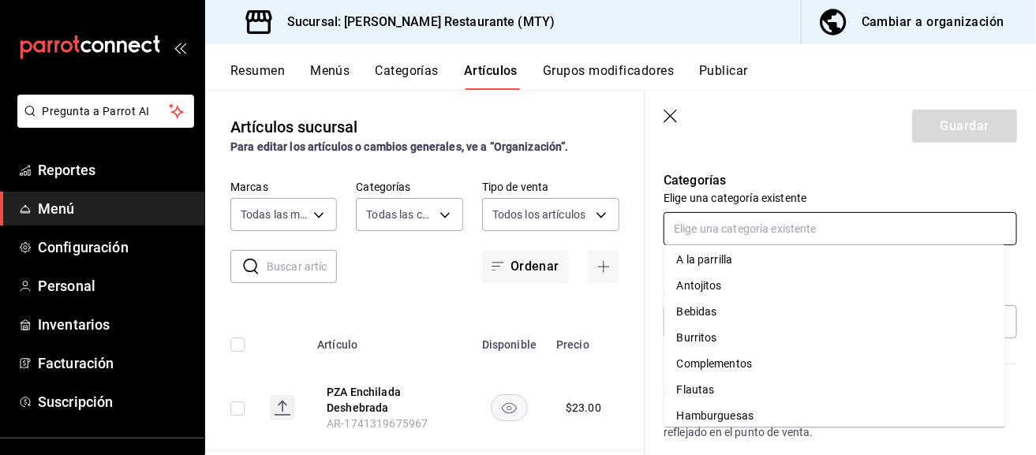
scroll to position [0, 0]
click at [706, 297] on li "Antojitos" at bounding box center [835, 290] width 342 height 26
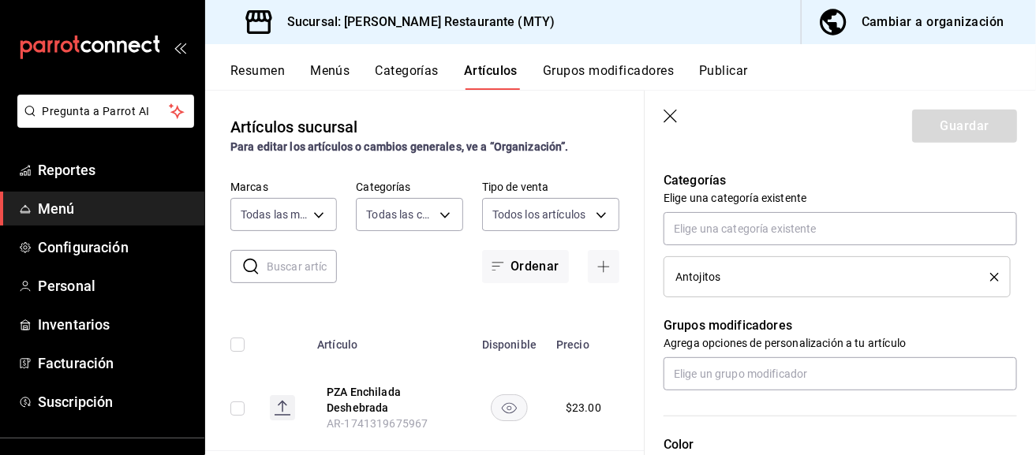
click at [730, 332] on p "Grupos modificadores" at bounding box center [839, 325] width 353 height 19
click at [729, 365] on input "text" at bounding box center [839, 373] width 353 height 33
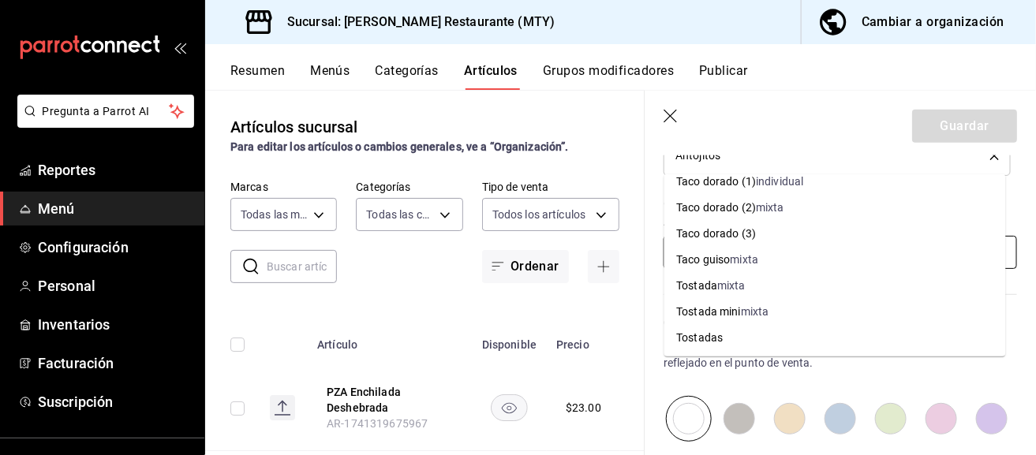
scroll to position [856, 0]
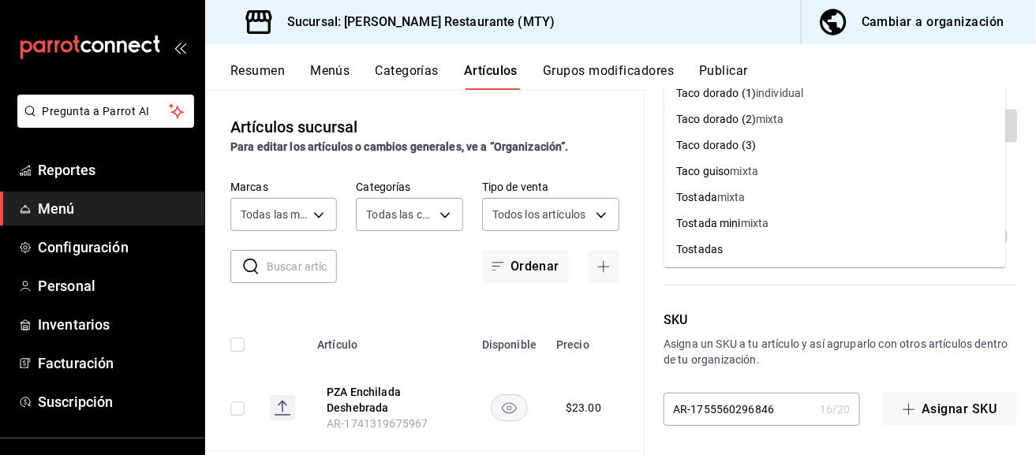
click at [816, 299] on div "SKU Asigna un SKU a tu artículo y así agruparlo con otros artículos dentro de t…" at bounding box center [830, 343] width 372 height 166
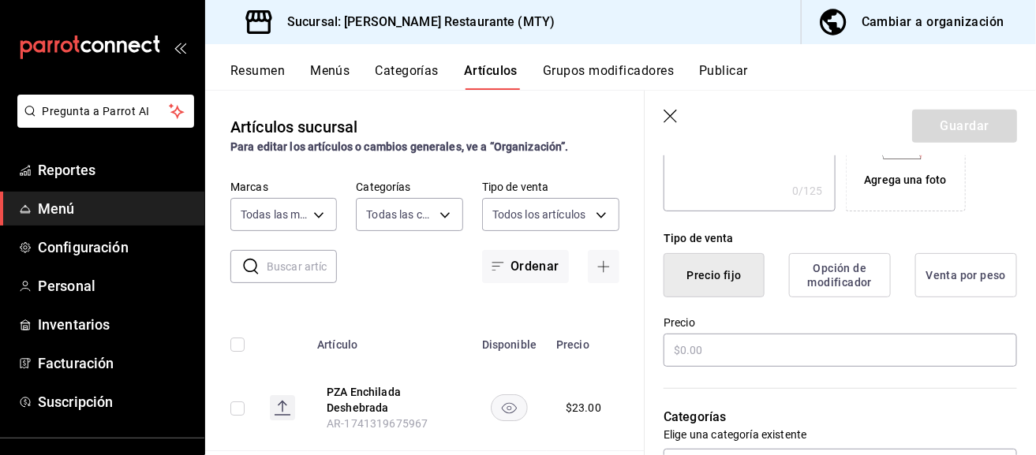
scroll to position [631, 0]
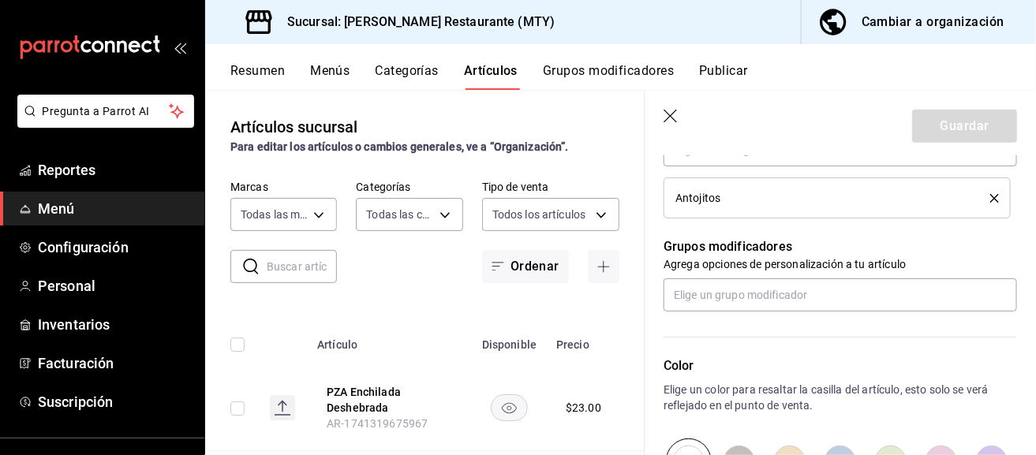
click at [754, 208] on li "Antojitos" at bounding box center [836, 197] width 347 height 41
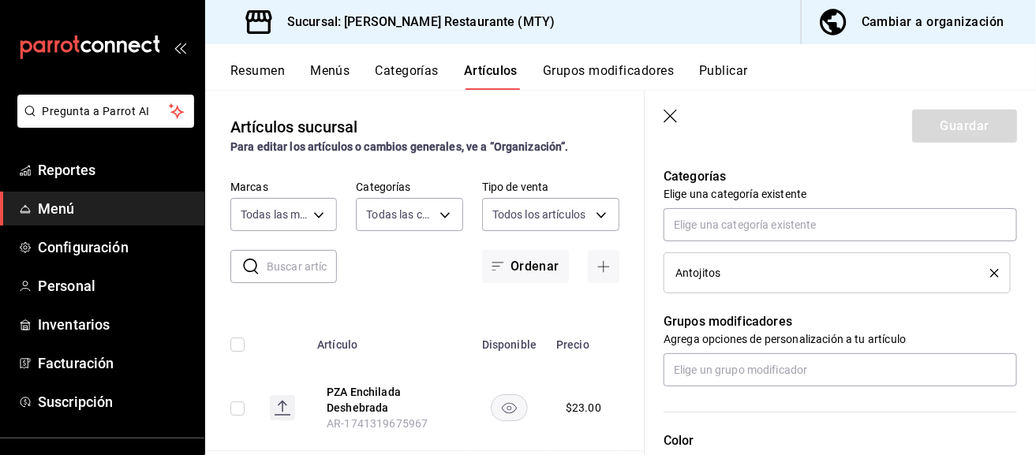
scroll to position [473, 0]
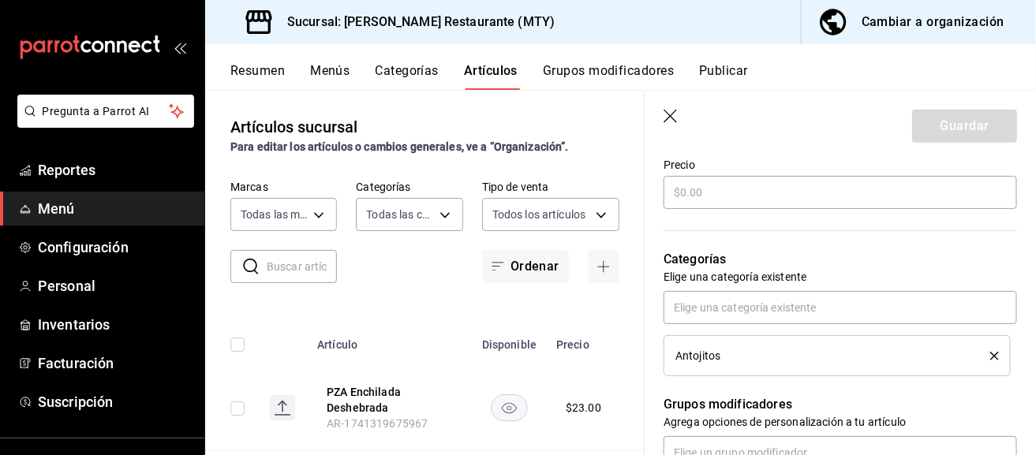
click at [668, 107] on header "Guardar" at bounding box center [839, 123] width 391 height 65
click at [669, 121] on icon "button" at bounding box center [671, 118] width 16 height 16
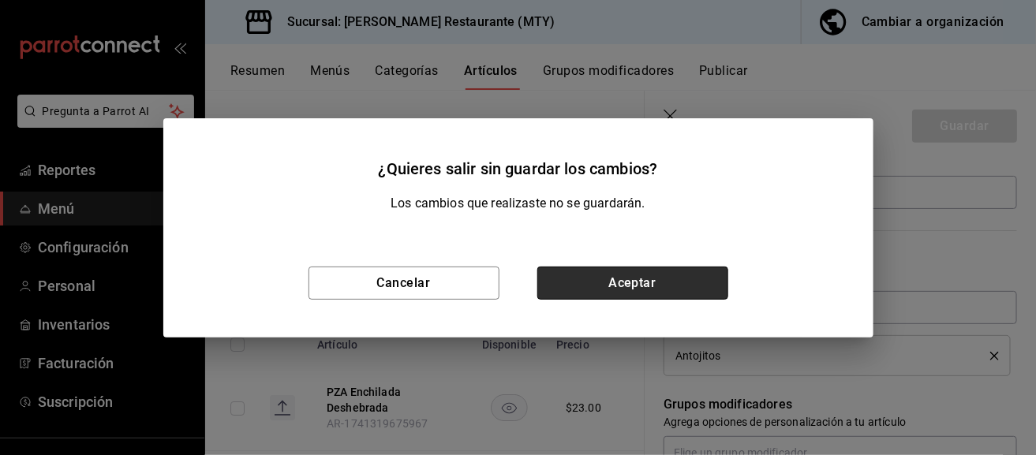
click at [627, 276] on button "Aceptar" at bounding box center [632, 283] width 191 height 33
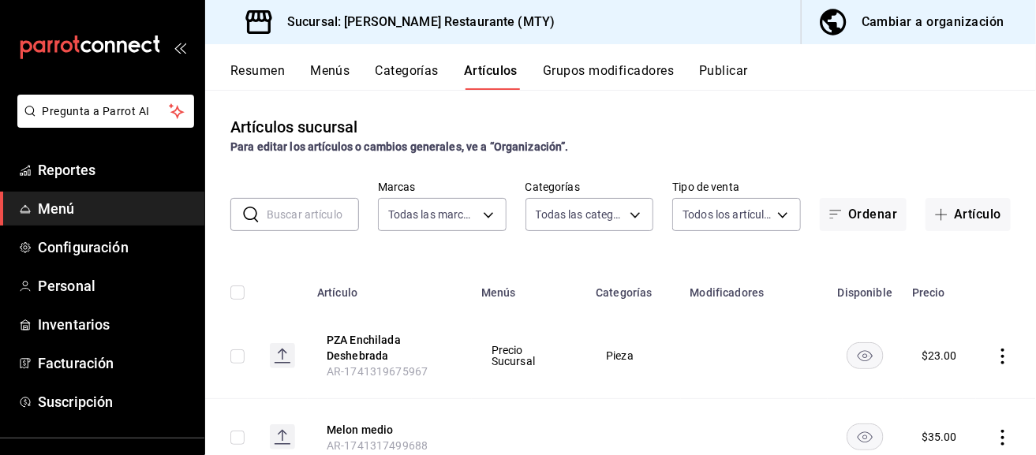
click at [584, 73] on button "Grupos modificadores" at bounding box center [608, 76] width 131 height 27
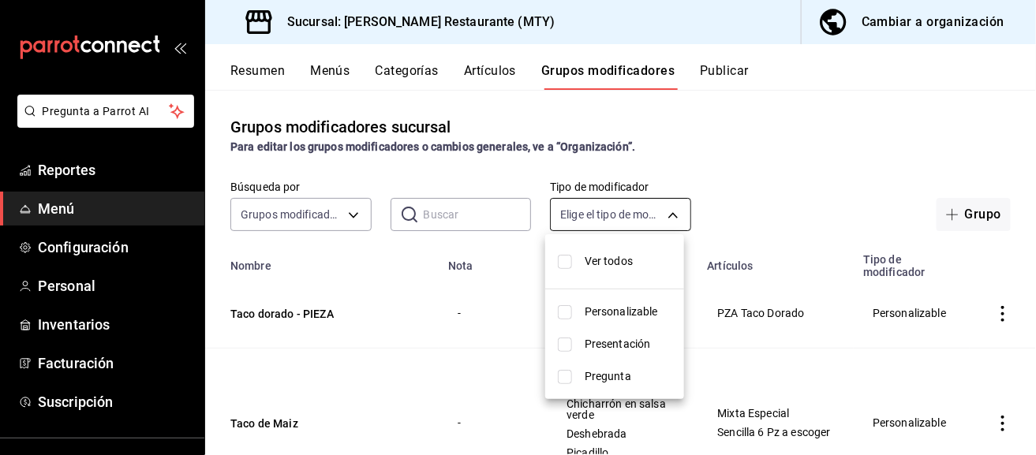
click at [620, 210] on body "Pregunta a Parrot AI Reportes Menú Configuración Personal Inventarios Facturaci…" at bounding box center [518, 227] width 1036 height 455
click at [320, 217] on div at bounding box center [518, 227] width 1036 height 455
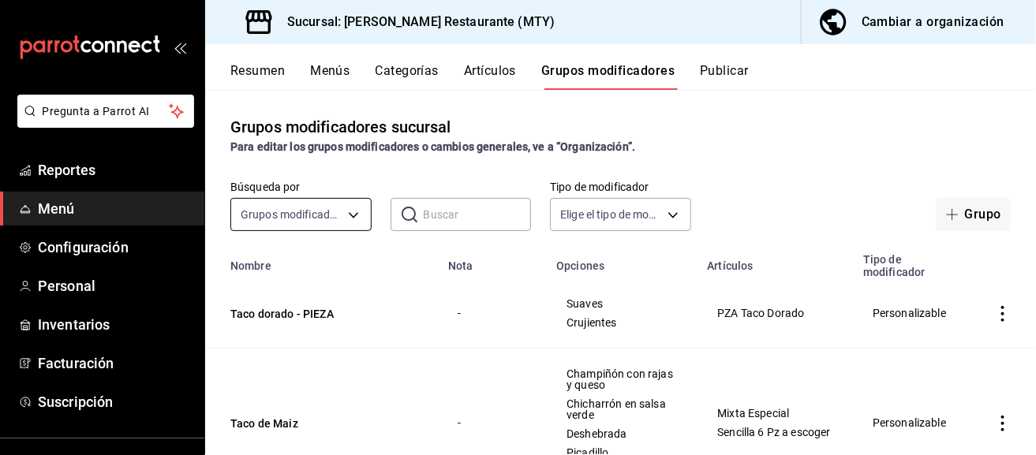
click at [293, 210] on body "Pregunta a Parrot AI Reportes Menú Configuración Personal Inventarios Facturaci…" at bounding box center [518, 227] width 1036 height 455
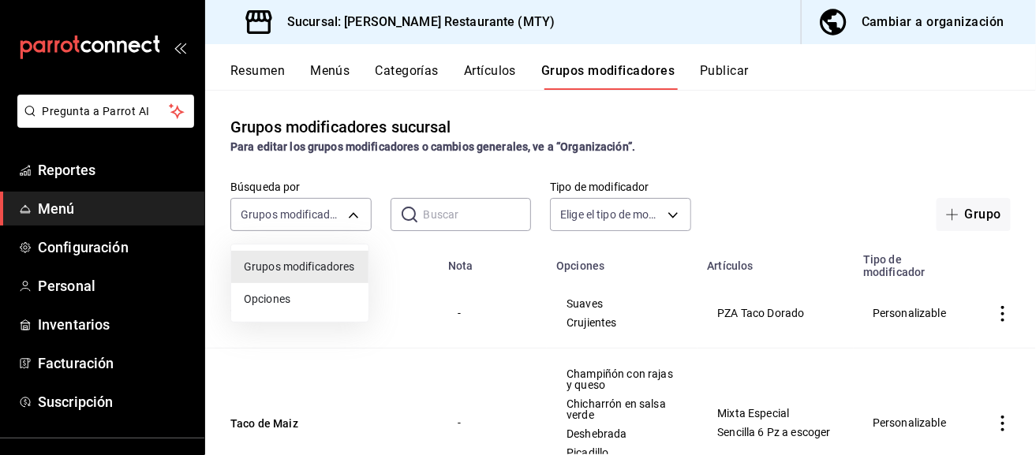
click at [301, 296] on span "Opciones" at bounding box center [300, 299] width 112 height 17
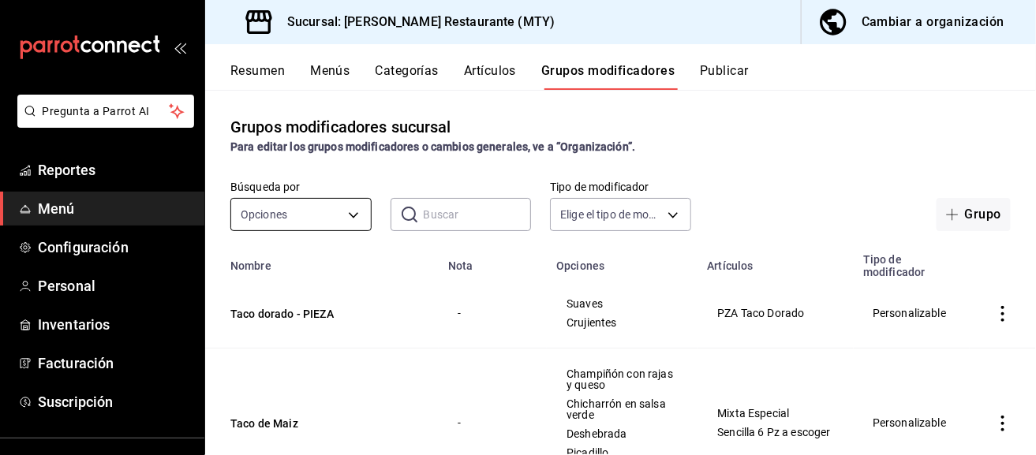
click at [317, 209] on body "Pregunta a Parrot AI Reportes Menú Configuración Personal Inventarios Facturaci…" at bounding box center [518, 227] width 1036 height 455
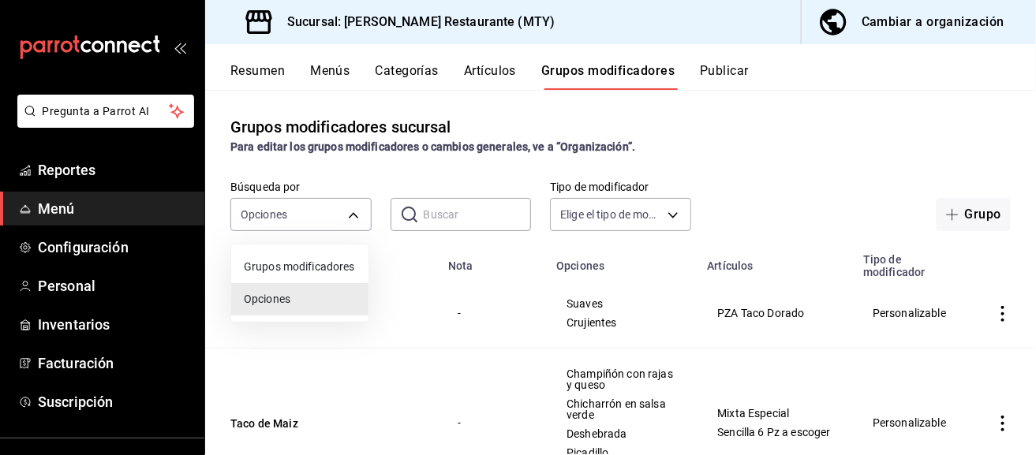
click at [304, 262] on span "Grupos modificadores" at bounding box center [300, 267] width 112 height 17
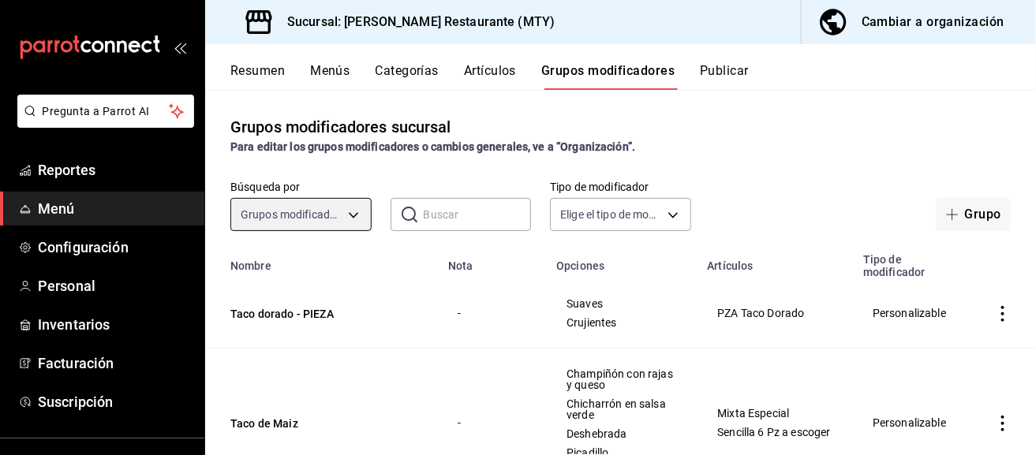
type input "GROUP"
click at [786, 175] on div "Grupos modificadores sucursal Para editar los grupos modificadores o cambios ge…" at bounding box center [620, 272] width 831 height 364
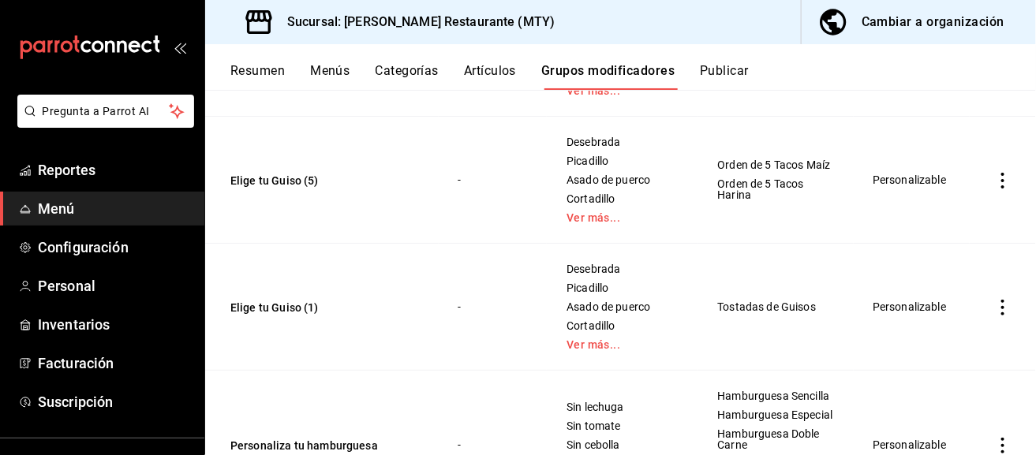
scroll to position [3313, 0]
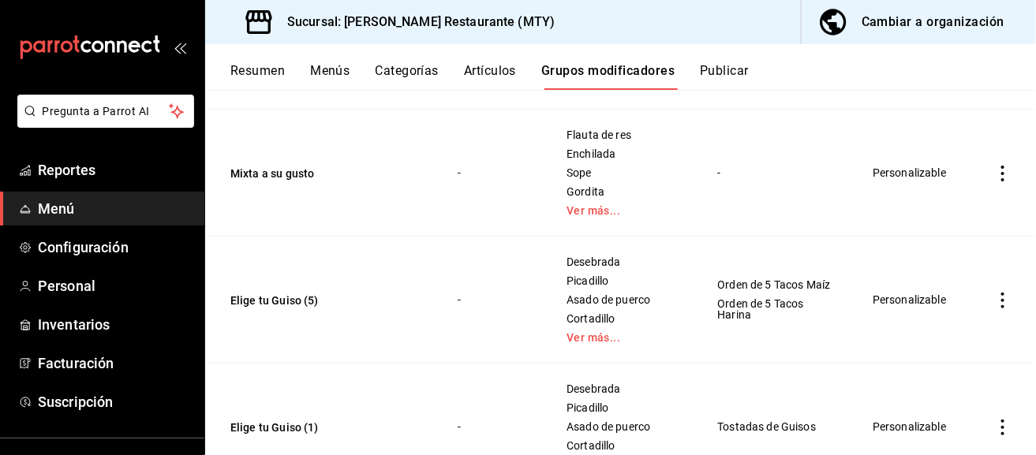
drag, startPoint x: 291, startPoint y: 196, endPoint x: 993, endPoint y: 195, distance: 702.0
click at [995, 181] on icon "actions" at bounding box center [1003, 174] width 16 height 16
click at [991, 195] on div at bounding box center [518, 227] width 1036 height 455
click at [1001, 181] on icon "actions" at bounding box center [1002, 174] width 3 height 16
click at [940, 233] on span "Editar" at bounding box center [943, 228] width 41 height 17
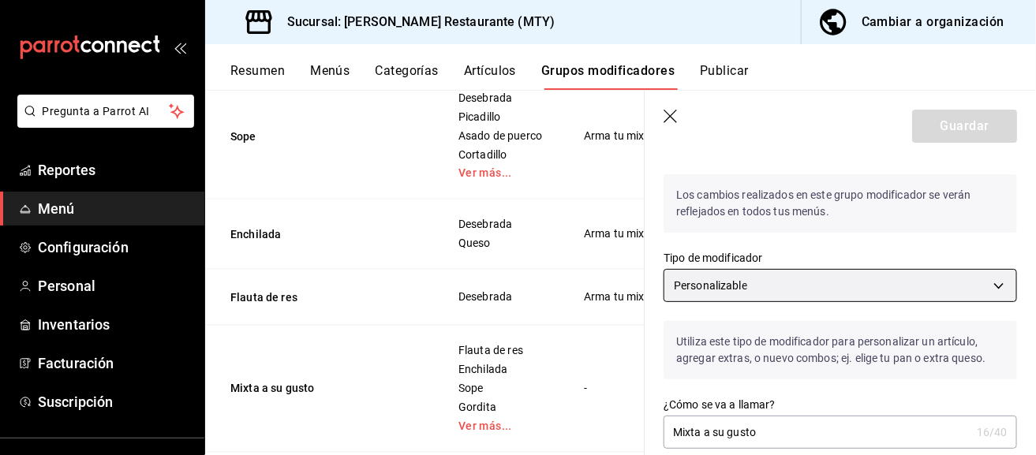
scroll to position [78, 0]
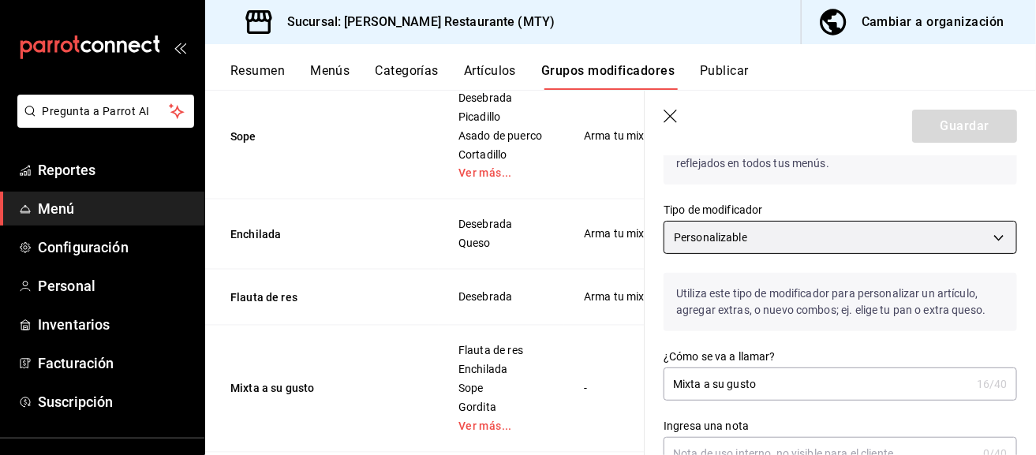
click at [775, 236] on body "Pregunta a Parrot AI Reportes Menú Configuración Personal Inventarios Facturaci…" at bounding box center [518, 227] width 1036 height 455
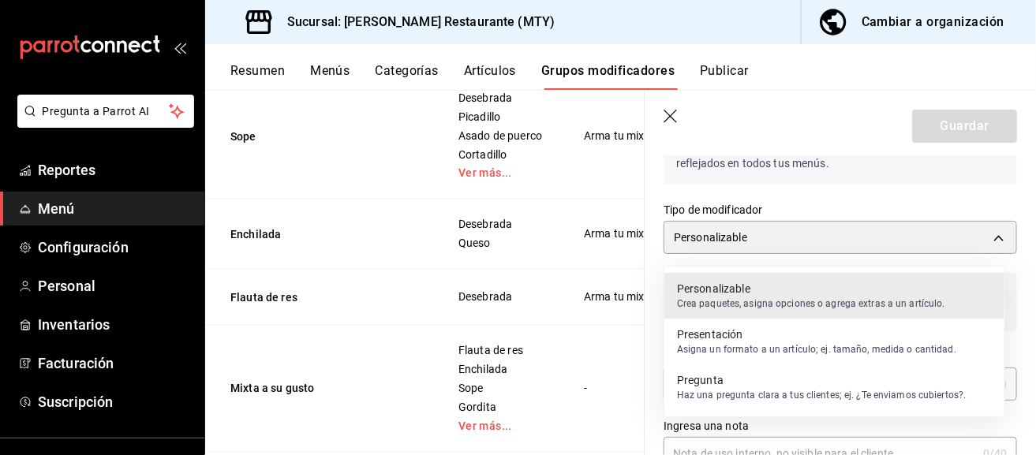
click at [835, 207] on div at bounding box center [518, 227] width 1036 height 455
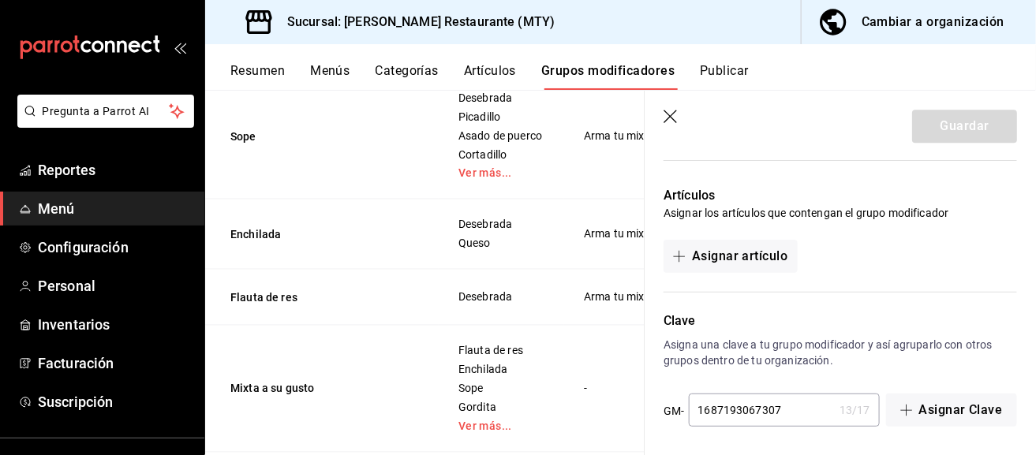
scroll to position [1444, 0]
click at [666, 118] on icon "button" at bounding box center [671, 118] width 16 height 16
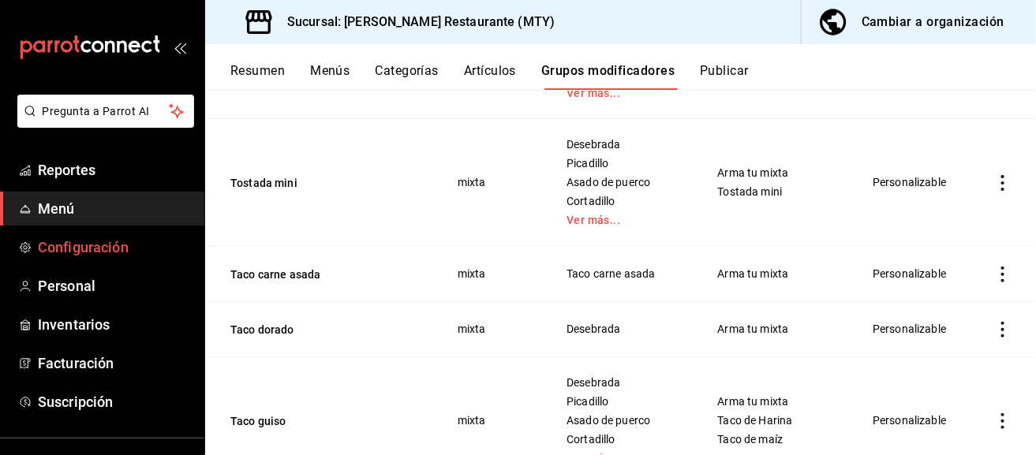
scroll to position [2557, 0]
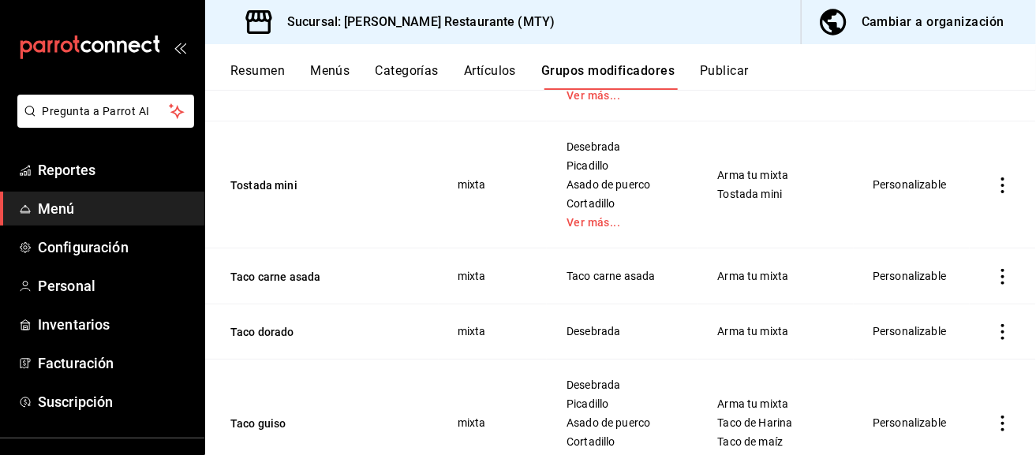
click at [240, 64] on button "Resumen" at bounding box center [257, 76] width 54 height 27
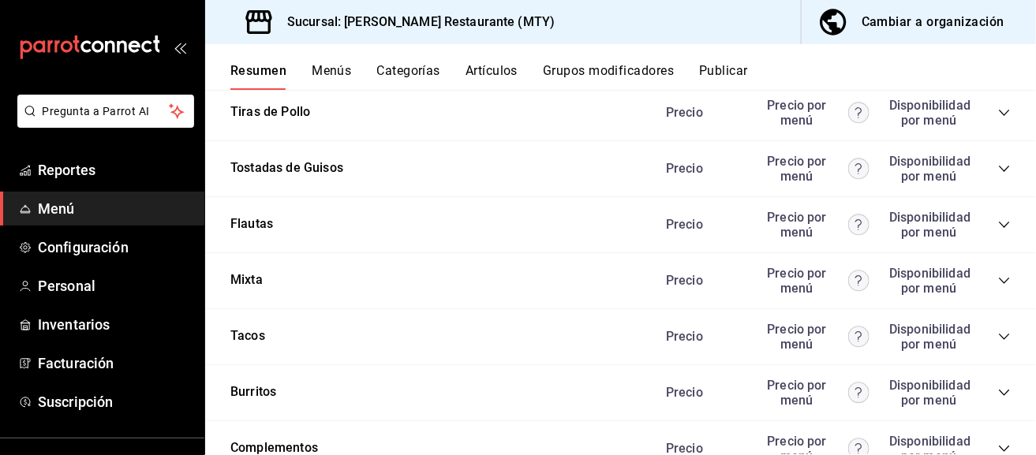
scroll to position [1656, 0]
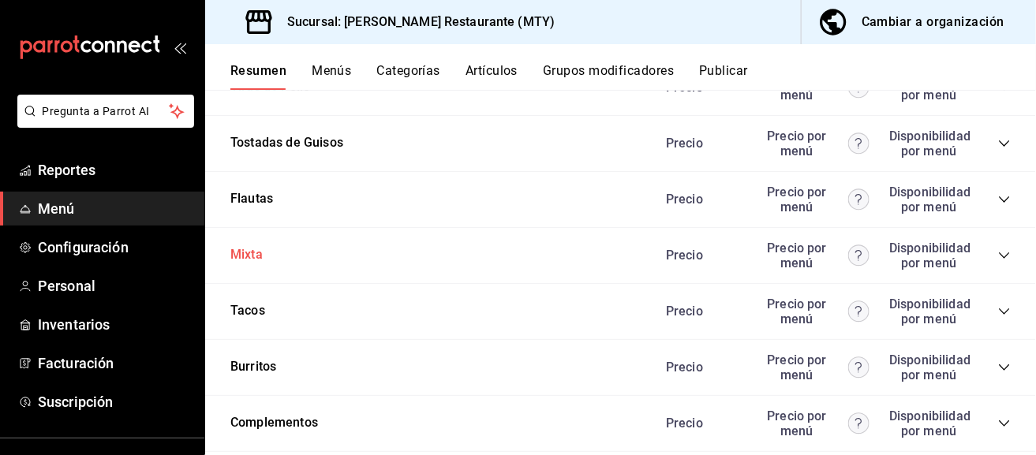
click at [240, 249] on button "Mixta" at bounding box center [246, 255] width 32 height 18
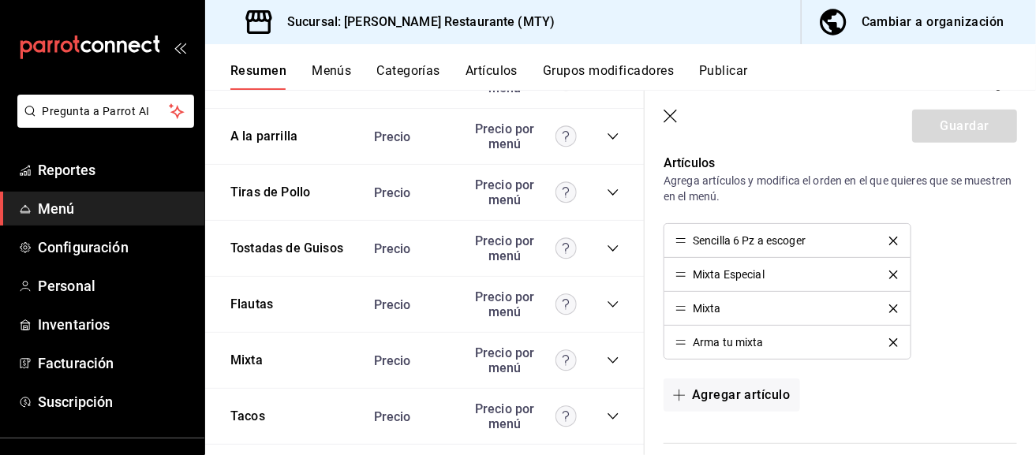
scroll to position [394, 0]
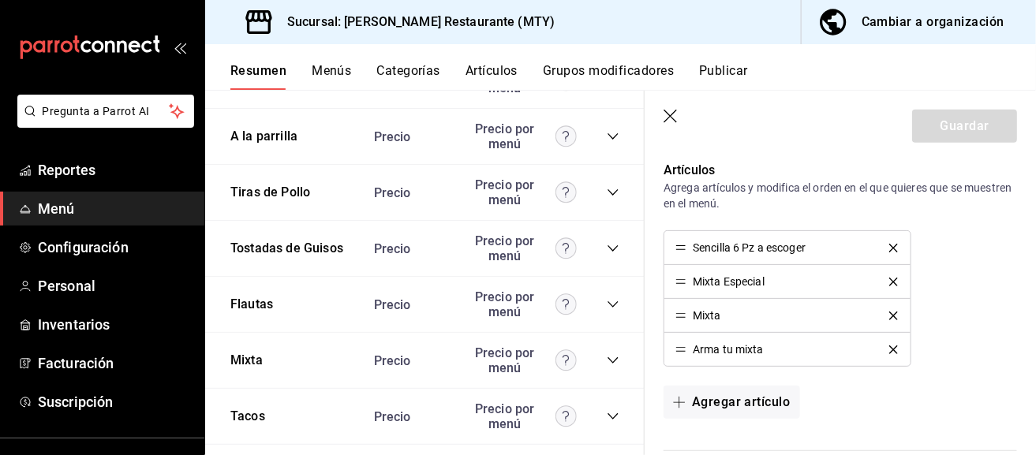
click at [690, 257] on li "Sencilla 6 Pz a escoger" at bounding box center [786, 248] width 245 height 34
click at [687, 245] on div "Sencilla 6 Pz a escoger" at bounding box center [740, 247] width 130 height 11
click at [685, 252] on li "Sencilla 6 Pz a escoger" at bounding box center [786, 248] width 245 height 34
click at [945, 295] on div "Sencilla 6 Pz a escoger Mixta Especial Mixta Arma tu mixta" at bounding box center [839, 298] width 353 height 136
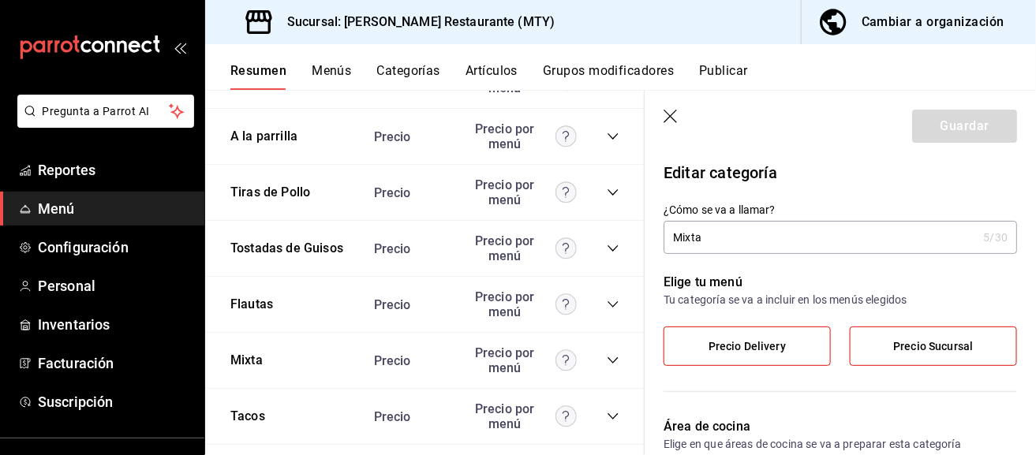
scroll to position [0, 0]
click at [669, 111] on icon "button" at bounding box center [671, 118] width 16 height 16
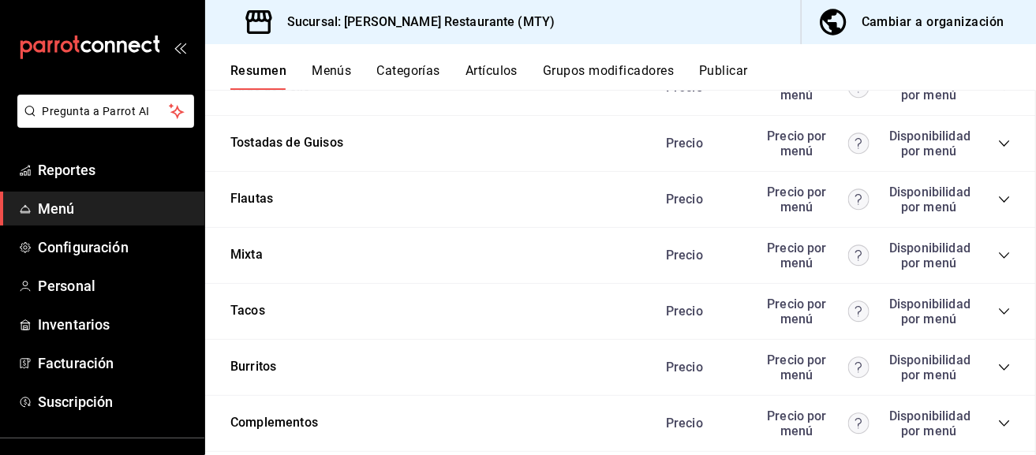
scroll to position [1848, 0]
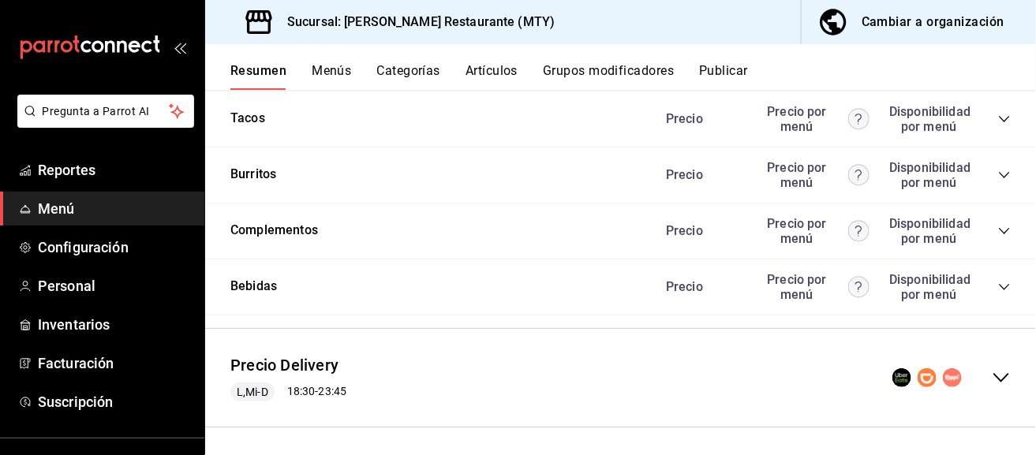
click at [322, 62] on div "Resumen Menús Categorías Artículos Grupos modificadores Publicar" at bounding box center [620, 67] width 831 height 46
click at [329, 70] on button "Menús" at bounding box center [331, 76] width 39 height 27
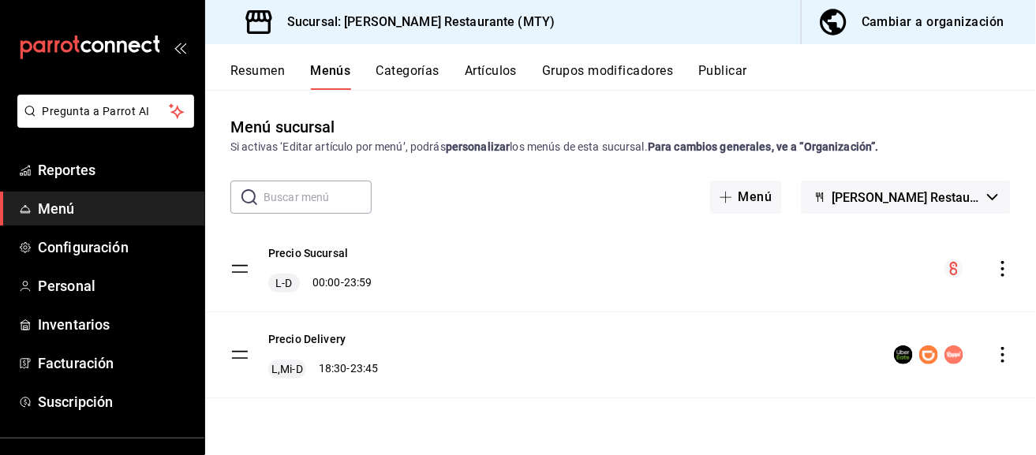
click at [253, 346] on div "Precio Delivery L,Mi-D 18:30 - 23:45" at bounding box center [304, 354] width 148 height 47
click at [286, 77] on div "Resumen Menús Categorías Artículos Grupos modificadores Publicar" at bounding box center [632, 76] width 805 height 27
click at [260, 69] on button "Resumen" at bounding box center [257, 76] width 54 height 27
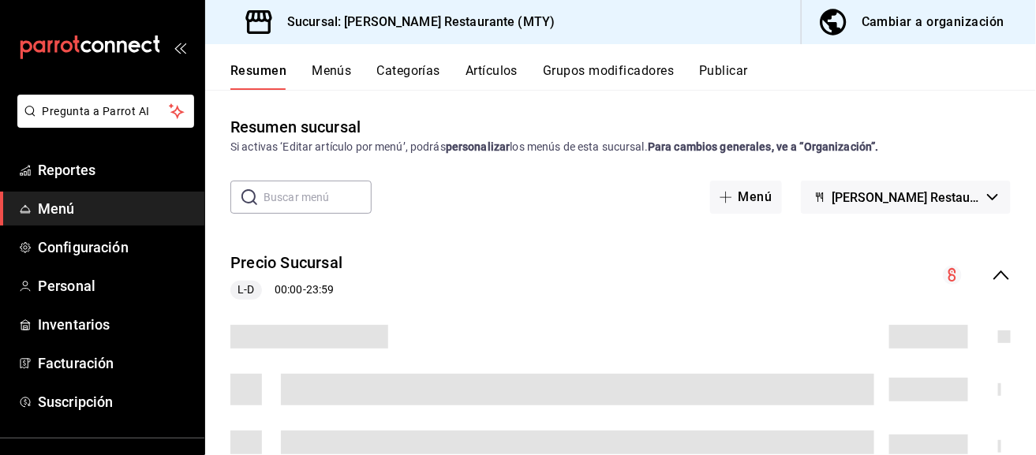
click at [303, 195] on input "text" at bounding box center [317, 197] width 108 height 32
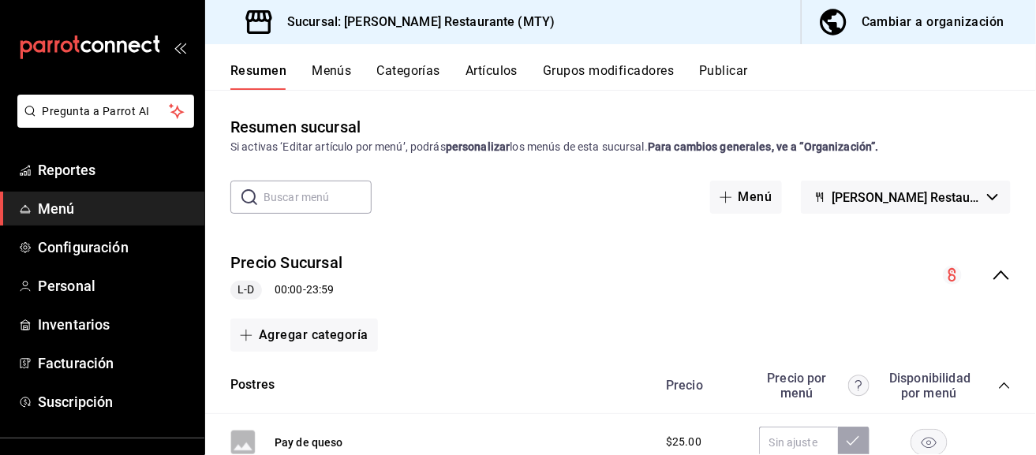
click at [928, 216] on div "Resumen sucursal Si activas ‘Editar artículo por menú’, podrás personalizar los…" at bounding box center [620, 284] width 831 height 339
click at [928, 196] on span "Cuevas Restaurante (Las Puentes)" at bounding box center [906, 197] width 148 height 15
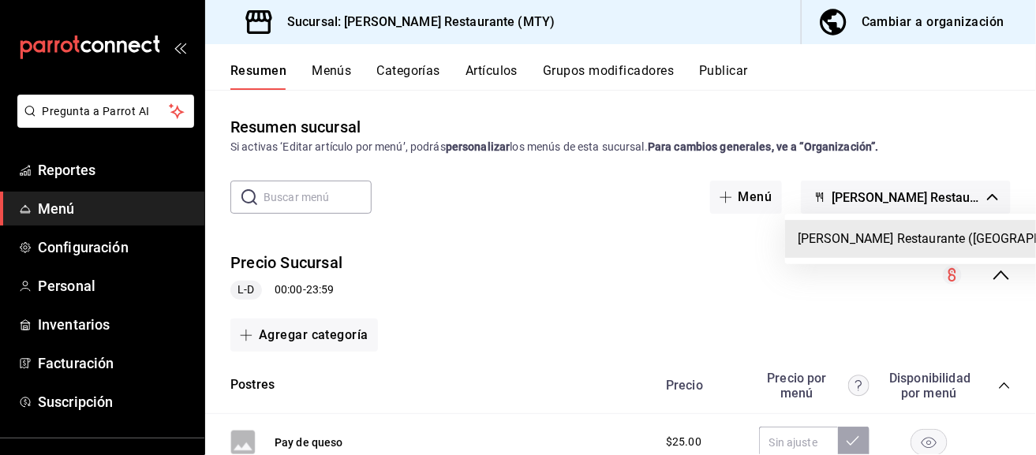
click at [900, 206] on div at bounding box center [518, 227] width 1036 height 455
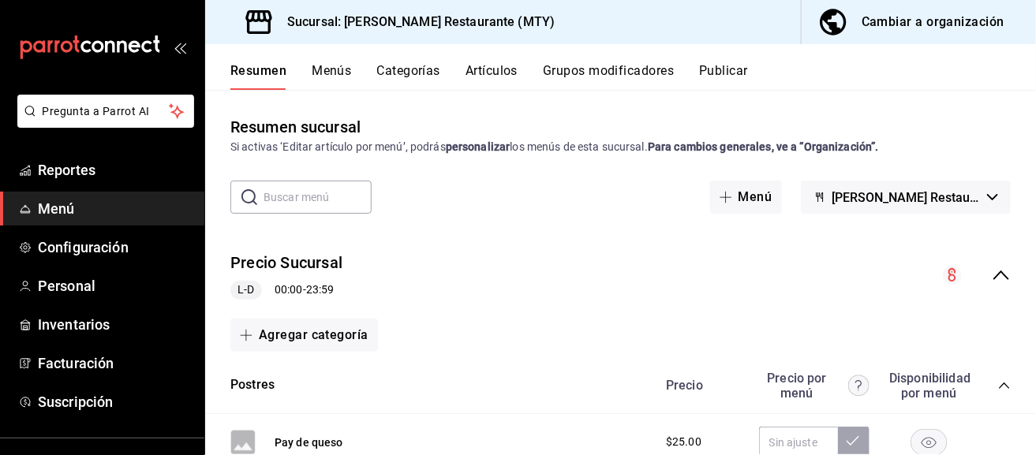
click at [1000, 275] on div "Precio Sucursal L-D 00:00 - 23:59" at bounding box center [620, 275] width 831 height 73
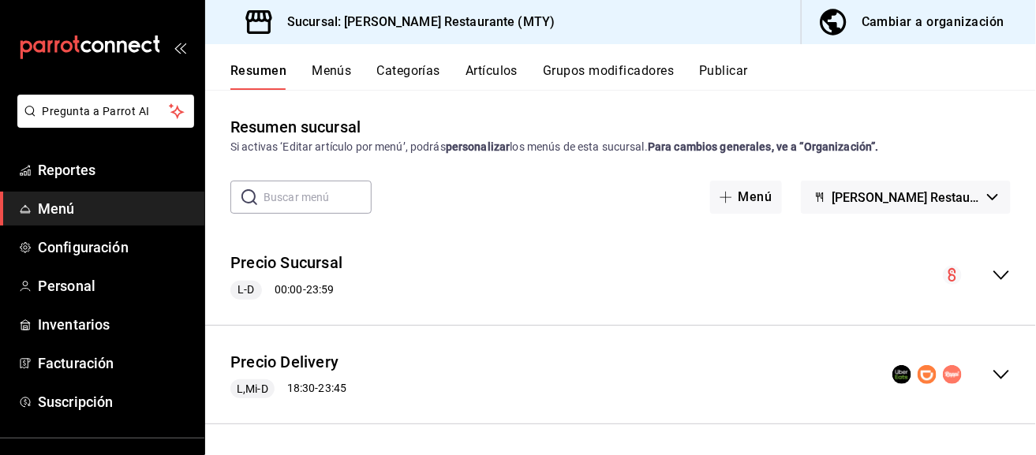
click at [992, 372] on icon "collapse-menu-row" at bounding box center [1001, 374] width 19 height 19
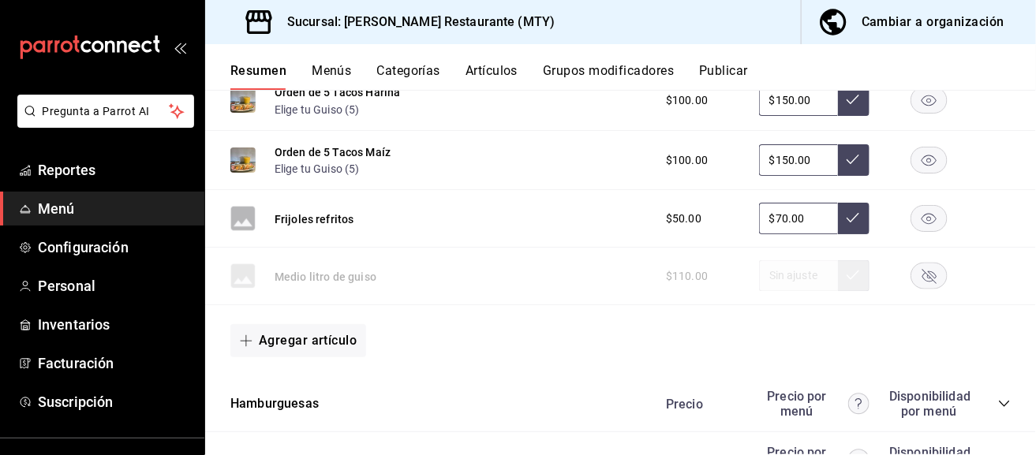
scroll to position [868, 0]
click at [913, 275] on rect "button" at bounding box center [929, 276] width 36 height 26
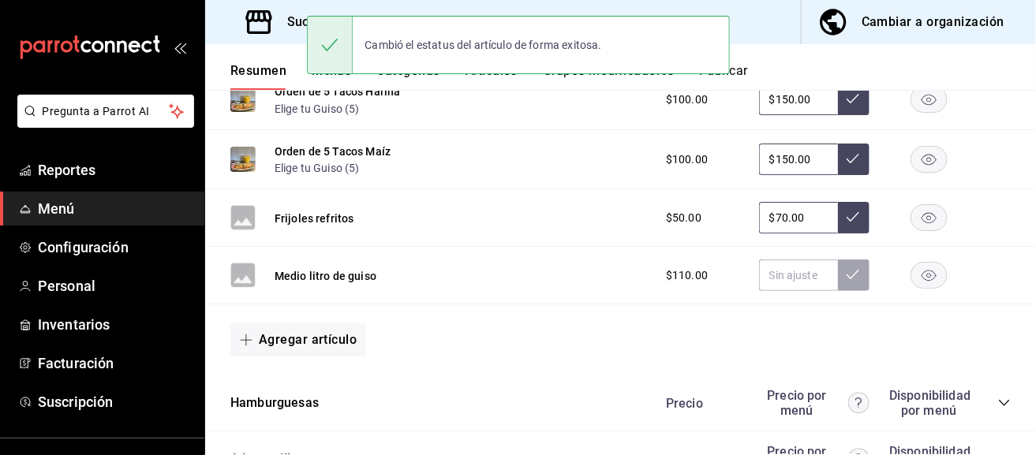
click at [693, 267] on span "$110.00" at bounding box center [687, 275] width 42 height 17
click at [784, 275] on input "text" at bounding box center [798, 276] width 79 height 32
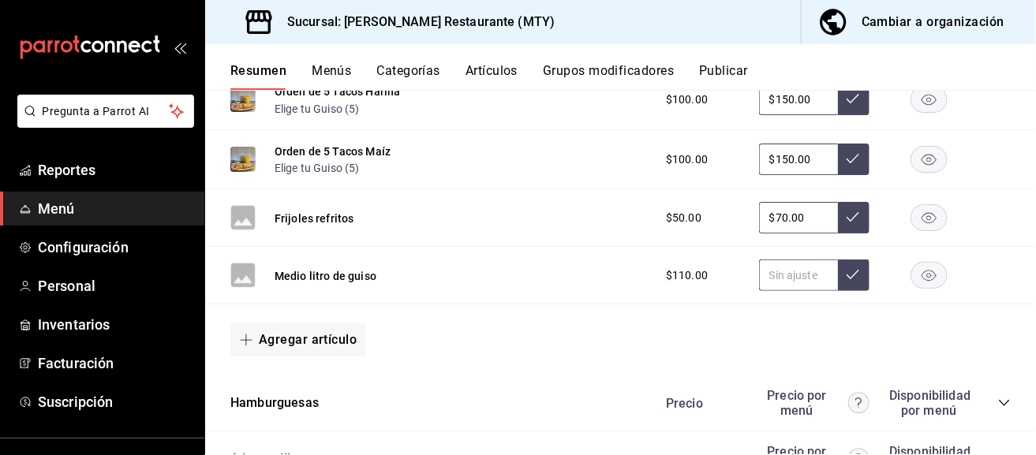
click at [777, 282] on input "text" at bounding box center [798, 276] width 79 height 32
type input "$155.00"
click at [838, 280] on button at bounding box center [854, 276] width 32 height 32
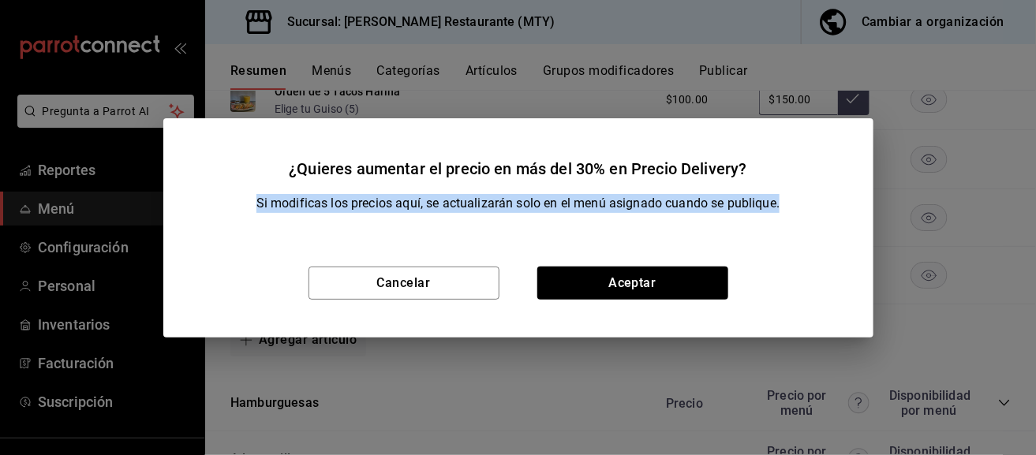
drag, startPoint x: 250, startPoint y: 196, endPoint x: 781, endPoint y: 208, distance: 531.0
click at [783, 206] on div "Si modificas los precios aquí, se actualizarán solo en el menú asignado cuando …" at bounding box center [518, 203] width 672 height 19
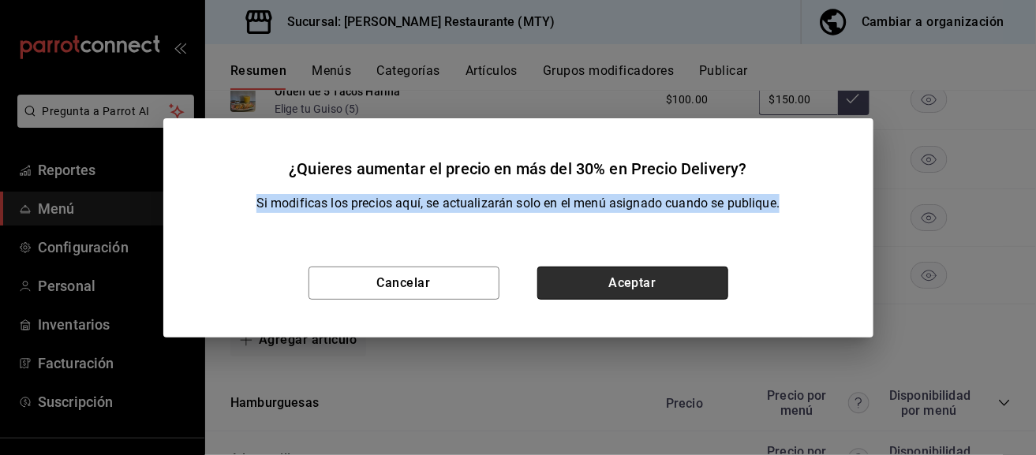
click at [689, 293] on button "Aceptar" at bounding box center [632, 283] width 191 height 33
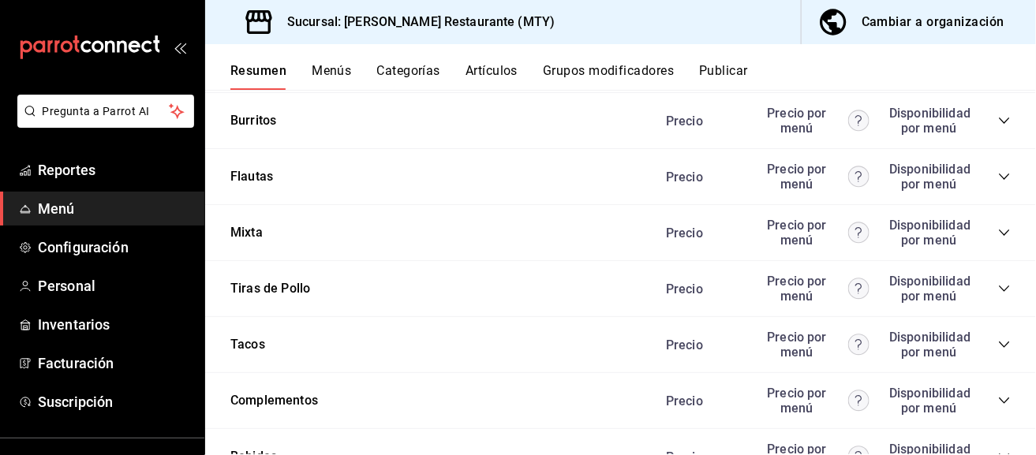
scroll to position [1341, 0]
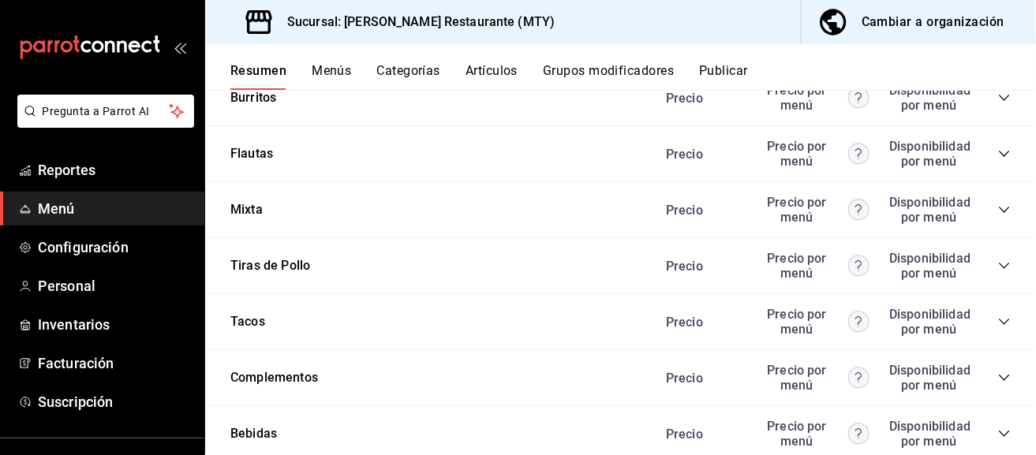
click at [998, 211] on icon "collapse-category-row" at bounding box center [1004, 210] width 13 height 13
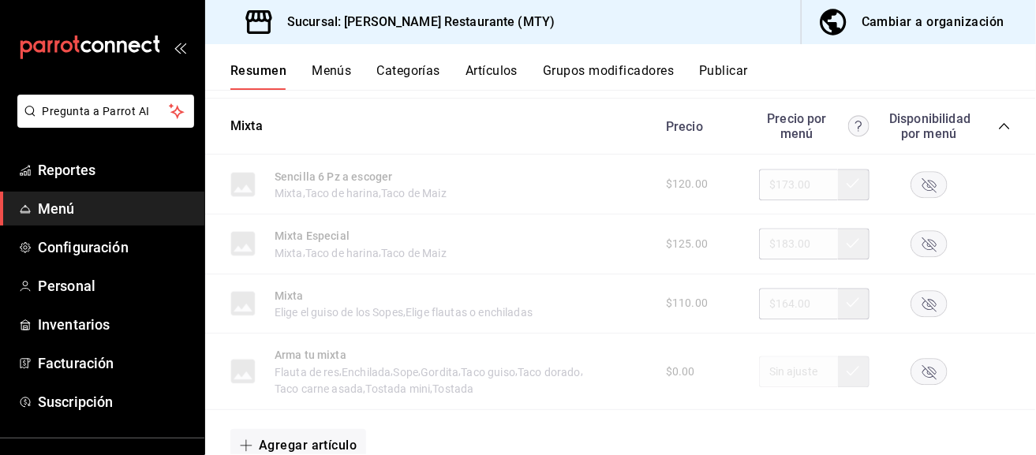
scroll to position [1421, 0]
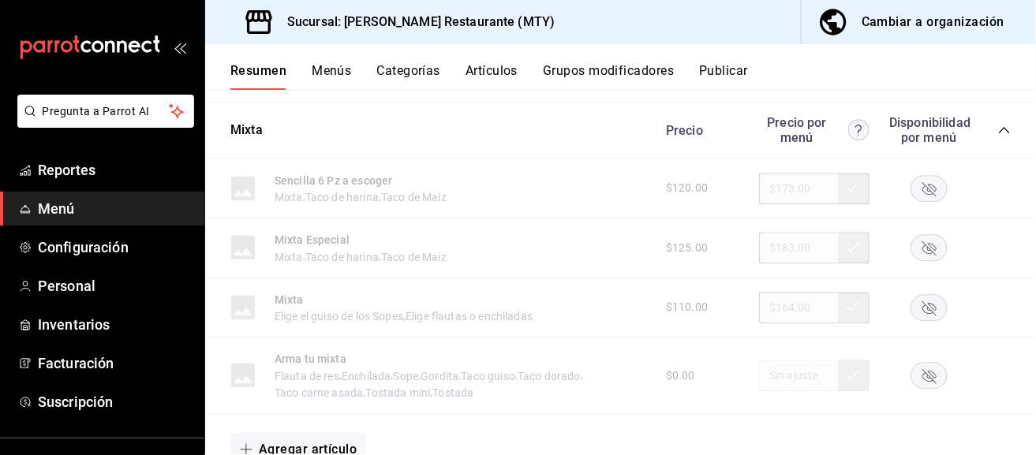
click at [918, 244] on rect "button" at bounding box center [929, 248] width 36 height 26
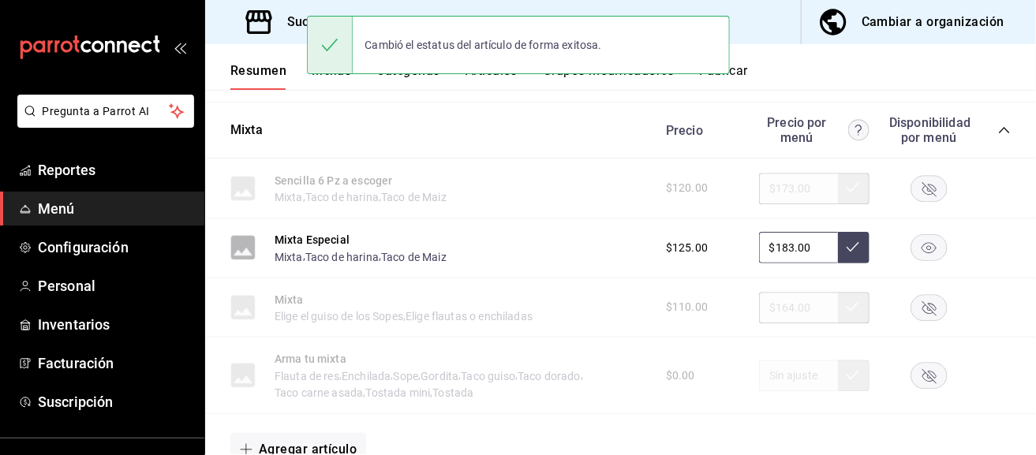
click at [911, 299] on rect "button" at bounding box center [929, 307] width 36 height 26
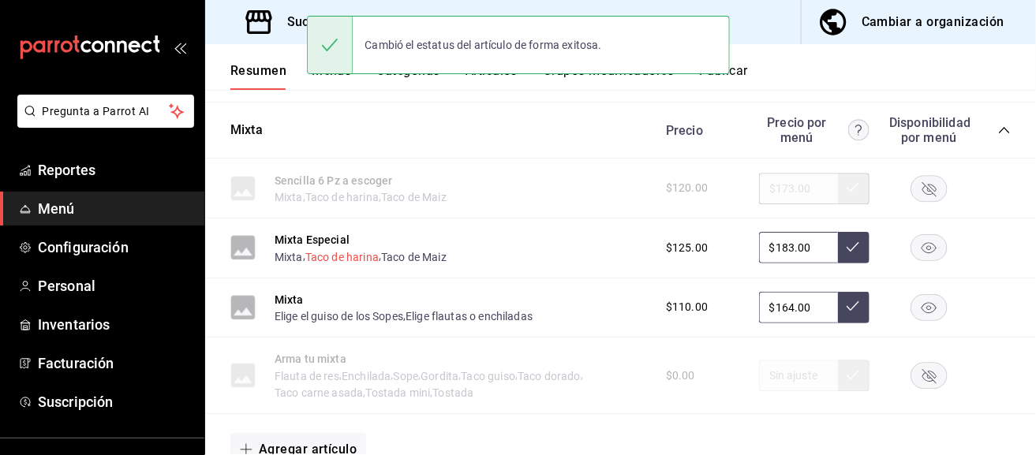
click at [323, 255] on button "Taco de harina" at bounding box center [341, 257] width 73 height 16
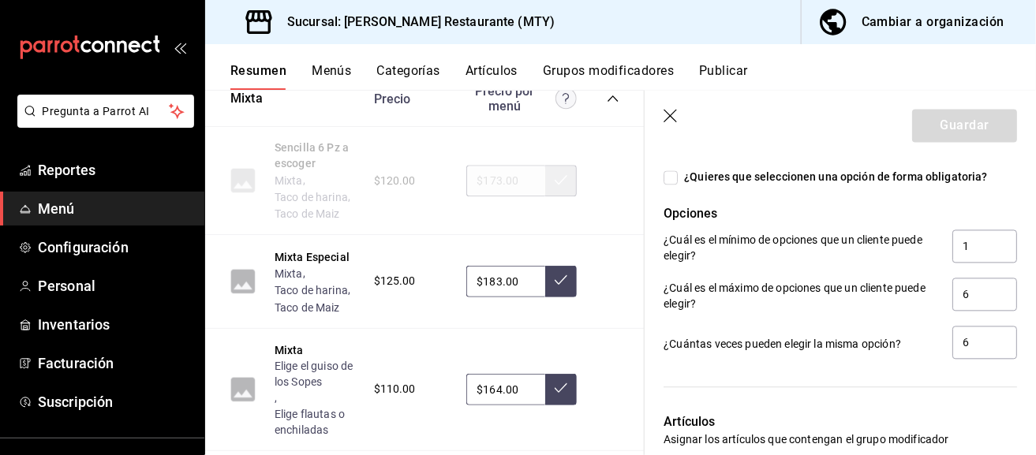
scroll to position [1657, 0]
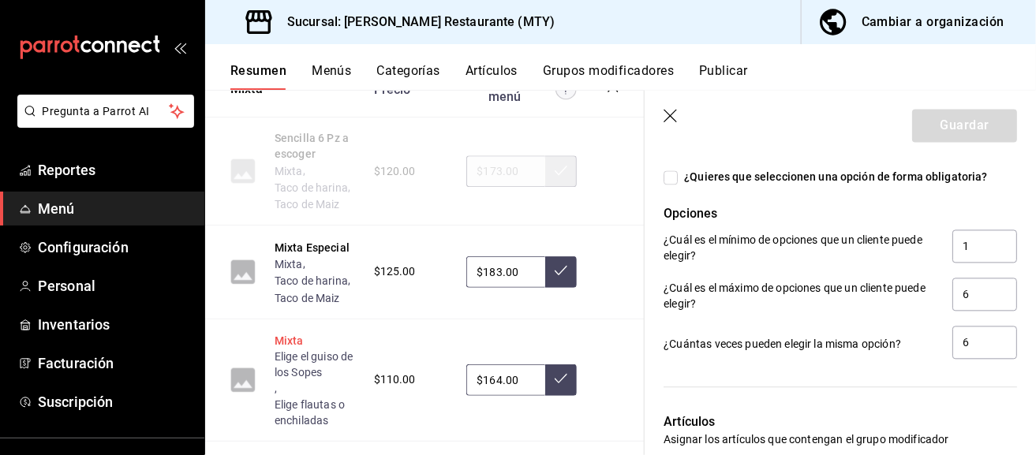
click at [295, 349] on button "Mixta" at bounding box center [289, 341] width 29 height 16
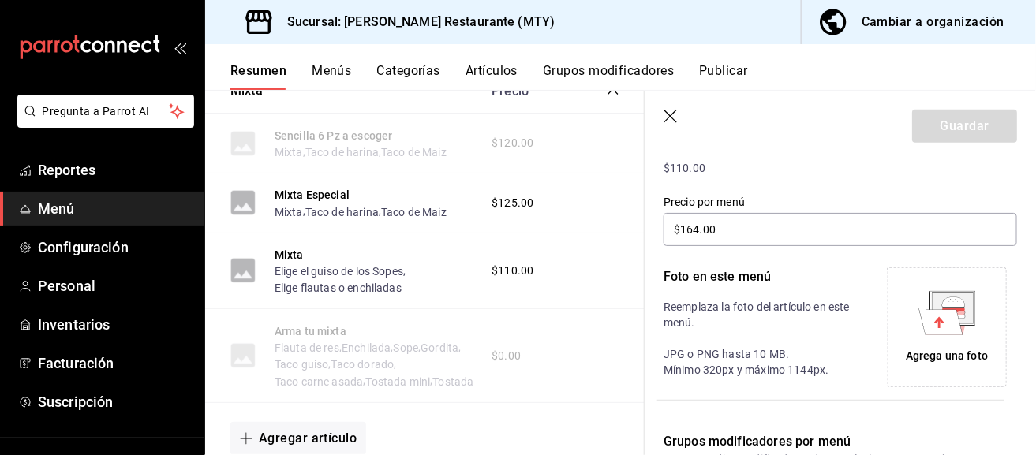
scroll to position [394, 0]
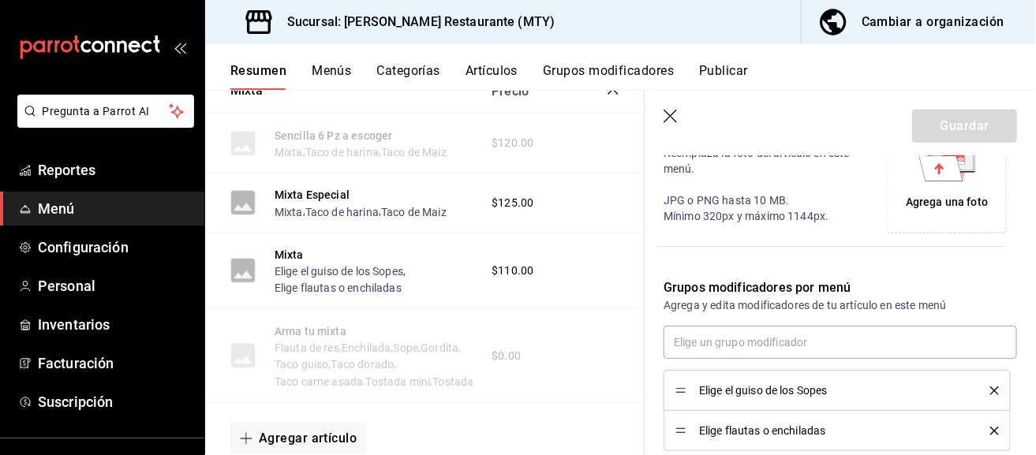
click at [671, 112] on icon "button" at bounding box center [671, 118] width 16 height 16
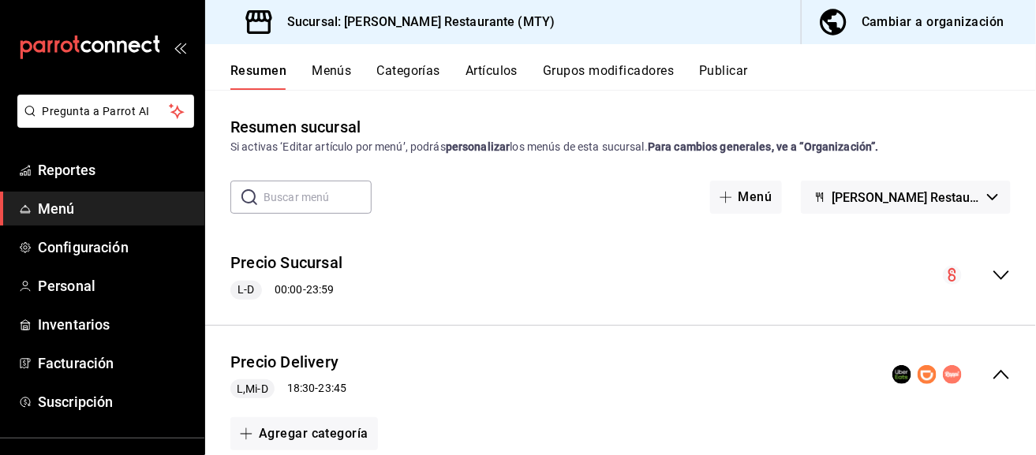
click at [710, 58] on div "Resumen Menús Categorías Artículos Grupos modificadores Publicar" at bounding box center [620, 67] width 831 height 46
click at [719, 75] on button "Publicar" at bounding box center [723, 76] width 49 height 27
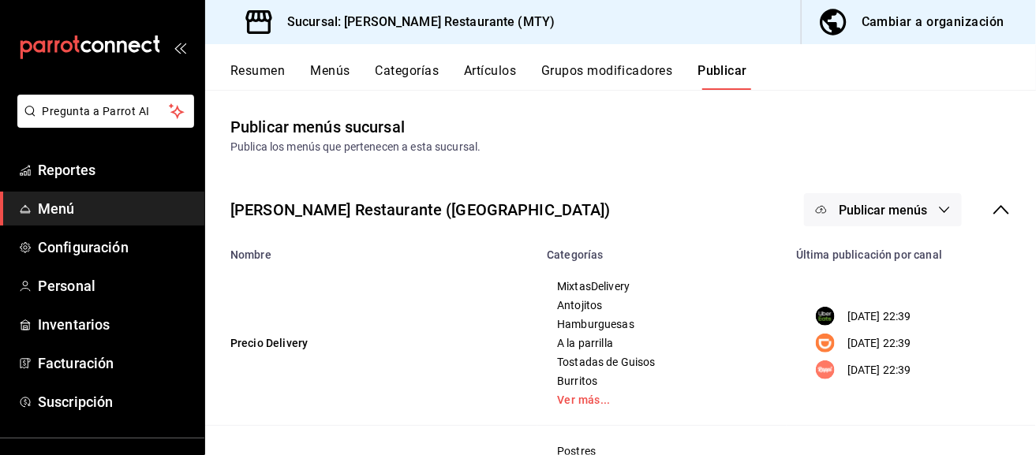
click at [891, 210] on span "Publicar menús" at bounding box center [883, 210] width 88 height 15
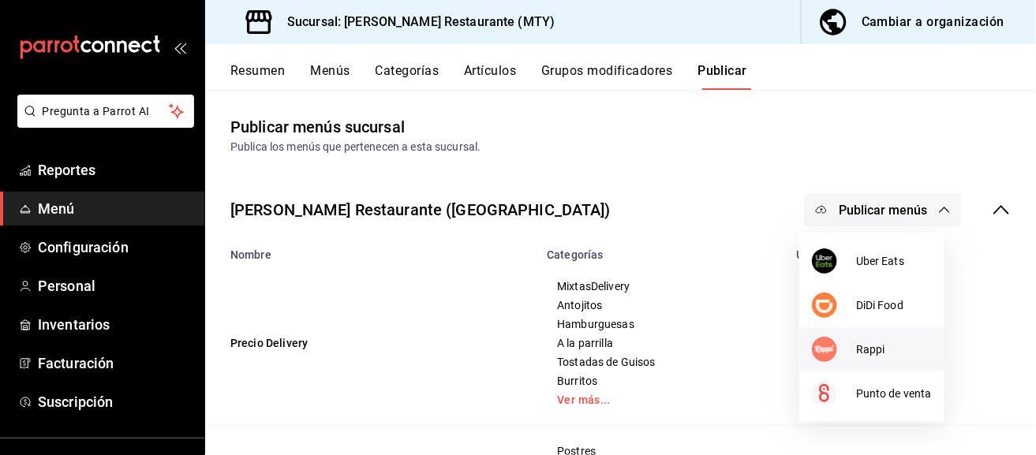
click at [892, 360] on li "Rappi" at bounding box center [871, 349] width 145 height 44
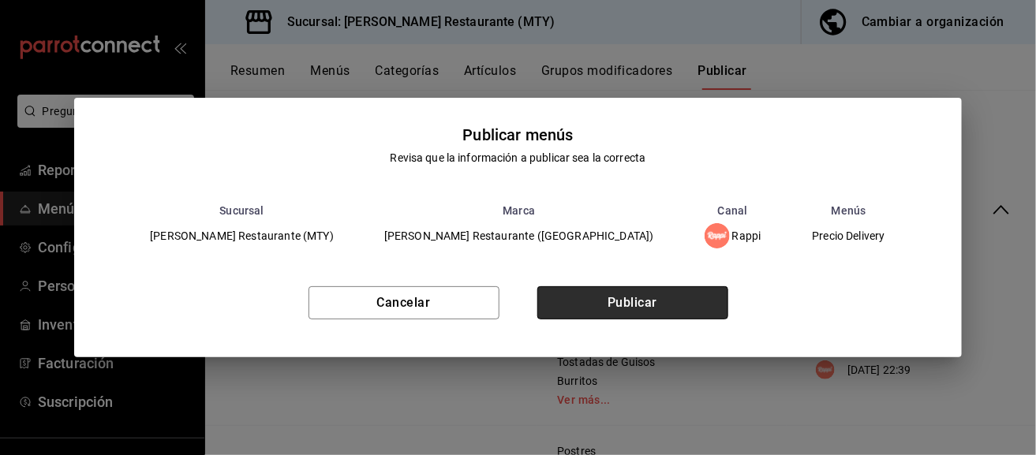
click at [655, 306] on button "Publicar" at bounding box center [632, 302] width 191 height 33
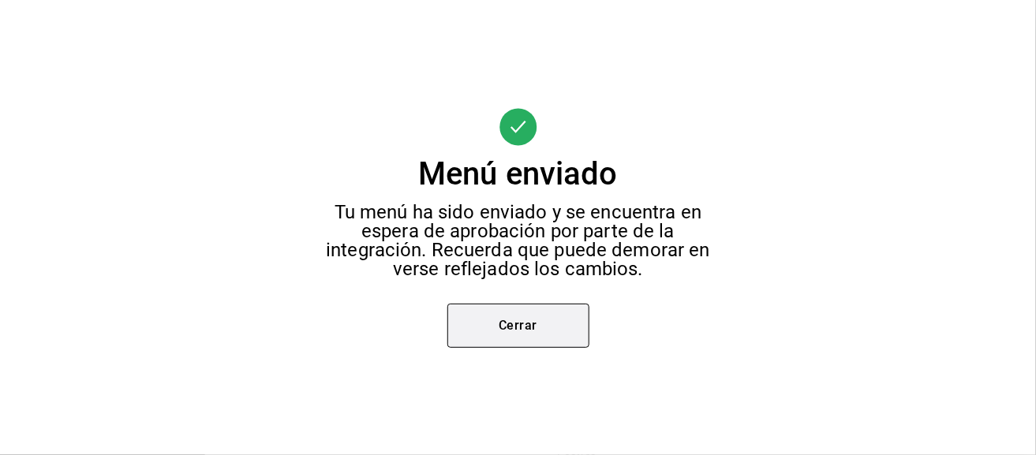
click at [508, 333] on button "Cerrar" at bounding box center [518, 326] width 142 height 44
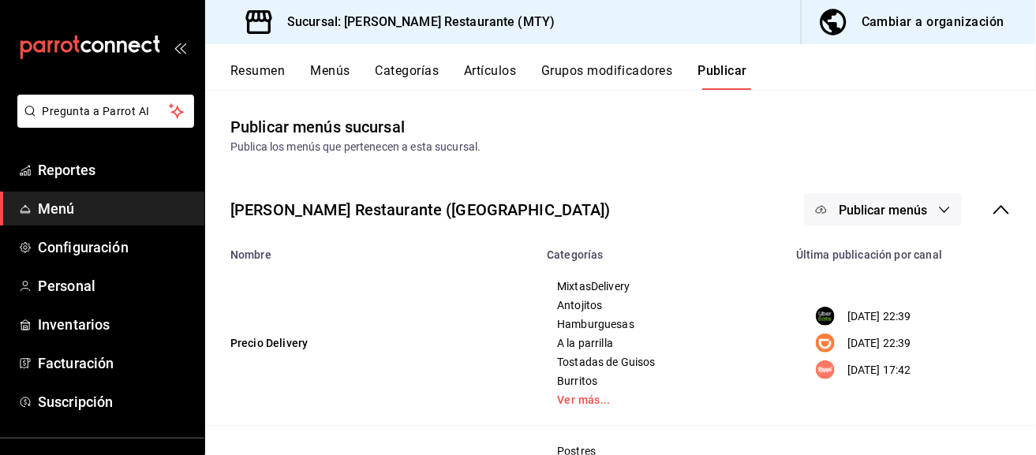
click at [909, 225] on button "Publicar menús" at bounding box center [883, 209] width 158 height 33
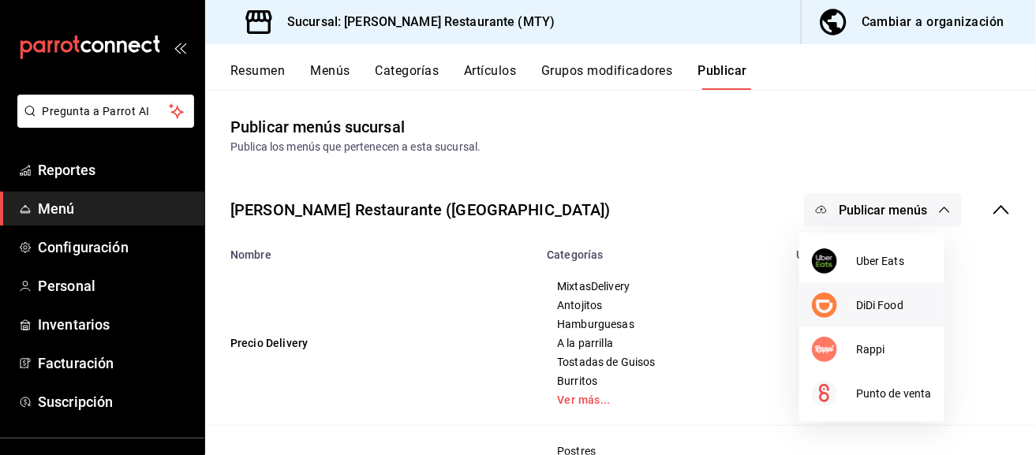
click at [909, 320] on li "DiDi Food" at bounding box center [871, 305] width 145 height 44
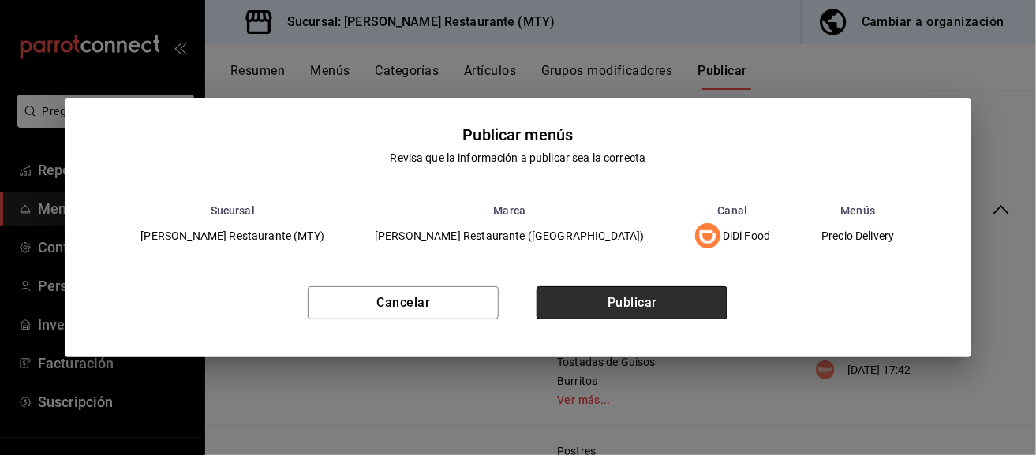
click at [681, 297] on button "Publicar" at bounding box center [631, 302] width 191 height 33
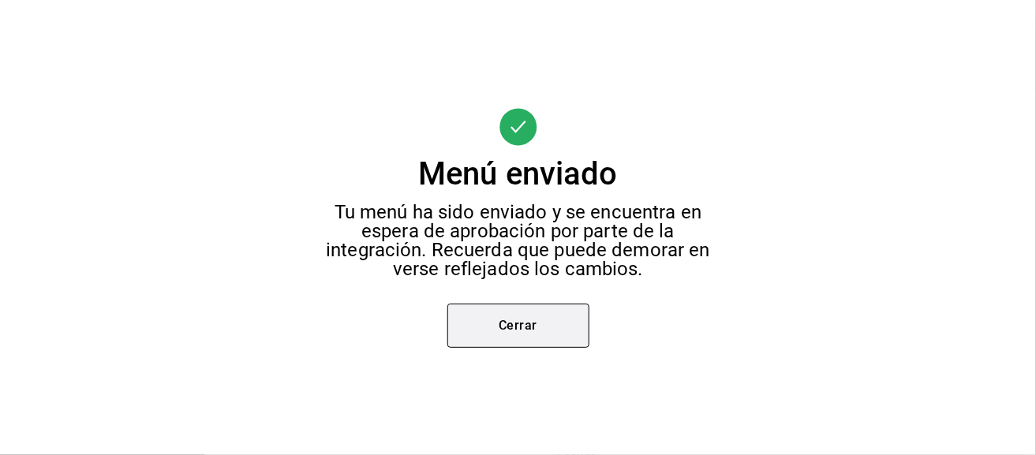
click at [547, 344] on button "Cerrar" at bounding box center [518, 326] width 142 height 44
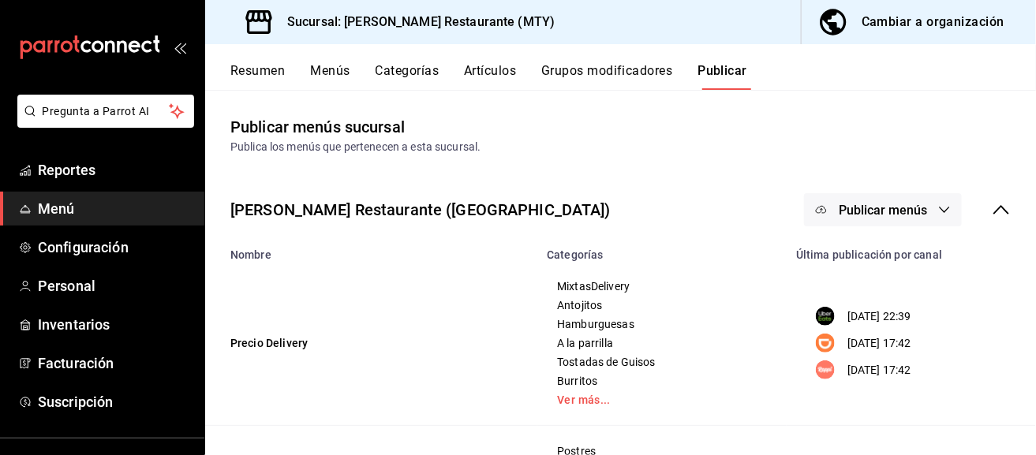
click at [870, 212] on span "Publicar menús" at bounding box center [883, 210] width 88 height 15
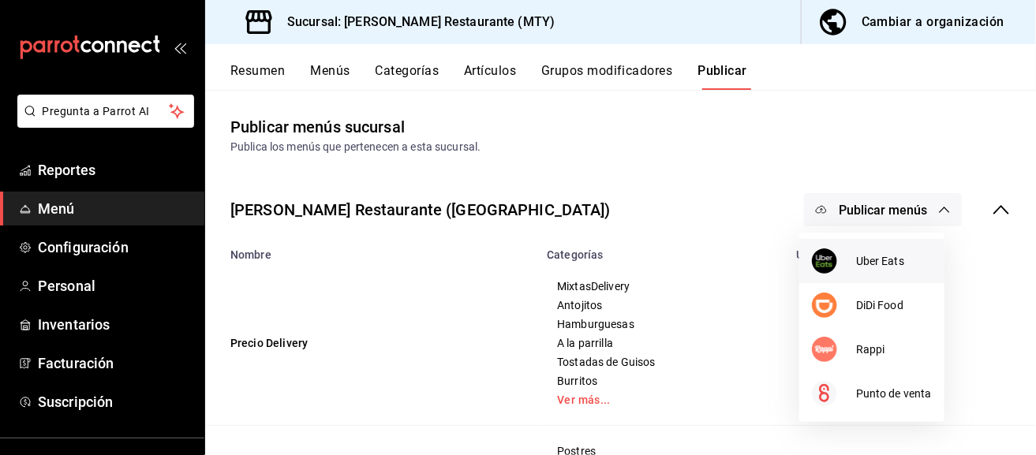
click at [871, 253] on span "Uber Eats" at bounding box center [894, 261] width 76 height 17
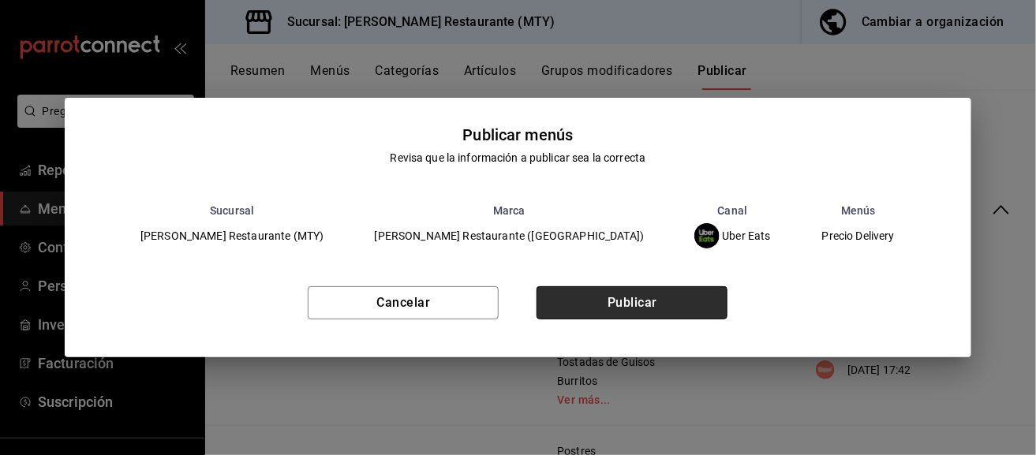
click at [596, 304] on button "Publicar" at bounding box center [631, 302] width 191 height 33
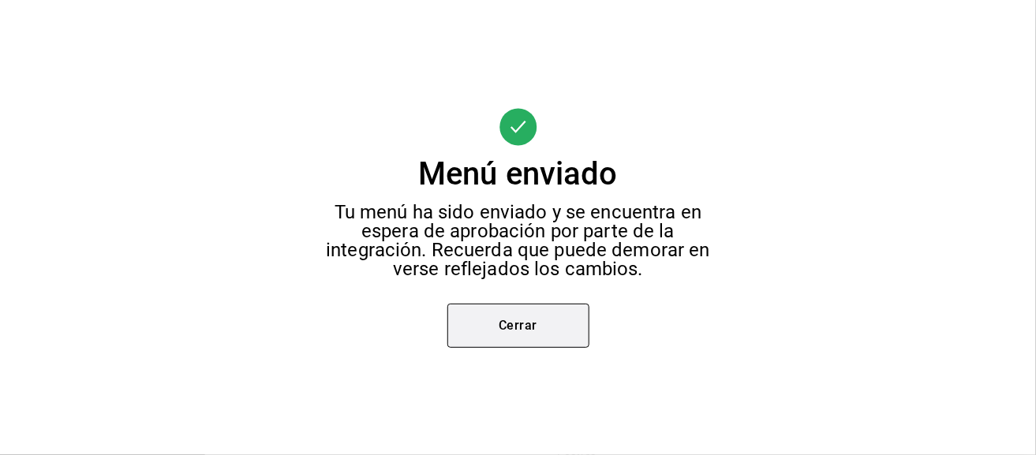
click at [512, 325] on button "Cerrar" at bounding box center [518, 326] width 142 height 44
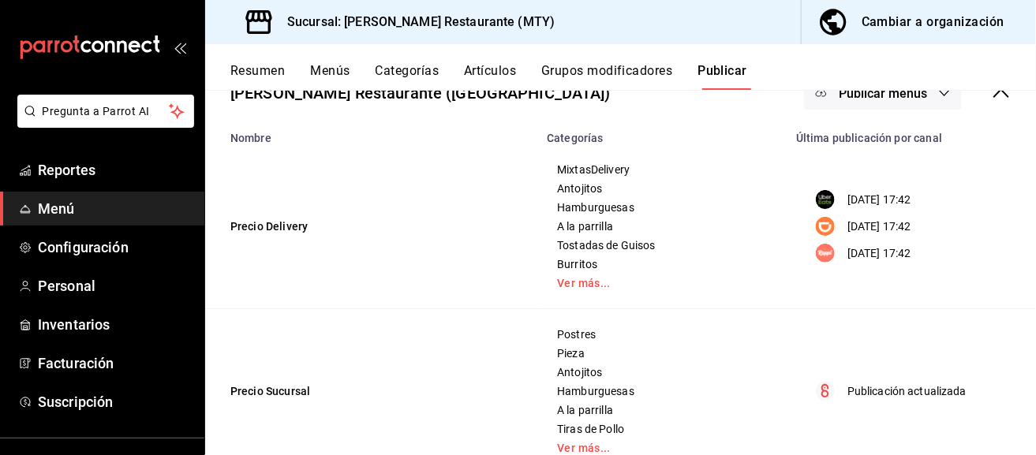
scroll to position [158, 0]
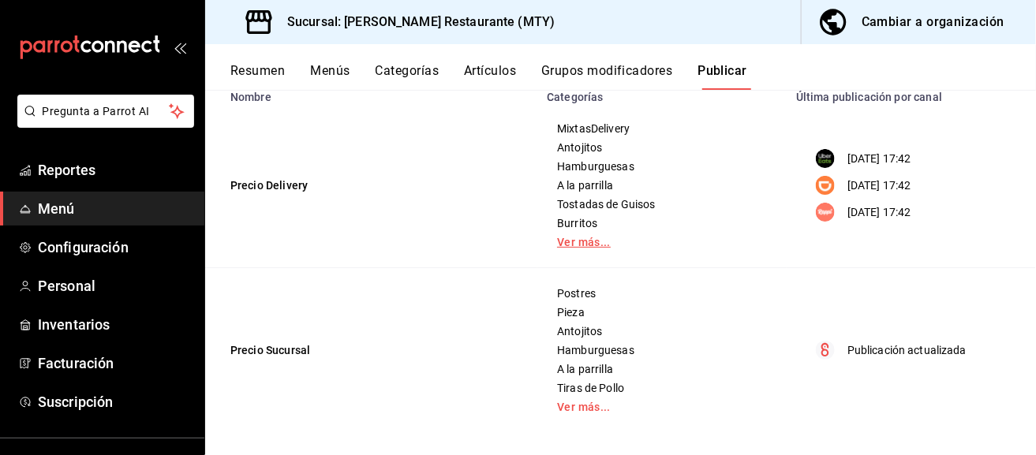
click at [586, 242] on link "Ver más..." at bounding box center [662, 242] width 210 height 11
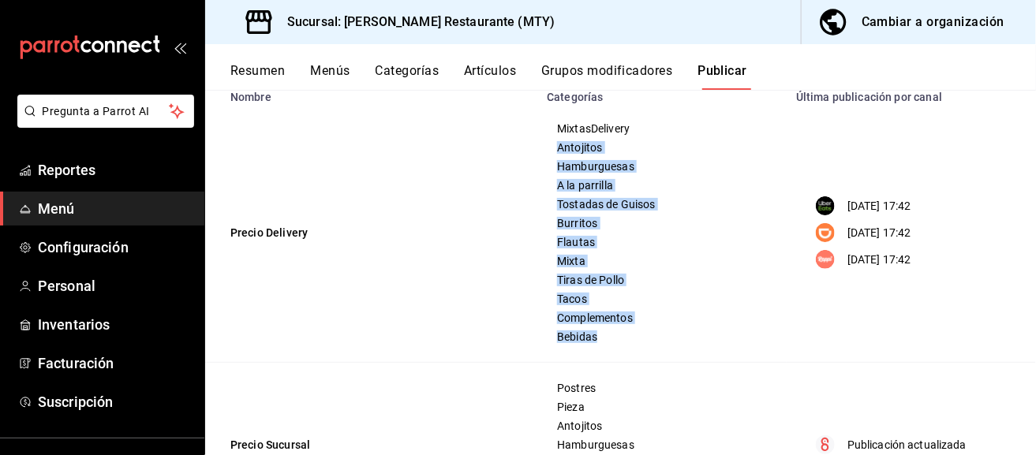
drag, startPoint x: 618, startPoint y: 343, endPoint x: 547, endPoint y: 143, distance: 212.6
click at [547, 143] on td "MixtasDelivery Antojitos Hamburguesas A la parrilla Tostadas de Guisos Burritos…" at bounding box center [661, 233] width 249 height 260
drag, startPoint x: 555, startPoint y: 124, endPoint x: 608, endPoint y: 339, distance: 221.7
click at [608, 339] on div "MixtasDelivery Antojitos Hamburguesas A la parrilla Tostadas de Guisos Burritos…" at bounding box center [661, 232] width 211 height 221
click at [608, 339] on span "Bebidas" at bounding box center [662, 336] width 210 height 11
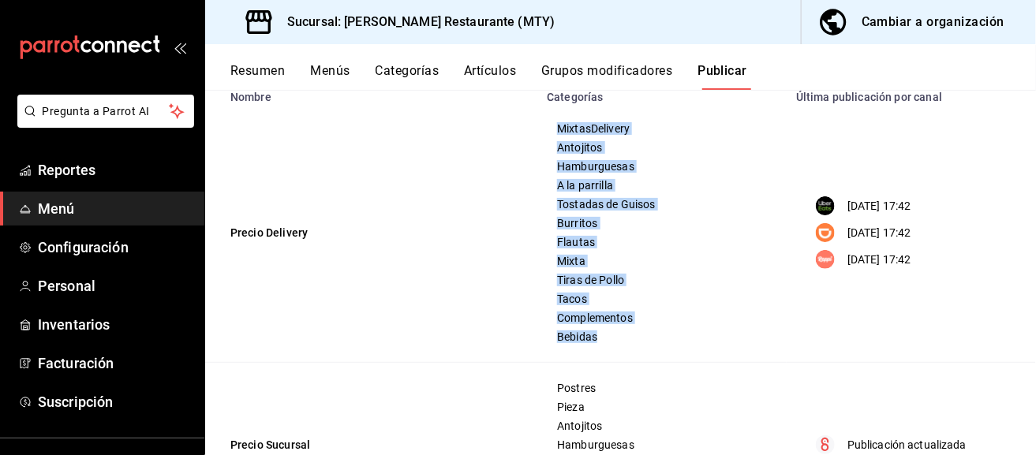
drag, startPoint x: 608, startPoint y: 339, endPoint x: 555, endPoint y: 117, distance: 228.8
click at [555, 117] on td "MixtasDelivery Antojitos Hamburguesas A la parrilla Tostadas de Guisos Burritos…" at bounding box center [661, 233] width 249 height 260
click at [561, 112] on td "MixtasDelivery Antojitos Hamburguesas A la parrilla Tostadas de Guisos Burritos…" at bounding box center [661, 233] width 249 height 260
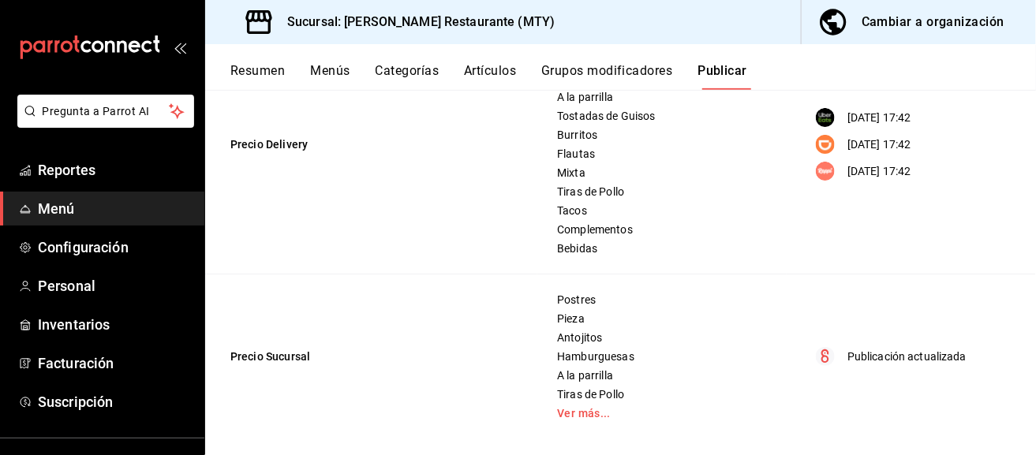
scroll to position [255, 0]
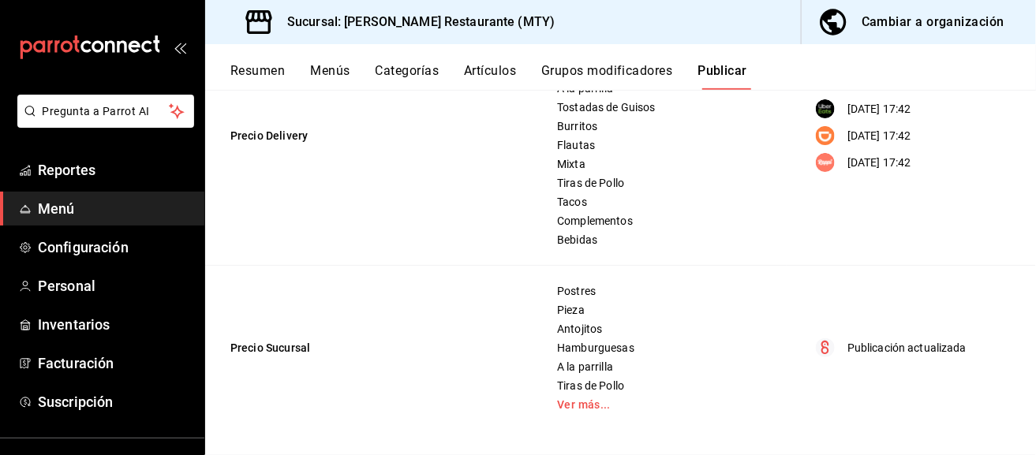
click at [323, 63] on button "Menús" at bounding box center [329, 76] width 39 height 27
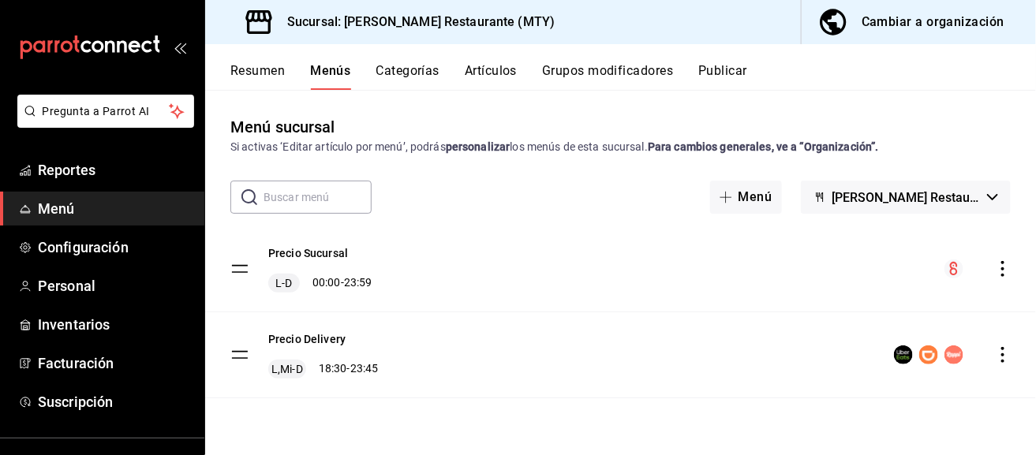
click at [259, 77] on button "Resumen" at bounding box center [257, 76] width 54 height 27
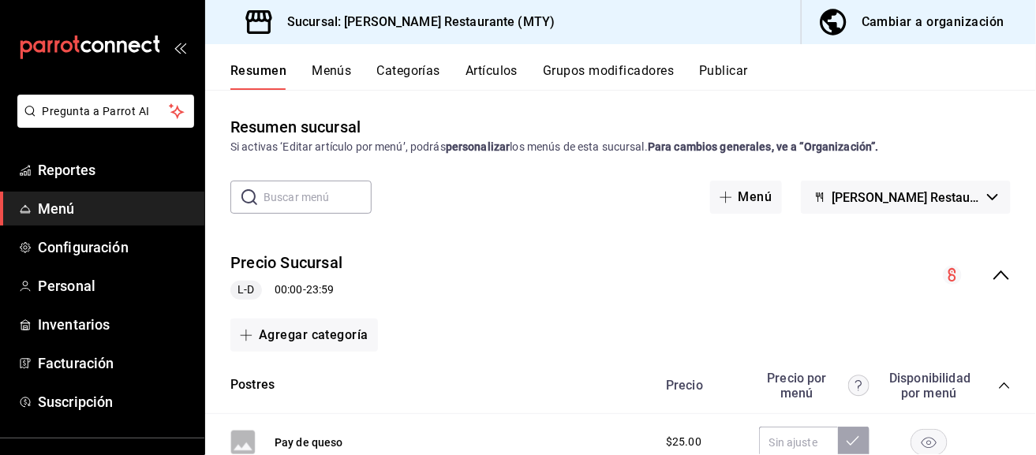
click at [994, 278] on icon "collapse-menu-row" at bounding box center [1001, 275] width 19 height 19
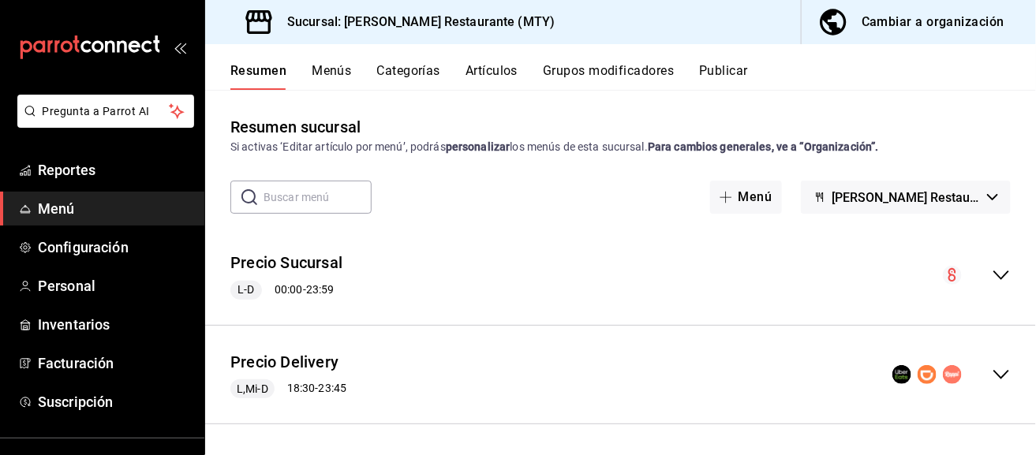
click at [988, 362] on div "Precio Delivery L,Mi-D 18:30 - 23:45" at bounding box center [620, 374] width 831 height 73
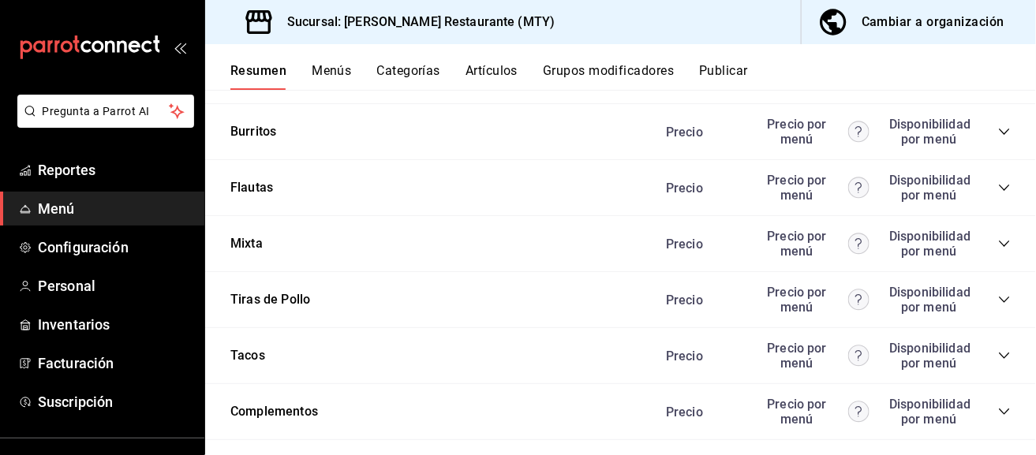
scroll to position [1391, 0]
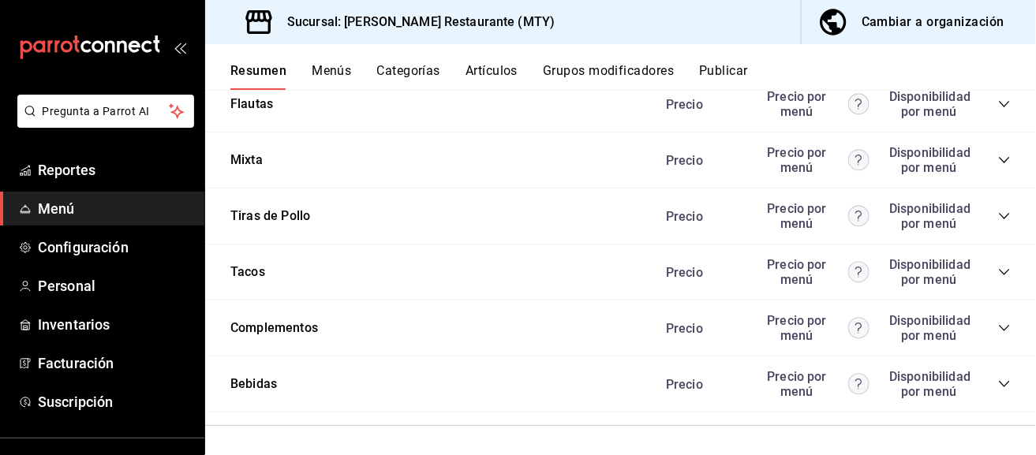
click at [998, 163] on icon "collapse-category-row" at bounding box center [1004, 160] width 13 height 13
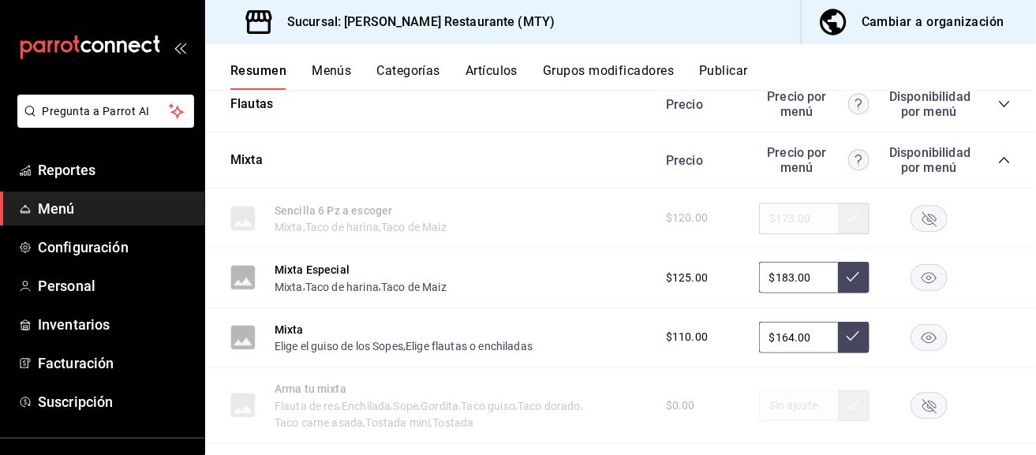
click at [919, 155] on div "Disponibilidad por menú" at bounding box center [928, 160] width 79 height 30
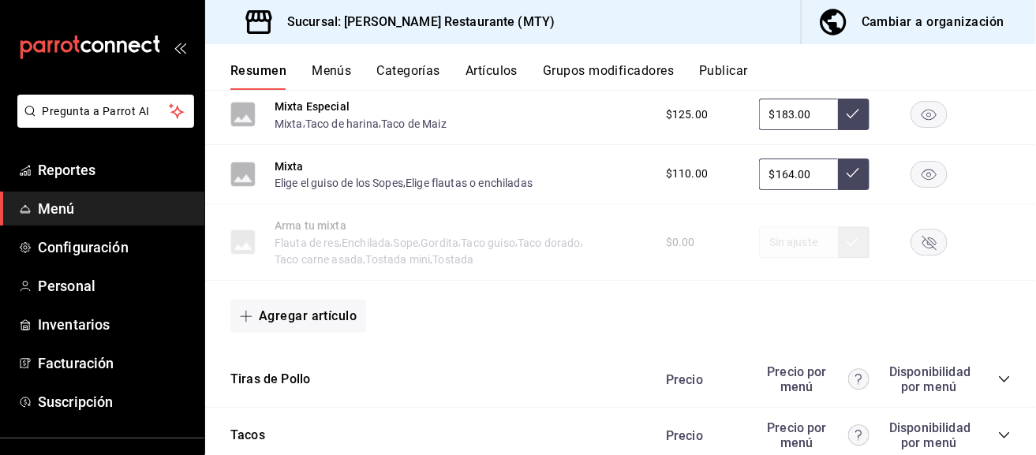
scroll to position [1548, 0]
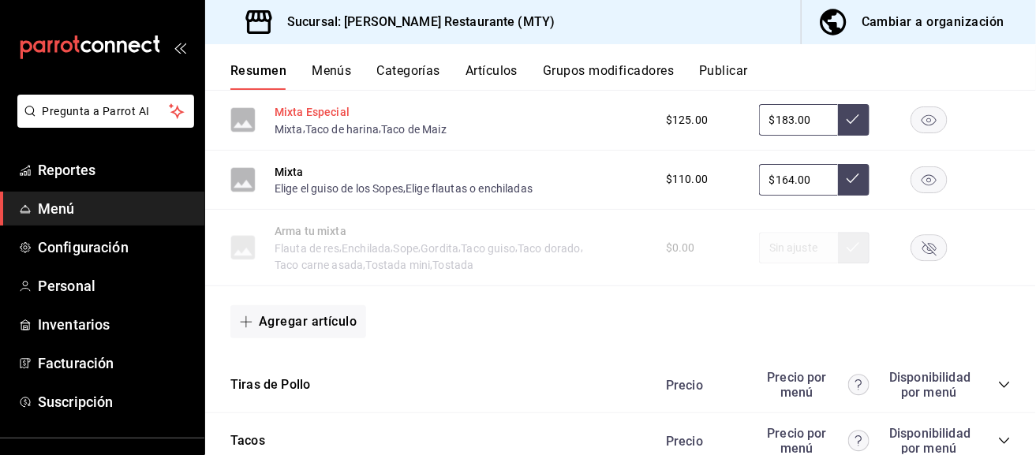
click at [308, 104] on button "Mixta Especial" at bounding box center [312, 112] width 75 height 16
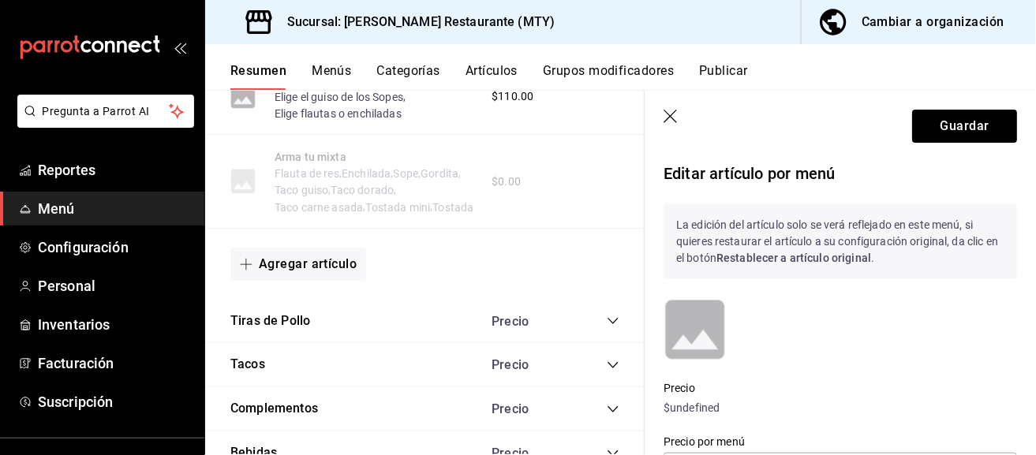
scroll to position [1439, 0]
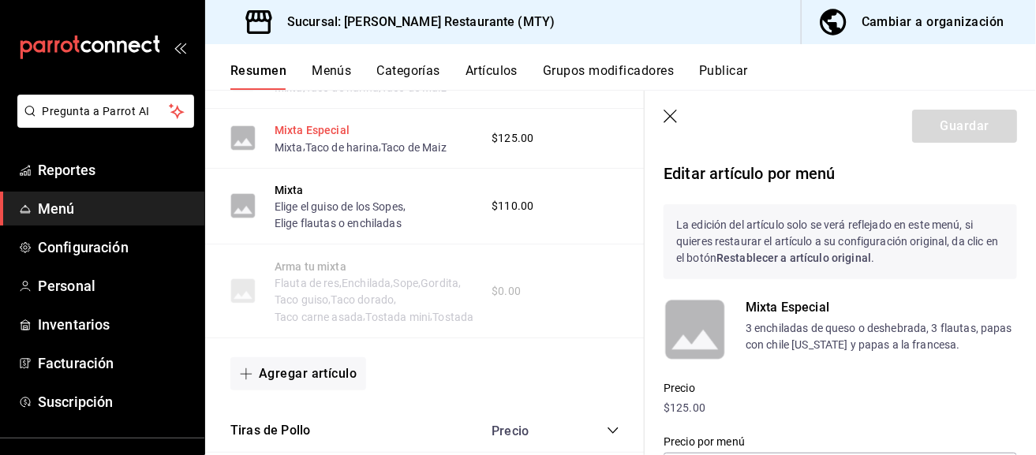
type input "$183.00"
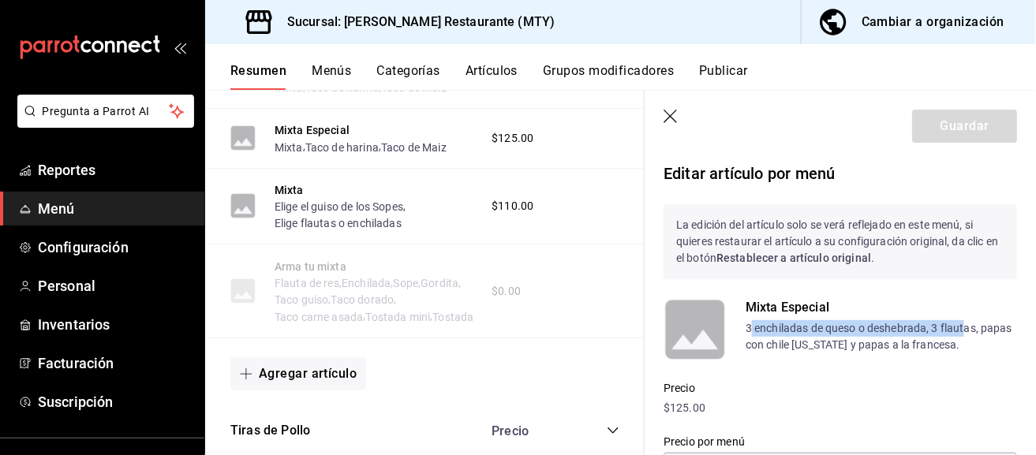
drag, startPoint x: 751, startPoint y: 326, endPoint x: 943, endPoint y: 329, distance: 191.7
click at [954, 325] on p "3 enchiladas de queso o deshebrada, 3 flautas, papas con chile colorado y papas…" at bounding box center [880, 336] width 271 height 33
click at [943, 329] on p "3 enchiladas de queso o deshebrada, 3 flautas, papas con chile colorado y papas…" at bounding box center [880, 336] width 271 height 33
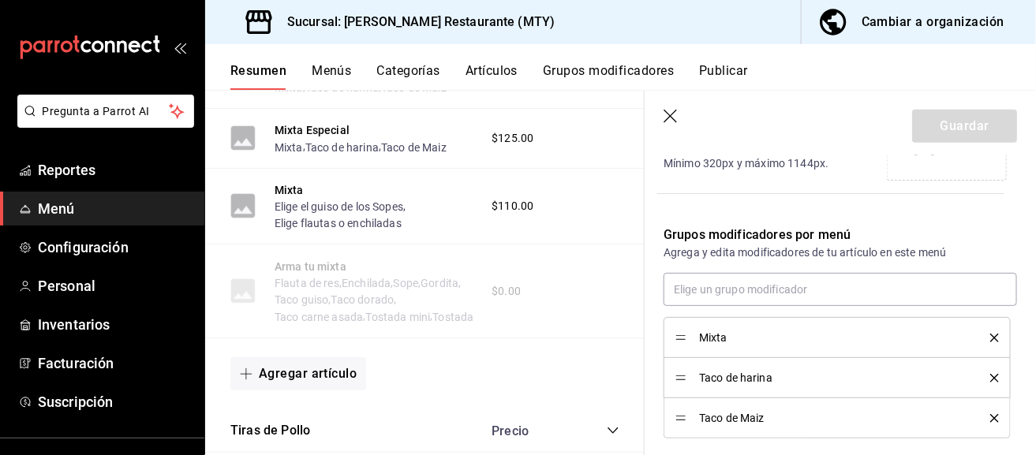
scroll to position [451, 0]
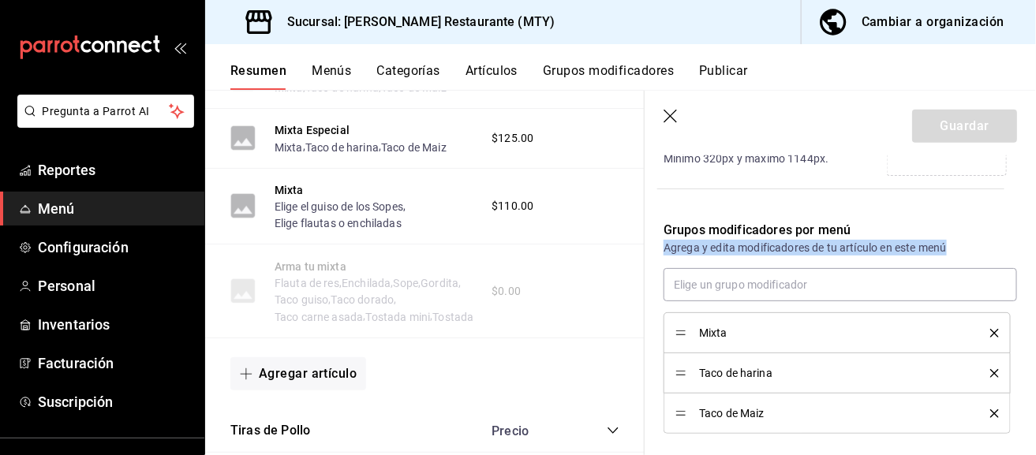
drag, startPoint x: 664, startPoint y: 245, endPoint x: 902, endPoint y: 260, distance: 237.9
click at [900, 260] on div "Grupos modificadores por menú Agrega y edita modificadores de tu artículo en es…" at bounding box center [830, 318] width 372 height 232
click at [911, 256] on div "Grupos modificadores por menú Agrega y edita modificadores de tu artículo en es…" at bounding box center [830, 318] width 372 height 232
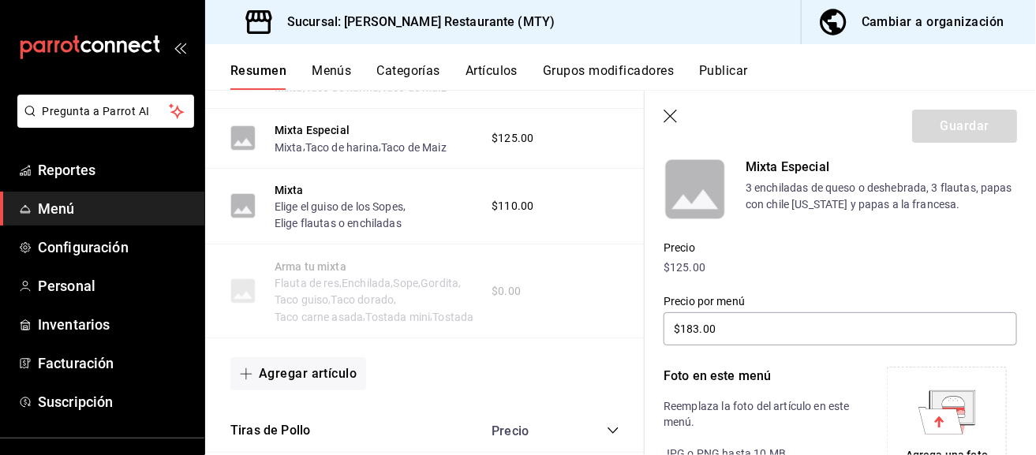
scroll to position [136, 0]
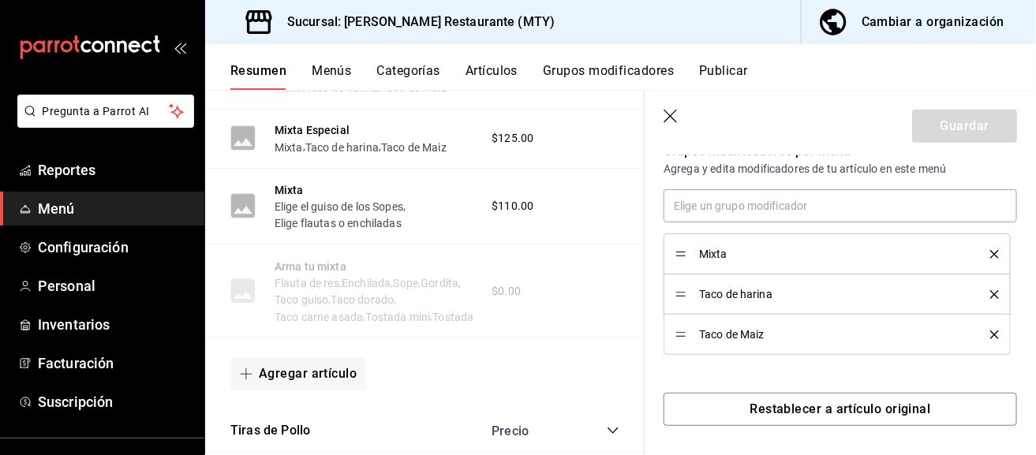
click at [990, 294] on icon "delete" at bounding box center [994, 294] width 9 height 9
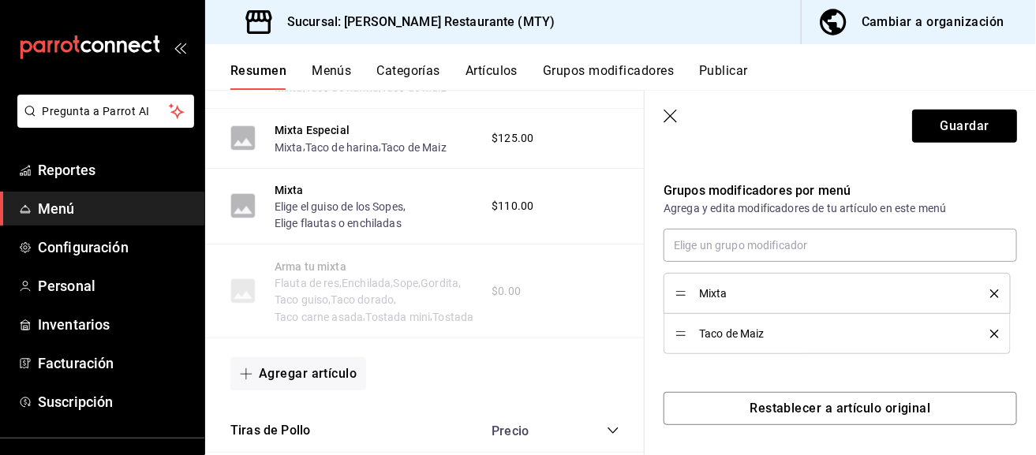
click at [990, 330] on icon "delete" at bounding box center [994, 334] width 9 height 9
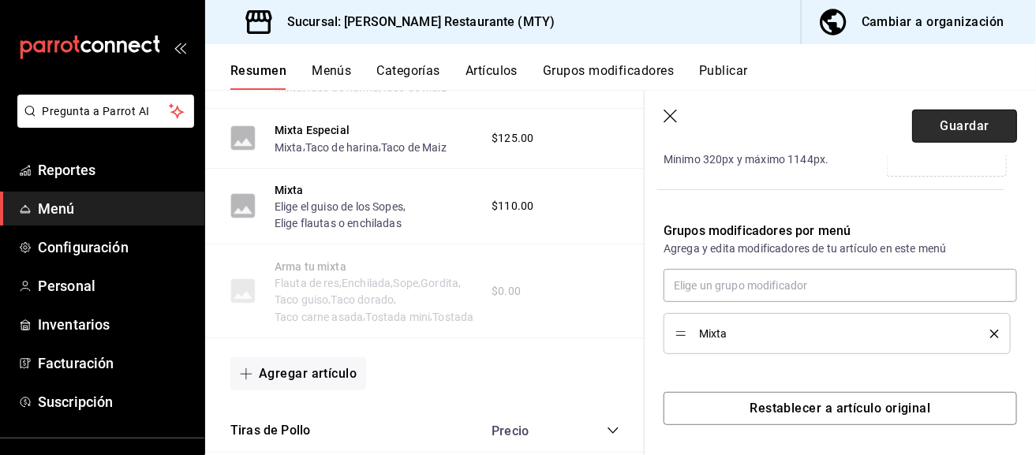
click at [968, 134] on button "Guardar" at bounding box center [964, 126] width 105 height 33
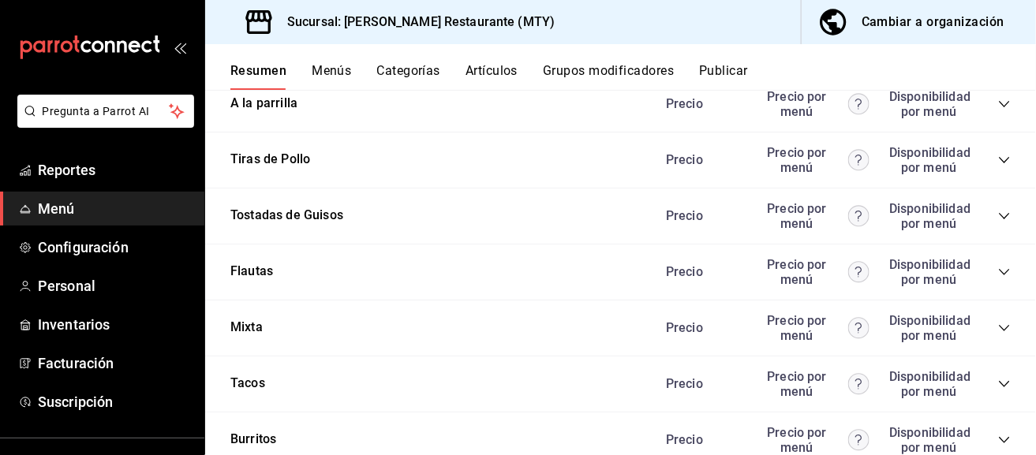
scroll to position [1612, 0]
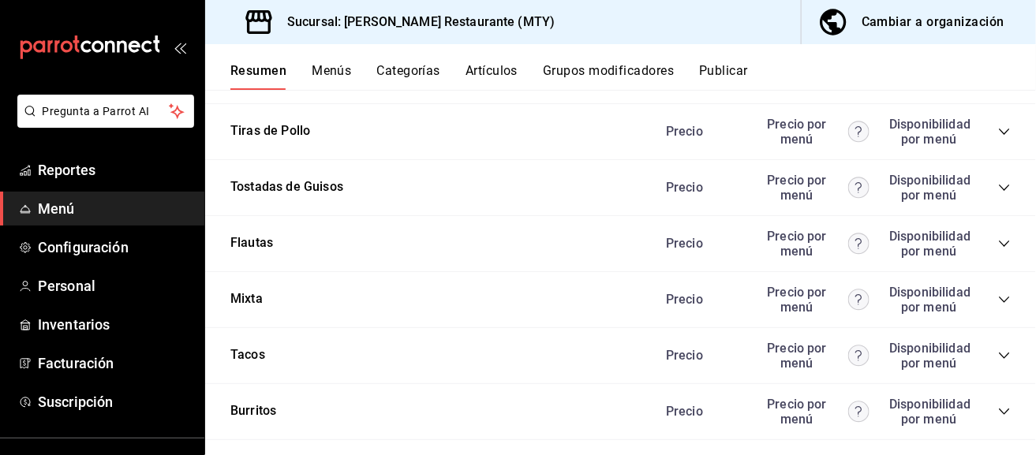
click at [998, 299] on icon "collapse-category-row" at bounding box center [1004, 299] width 13 height 13
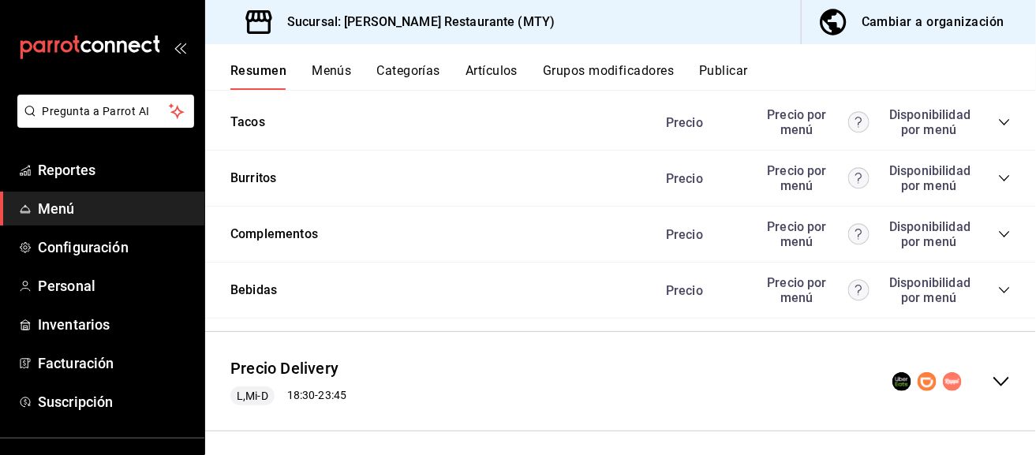
scroll to position [2173, 0]
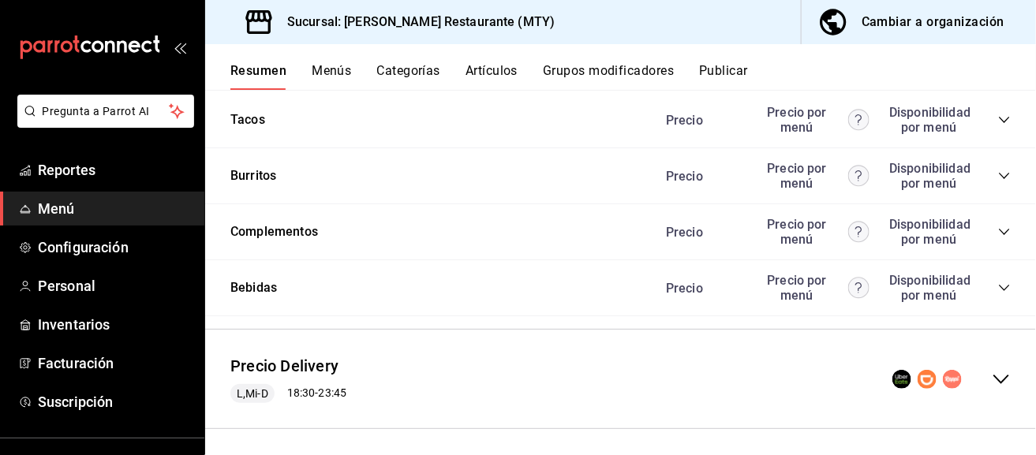
click at [987, 385] on div "Precio Delivery L,Mi-D 18:30 - 23:45" at bounding box center [620, 378] width 831 height 73
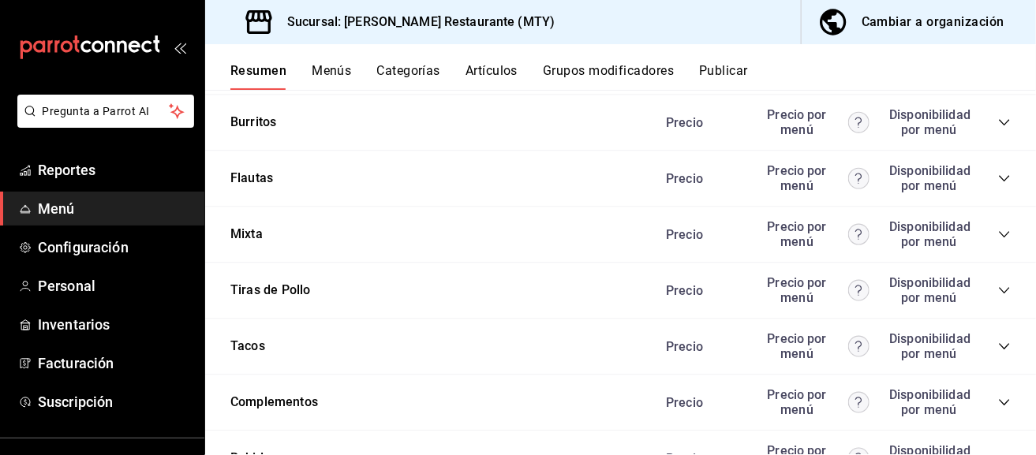
scroll to position [3485, 0]
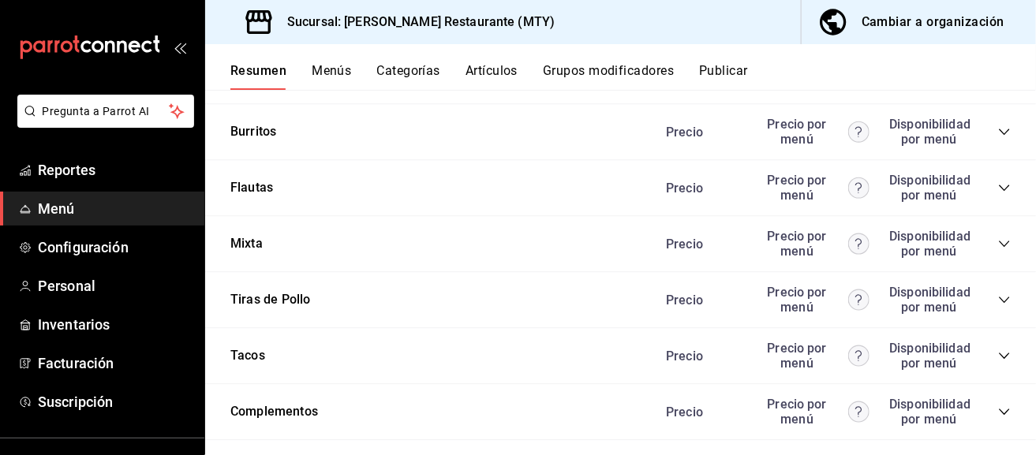
click at [998, 237] on icon "collapse-category-row" at bounding box center [1004, 243] width 13 height 13
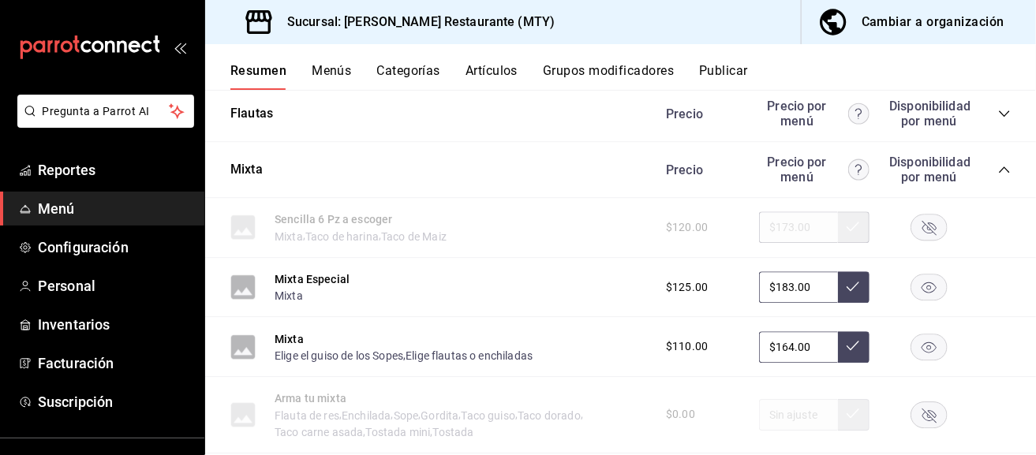
scroll to position [3564, 0]
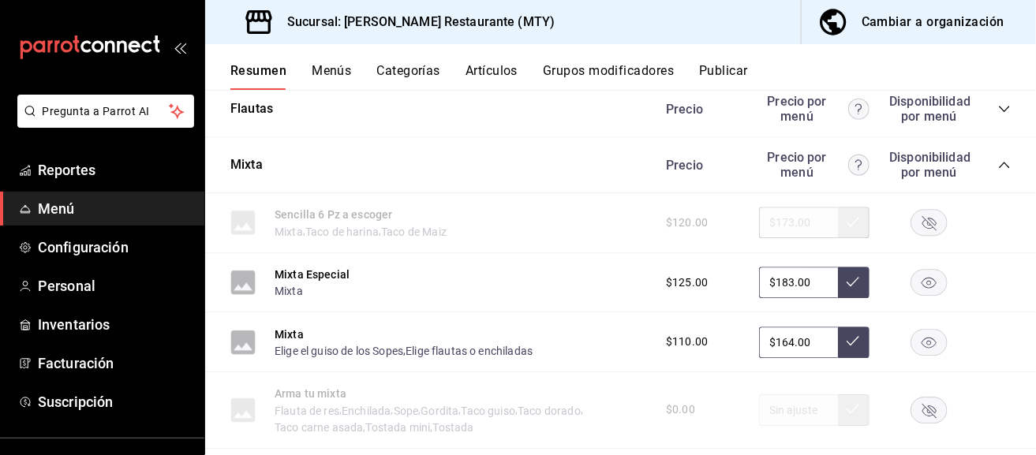
click at [743, 68] on button "Publicar" at bounding box center [723, 76] width 49 height 27
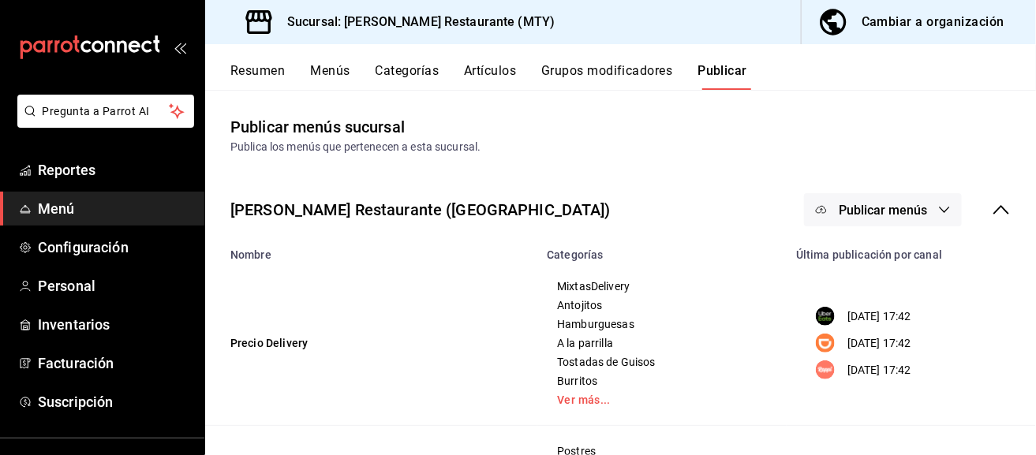
click at [898, 205] on span "Publicar menús" at bounding box center [883, 210] width 88 height 15
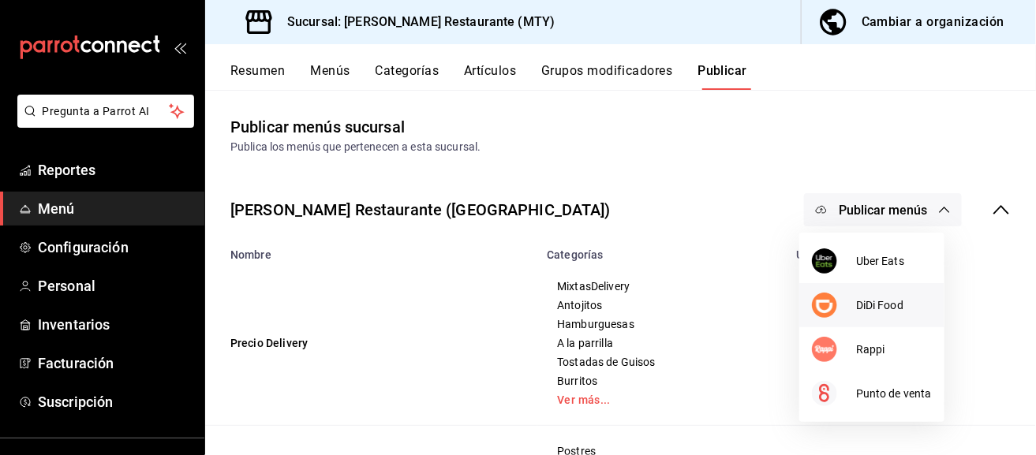
click at [891, 293] on li "DiDi Food" at bounding box center [871, 305] width 145 height 44
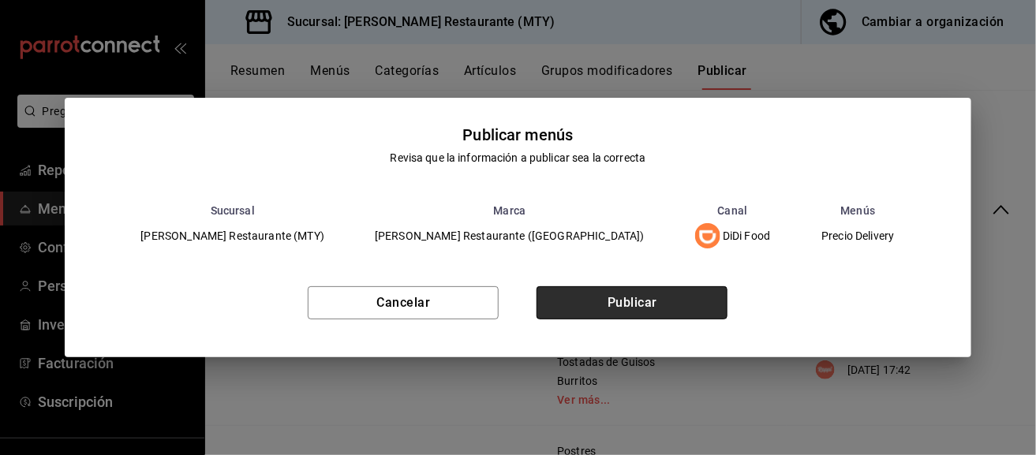
click at [662, 293] on button "Publicar" at bounding box center [631, 302] width 191 height 33
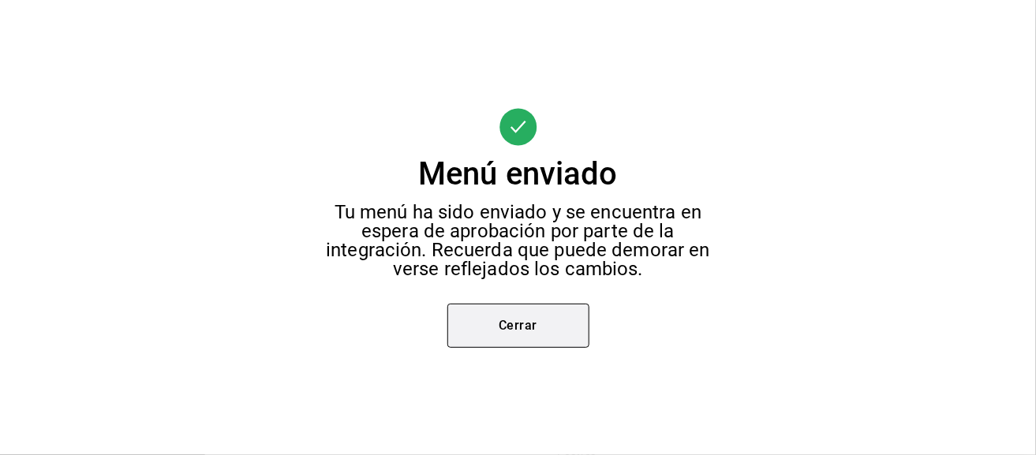
click at [579, 327] on button "Cerrar" at bounding box center [518, 326] width 142 height 44
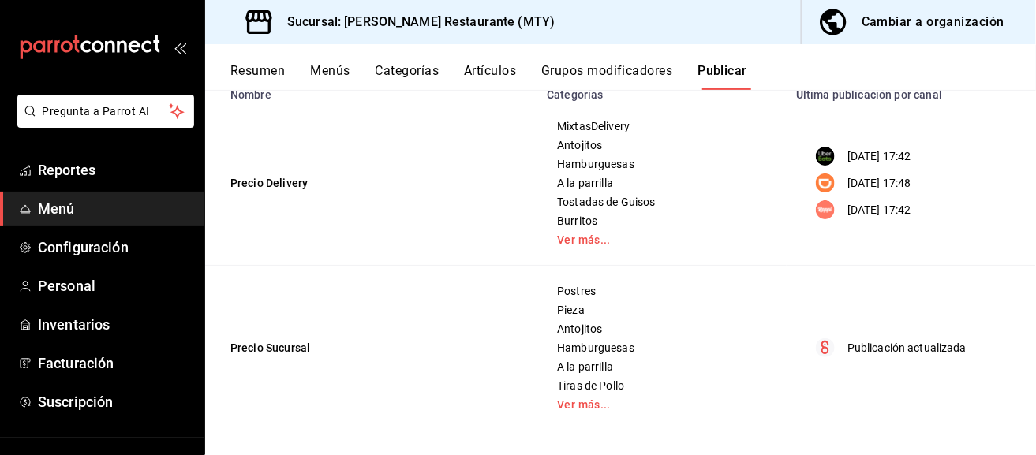
scroll to position [160, 0]
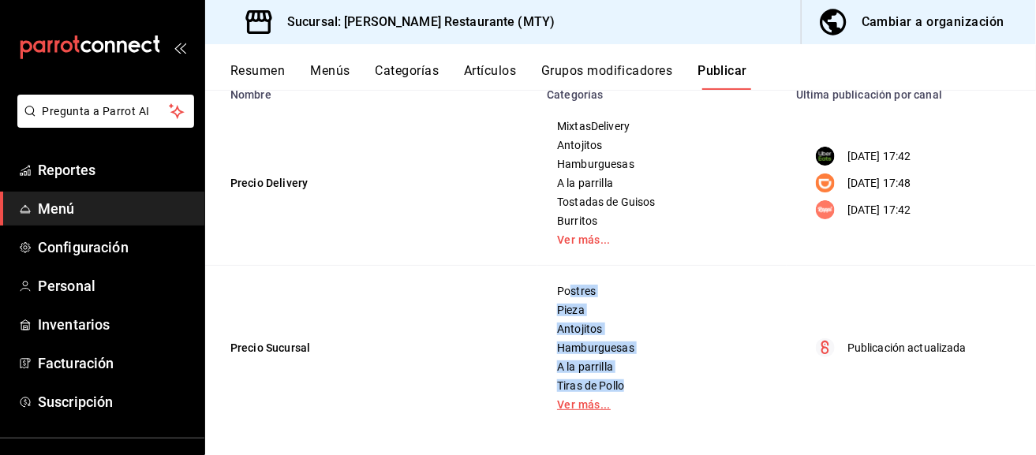
drag, startPoint x: 568, startPoint y: 297, endPoint x: 702, endPoint y: 409, distance: 174.7
click at [698, 404] on div "Postres Pieza Antojitos Hamburguesas A la parrilla Tiras de Pollo Ver más..." at bounding box center [661, 348] width 211 height 126
click at [597, 405] on link "Ver más..." at bounding box center [662, 404] width 210 height 11
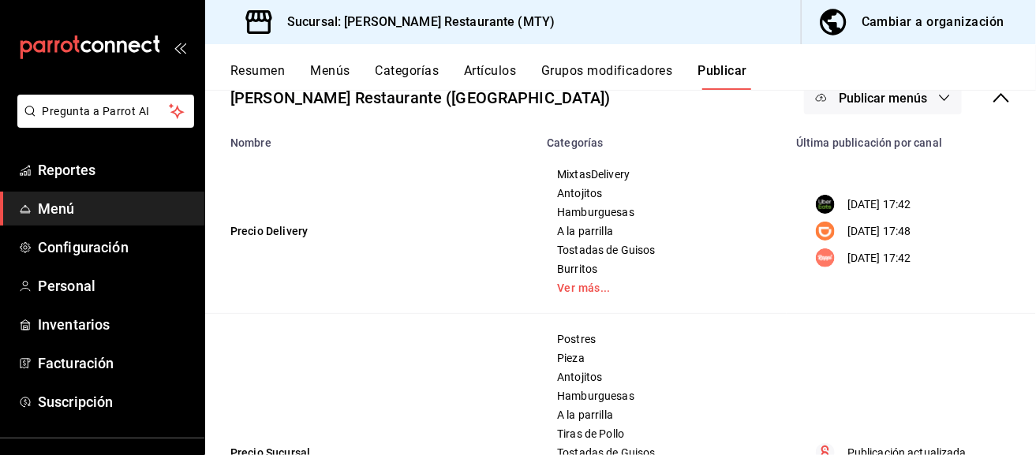
scroll to position [0, 0]
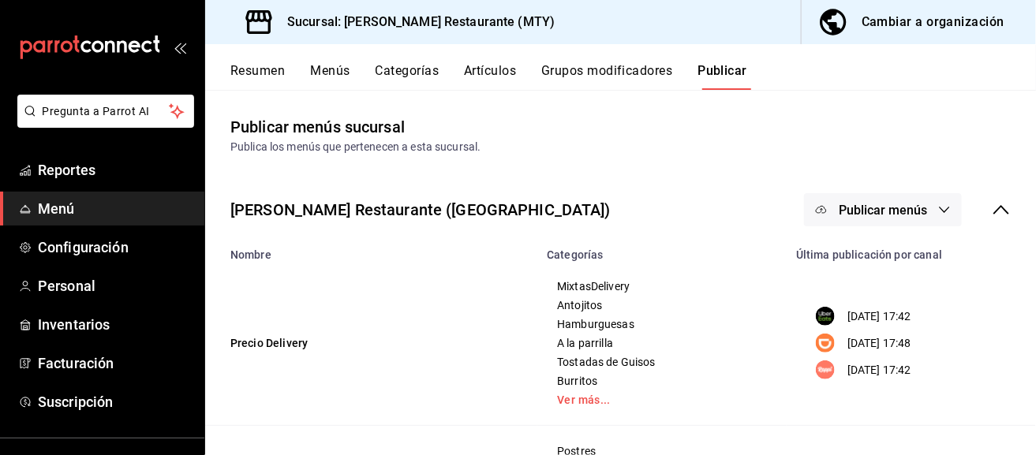
click at [254, 75] on button "Resumen" at bounding box center [257, 76] width 54 height 27
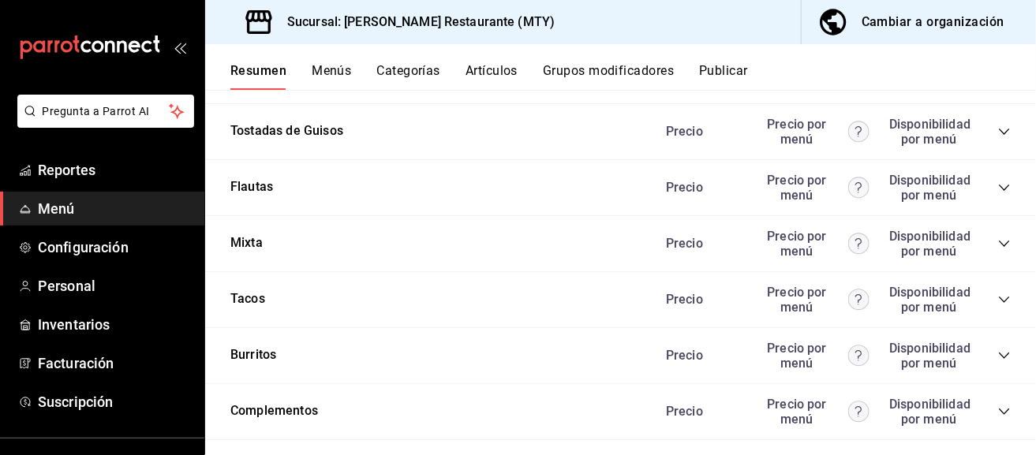
scroll to position [1735, 0]
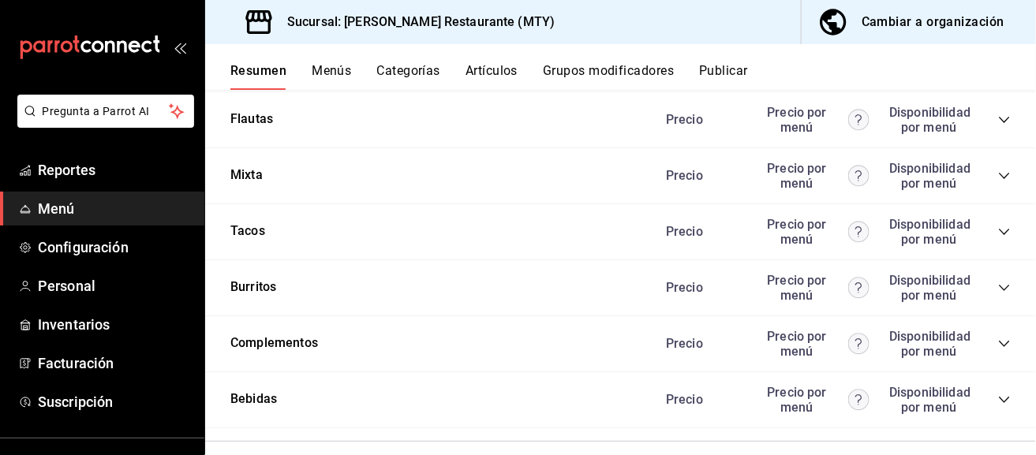
click at [999, 177] on icon "collapse-category-row" at bounding box center [1004, 176] width 13 height 13
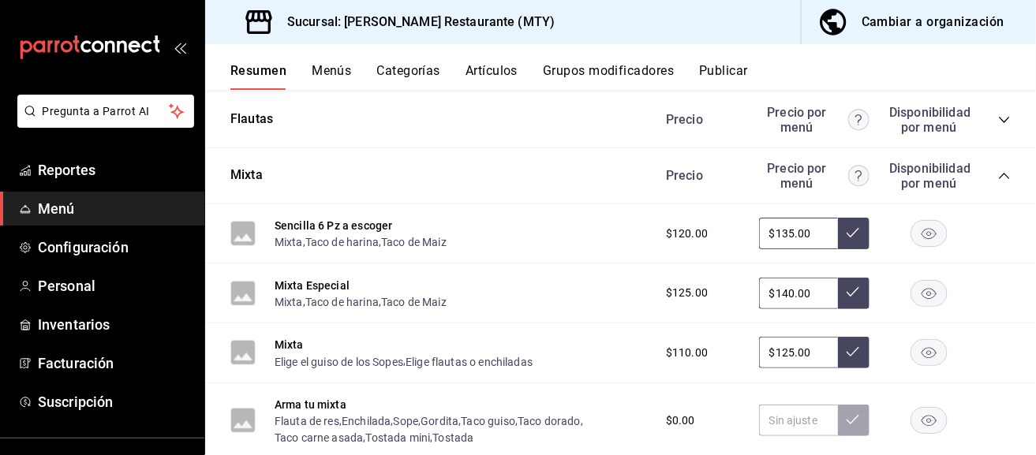
click at [998, 174] on icon "collapse-category-row" at bounding box center [1004, 176] width 13 height 13
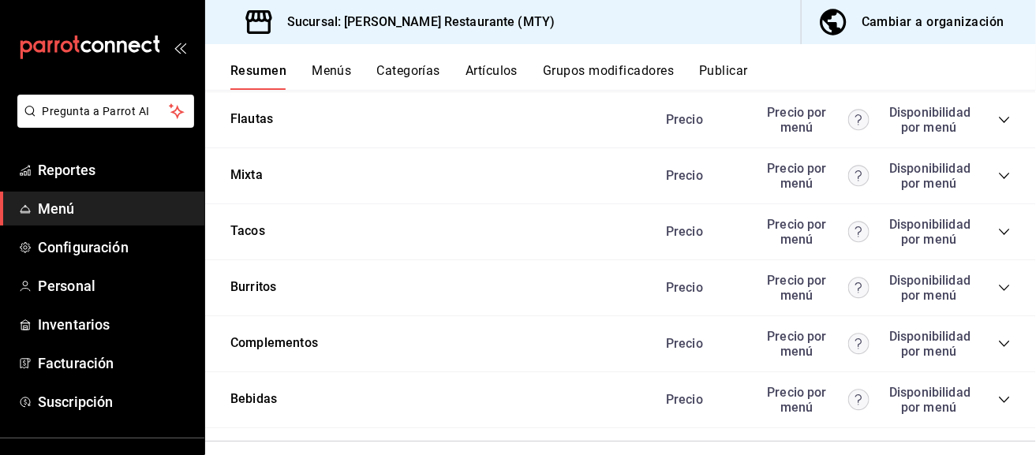
click at [999, 174] on icon "collapse-category-row" at bounding box center [1004, 176] width 10 height 6
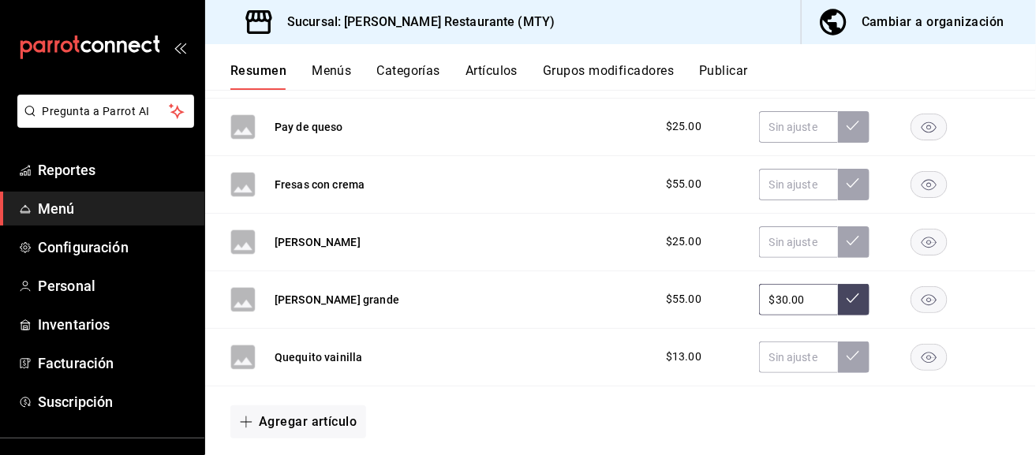
scroll to position [0, 0]
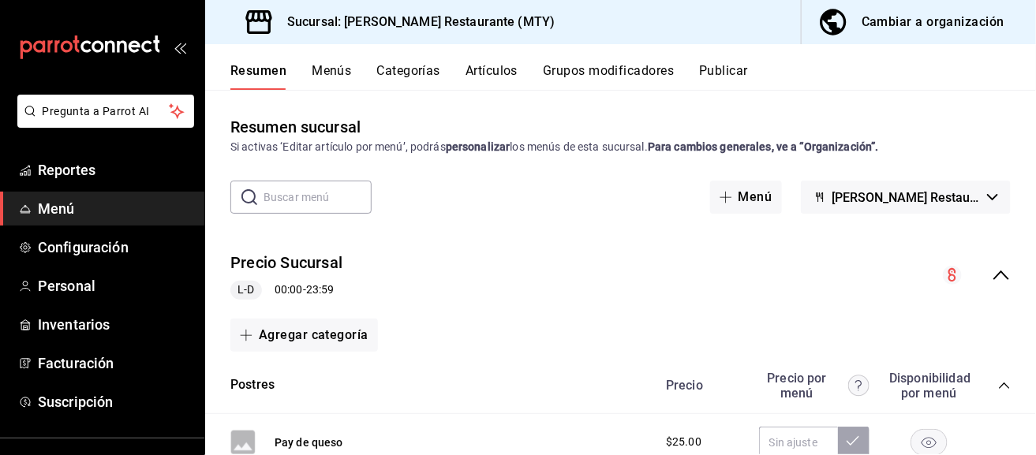
click at [995, 271] on icon "collapse-menu-row" at bounding box center [1001, 275] width 19 height 19
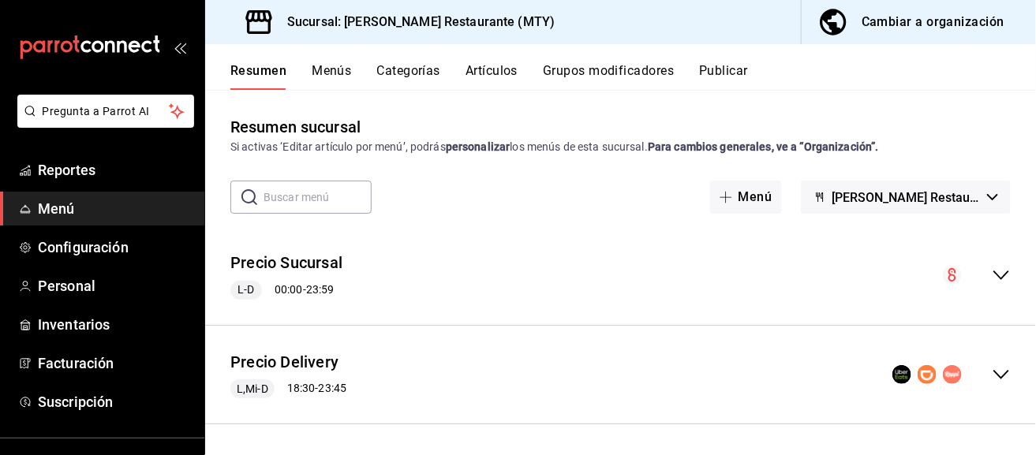
click at [965, 365] on div "collapse-menu-row" at bounding box center [951, 374] width 118 height 19
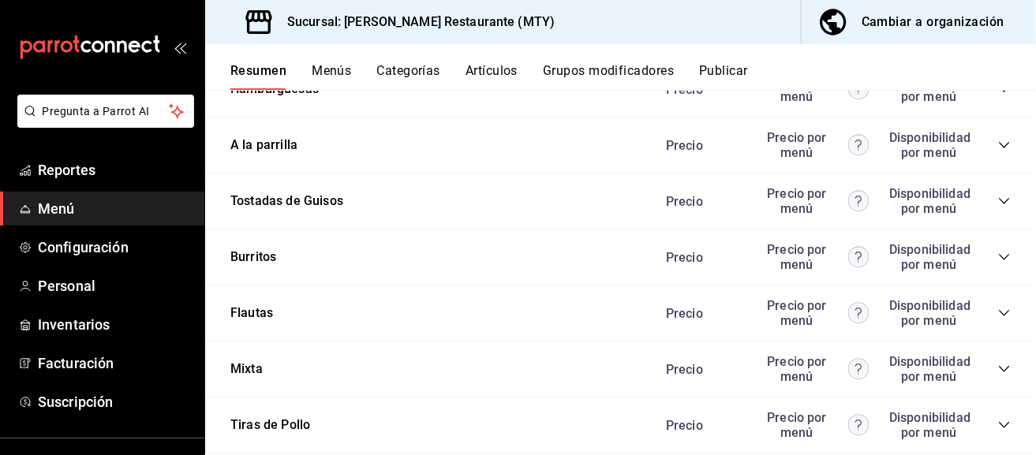
scroll to position [1183, 0]
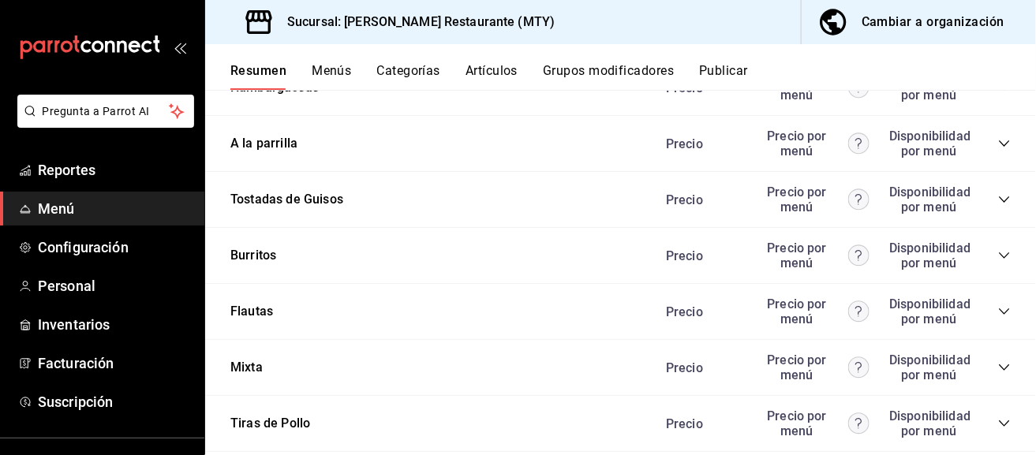
click at [338, 80] on button "Menús" at bounding box center [331, 76] width 39 height 27
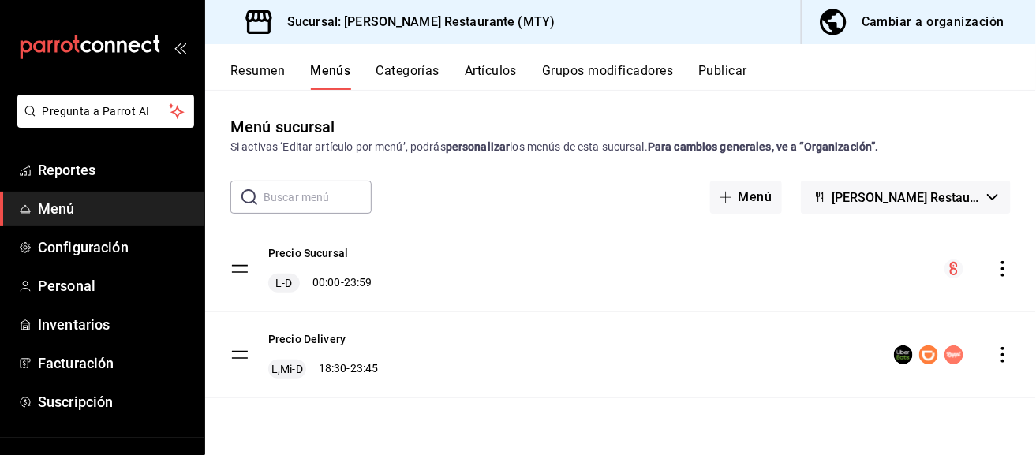
click at [278, 67] on button "Resumen" at bounding box center [257, 76] width 54 height 27
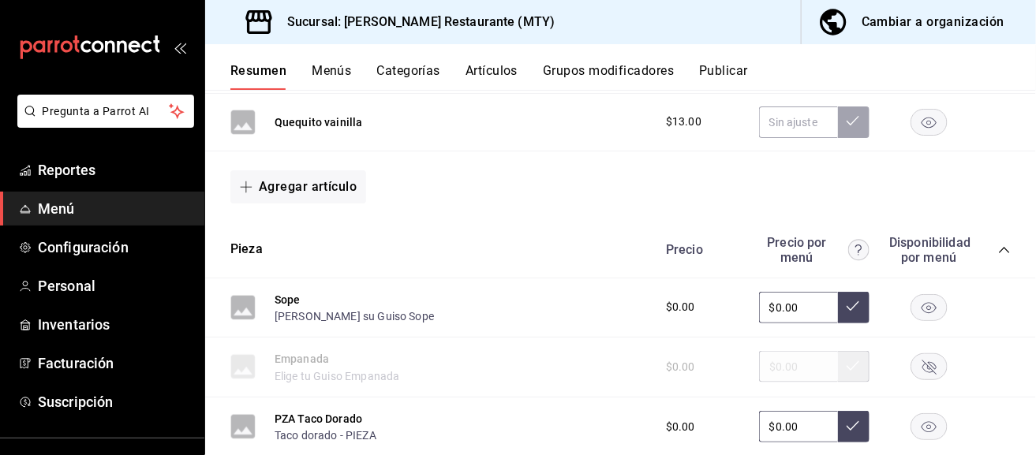
scroll to position [552, 0]
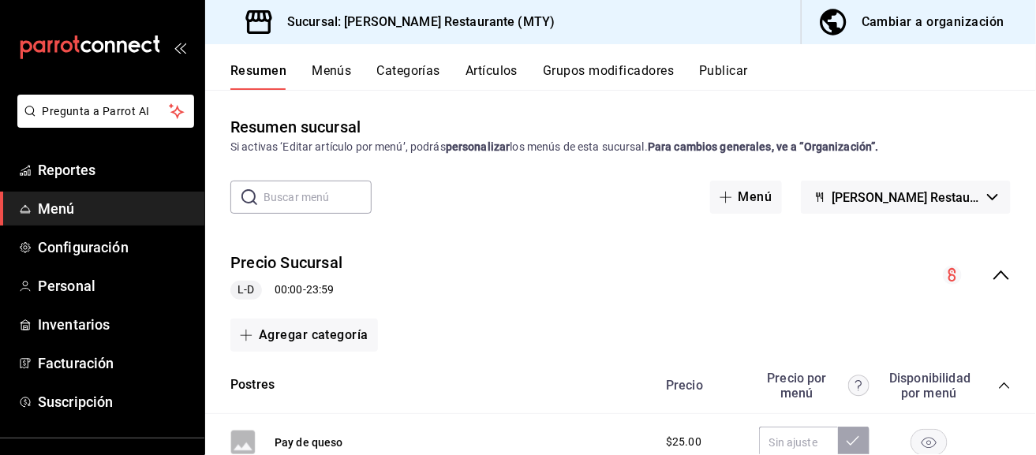
scroll to position [552, 0]
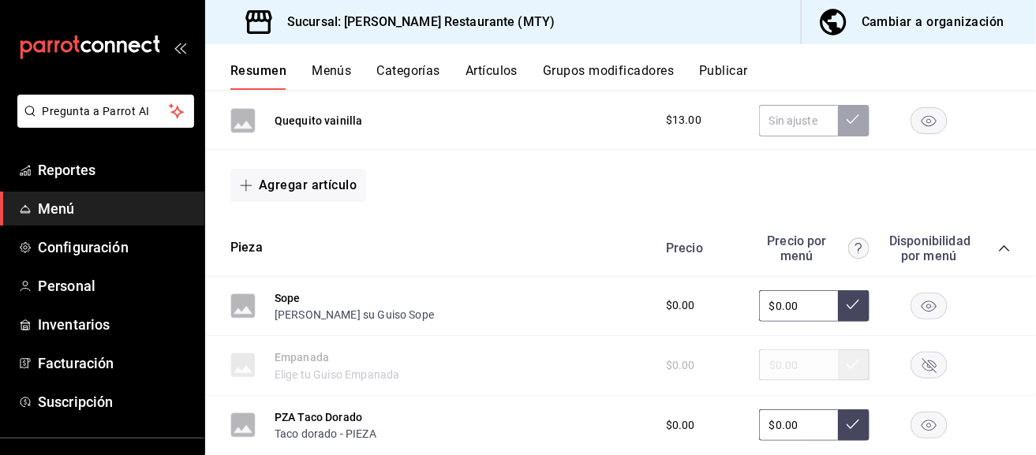
click at [329, 65] on button "Menús" at bounding box center [331, 76] width 39 height 27
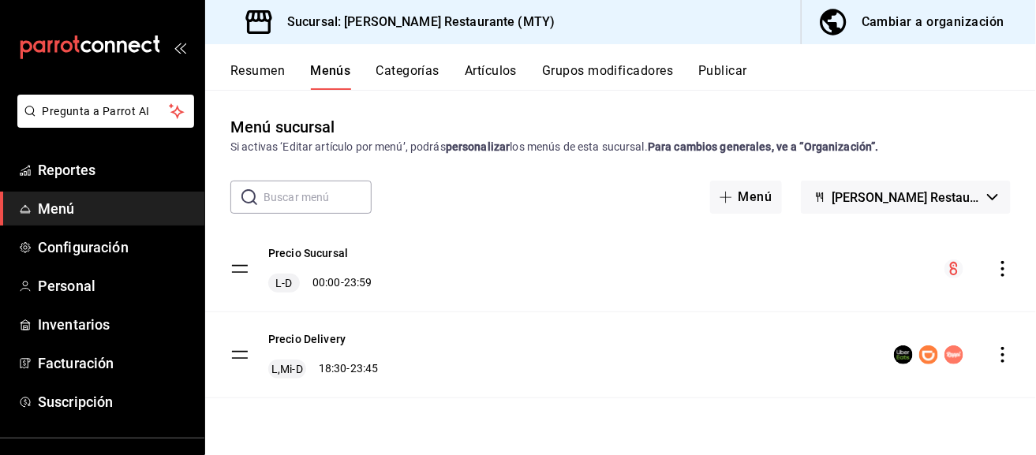
click at [739, 70] on button "Publicar" at bounding box center [722, 76] width 49 height 27
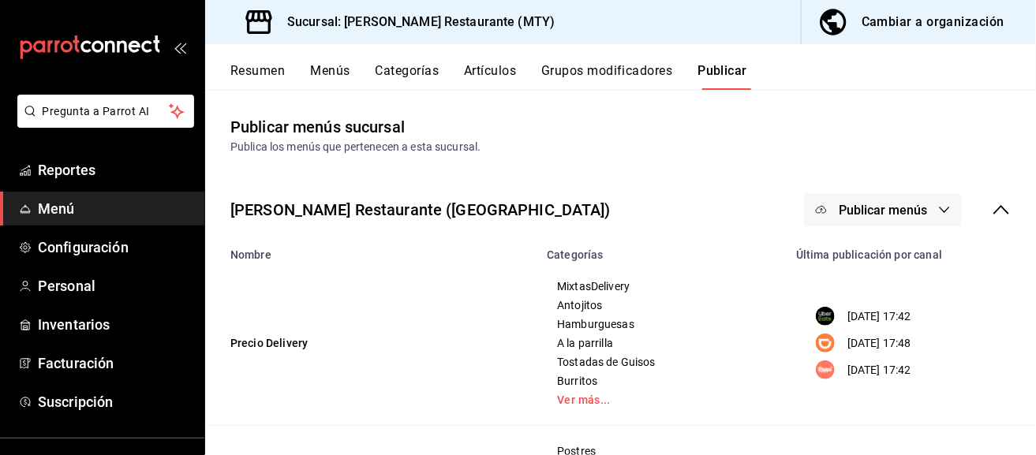
click at [925, 200] on button "Publicar menús" at bounding box center [883, 209] width 158 height 33
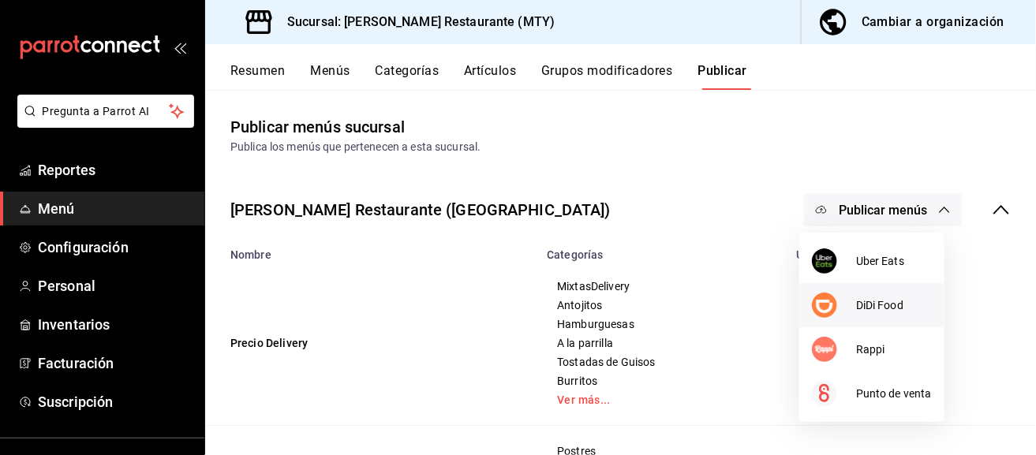
click at [891, 303] on span "DiDi Food" at bounding box center [894, 305] width 76 height 17
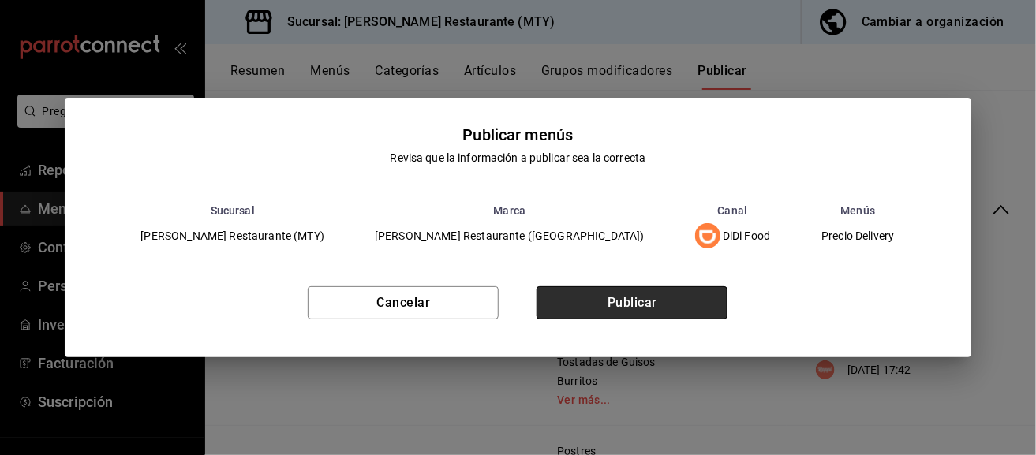
click at [607, 297] on button "Publicar" at bounding box center [631, 302] width 191 height 33
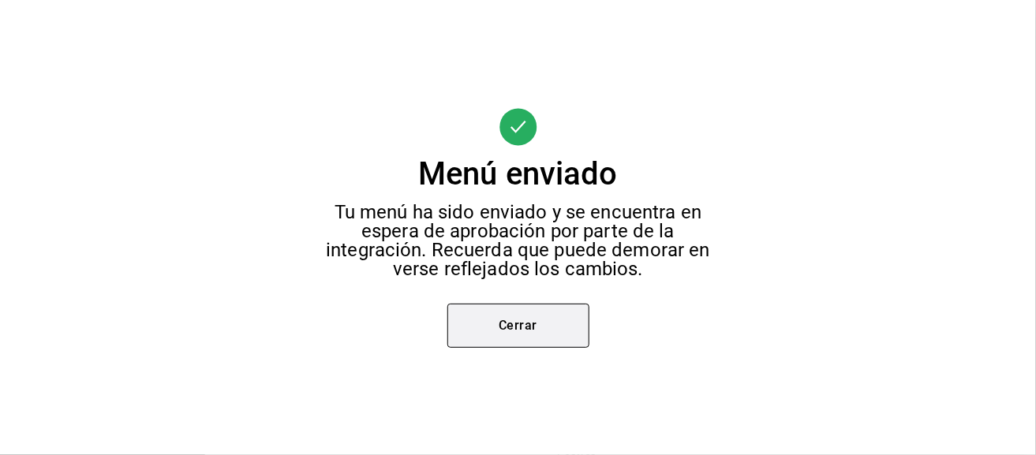
click at [520, 323] on button "Cerrar" at bounding box center [518, 326] width 142 height 44
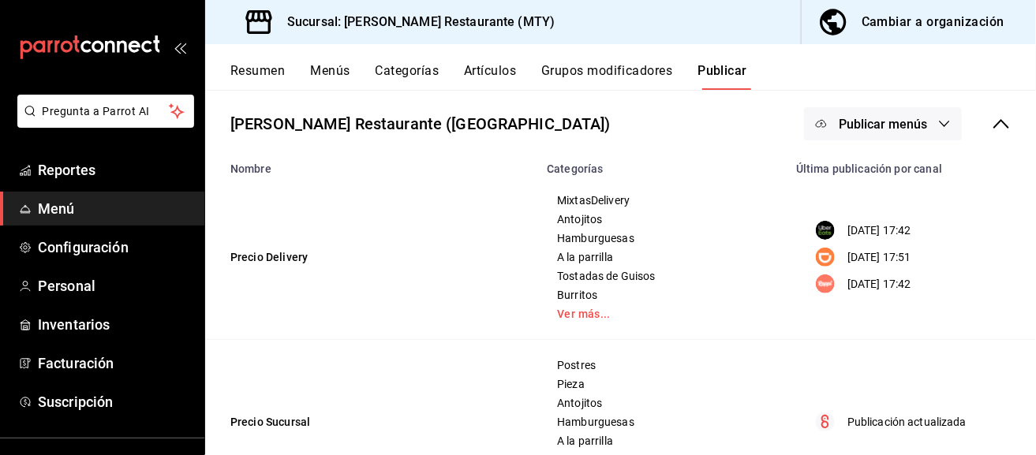
scroll to position [81, 0]
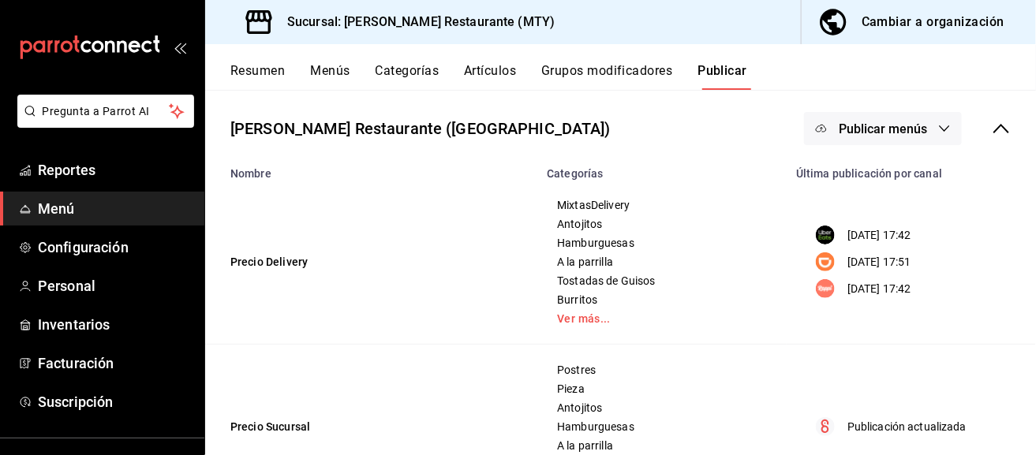
click at [925, 185] on td "18/08/2025 17:42 18/08/2025 17:51 18/08/2025 17:42" at bounding box center [910, 262] width 249 height 165
click at [995, 122] on icon at bounding box center [1001, 128] width 19 height 19
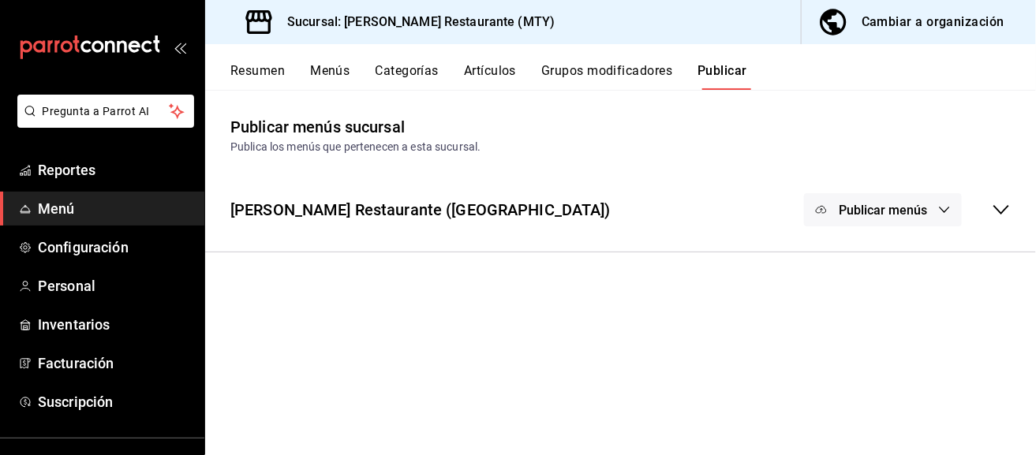
scroll to position [0, 0]
click at [333, 81] on button "Menús" at bounding box center [329, 76] width 39 height 27
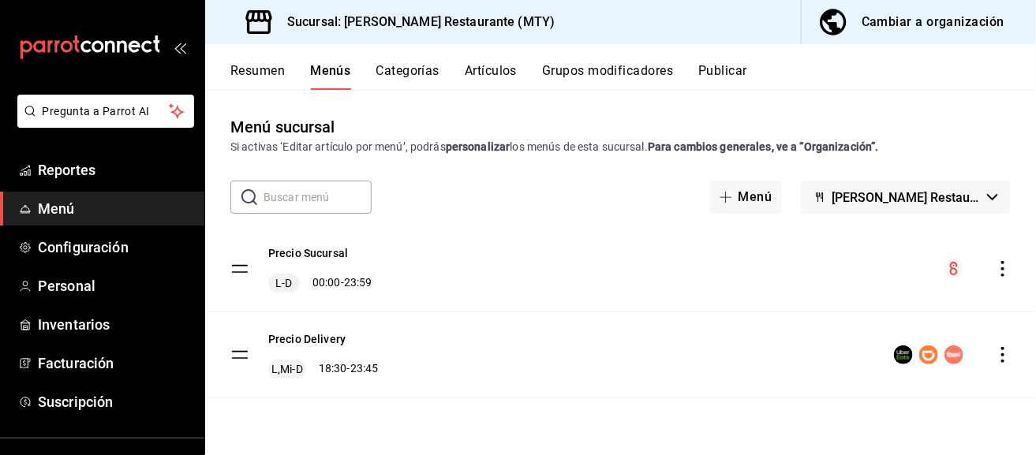
click at [413, 73] on button "Categorías" at bounding box center [408, 76] width 64 height 27
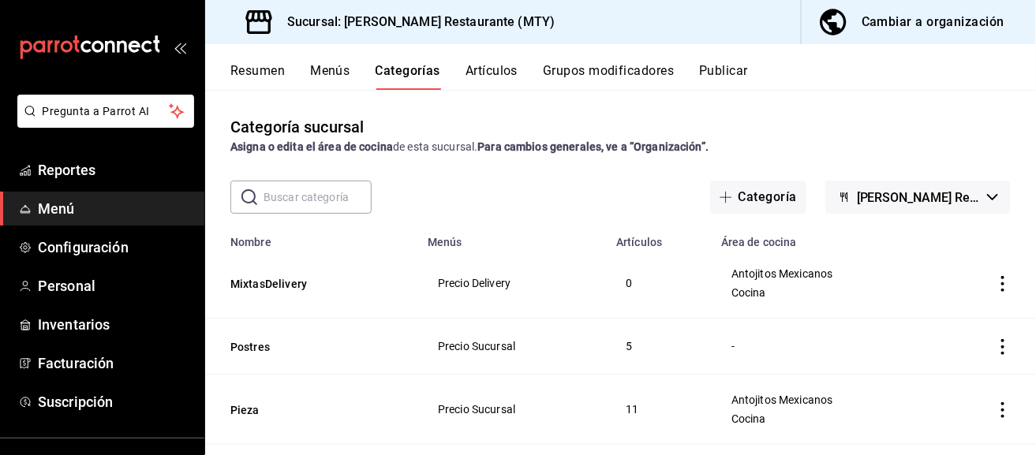
click at [343, 64] on button "Menús" at bounding box center [329, 76] width 39 height 27
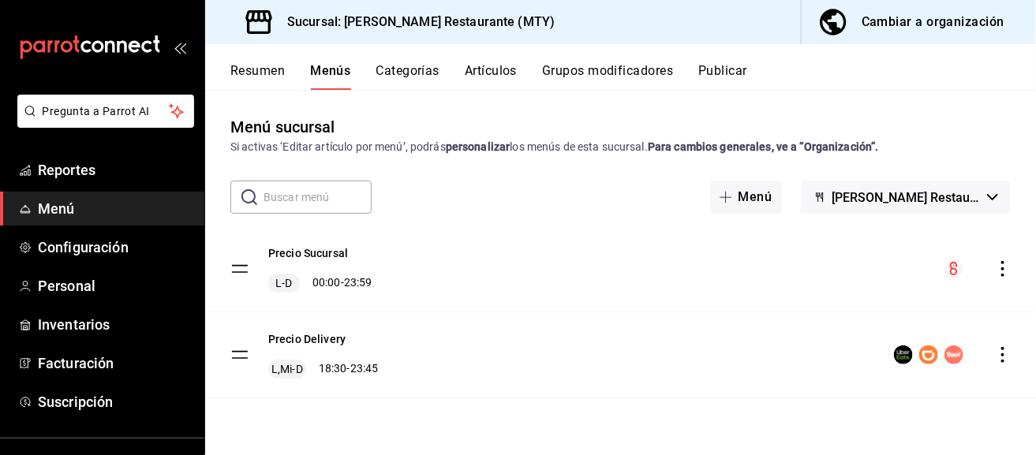
click at [383, 73] on button "Categorías" at bounding box center [408, 76] width 64 height 27
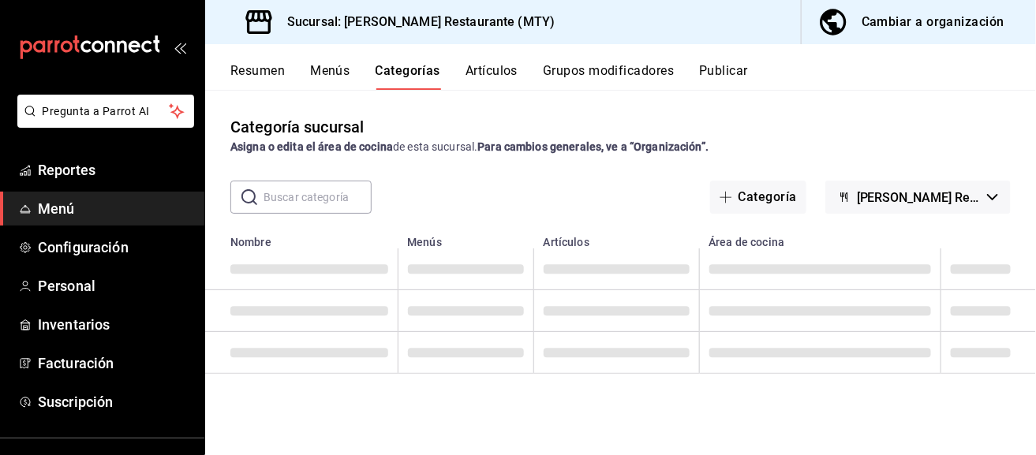
click at [271, 73] on button "Resumen" at bounding box center [257, 76] width 54 height 27
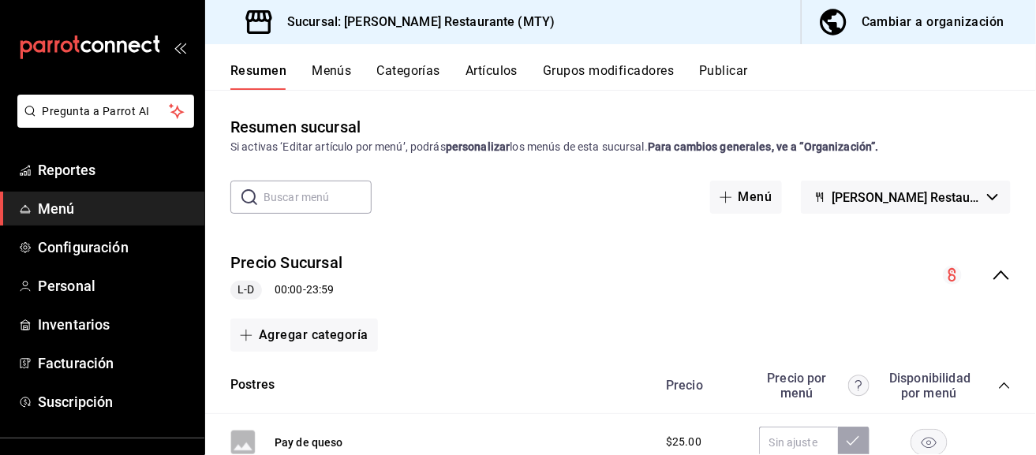
click at [977, 278] on div "collapse-menu-row" at bounding box center [977, 275] width 68 height 19
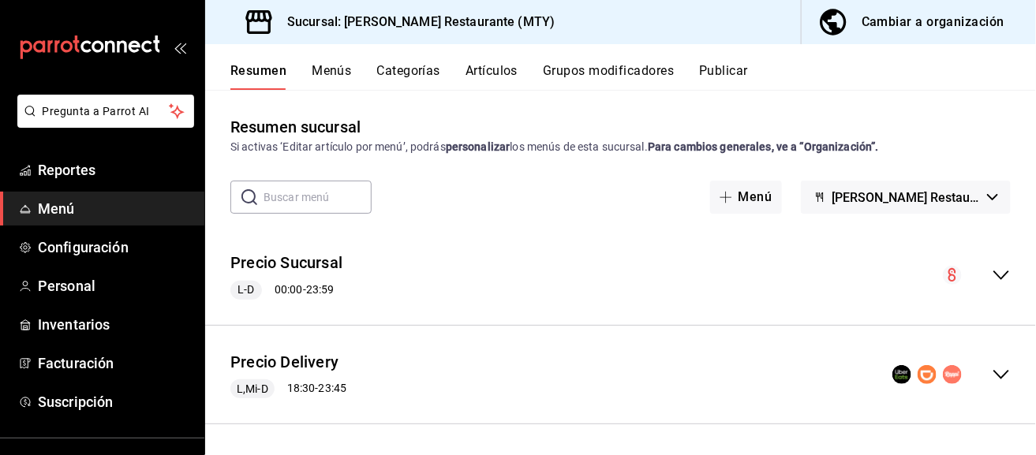
click at [992, 368] on icon "collapse-menu-row" at bounding box center [1001, 374] width 19 height 19
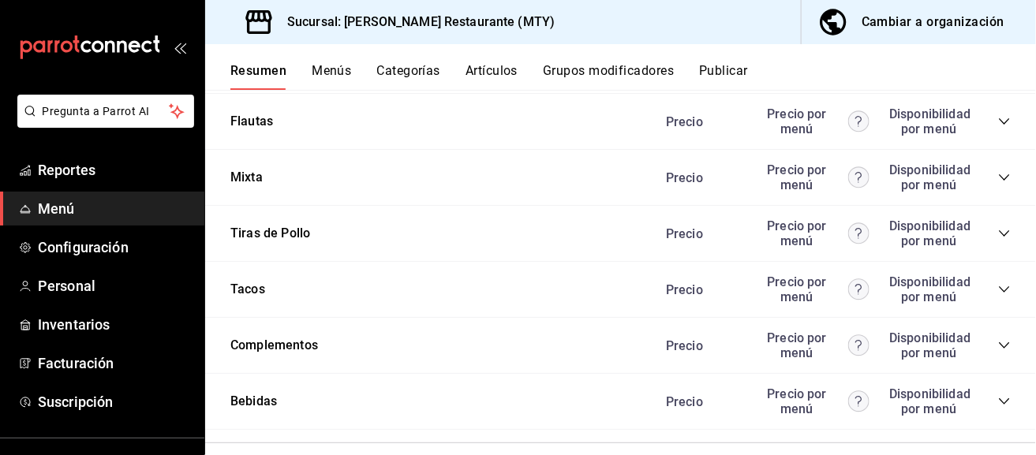
scroll to position [1391, 0]
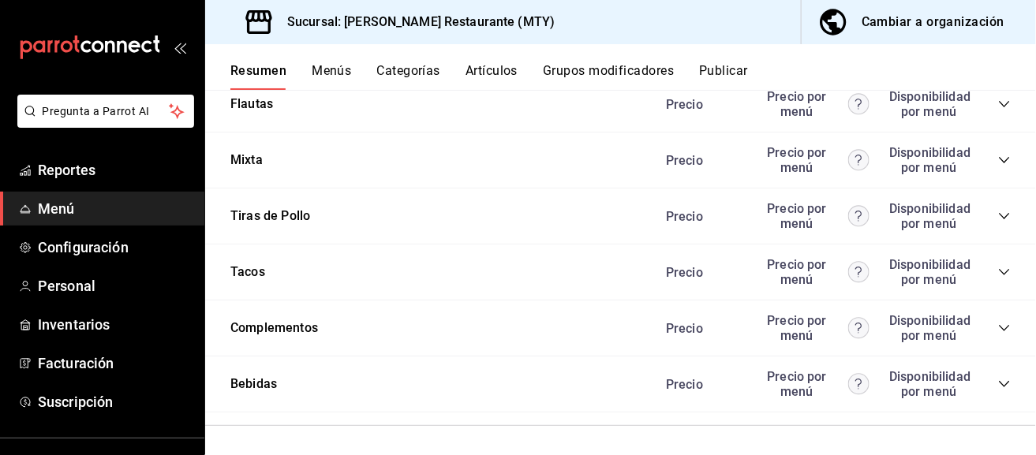
click at [244, 173] on div "Mixta Precio Precio por menú Disponibilidad por menú" at bounding box center [620, 161] width 831 height 56
click at [248, 161] on button "Mixta" at bounding box center [246, 160] width 32 height 18
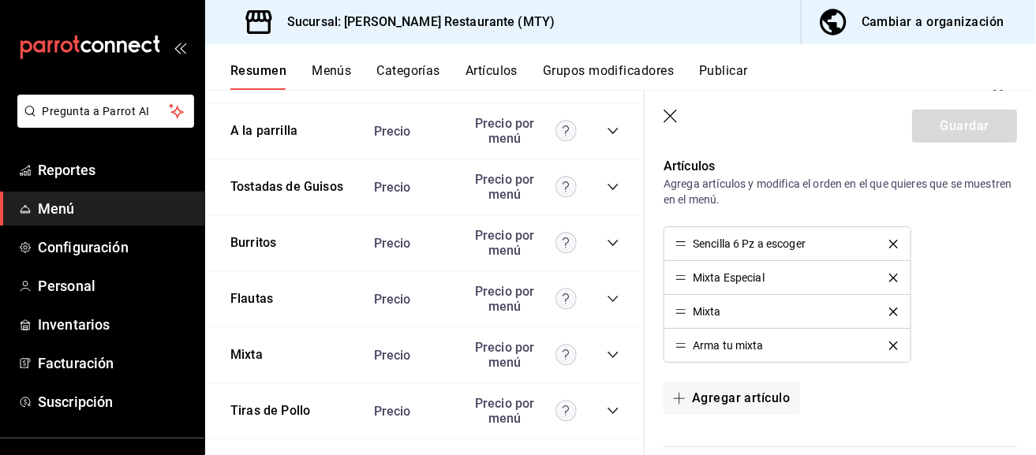
scroll to position [394, 0]
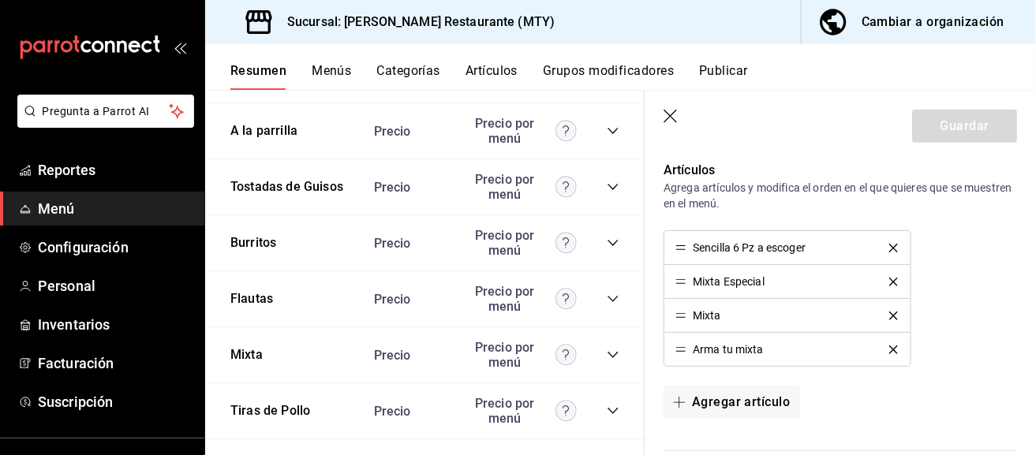
click at [670, 106] on header "Guardar" at bounding box center [839, 123] width 391 height 65
click at [673, 121] on icon "button" at bounding box center [671, 118] width 16 height 16
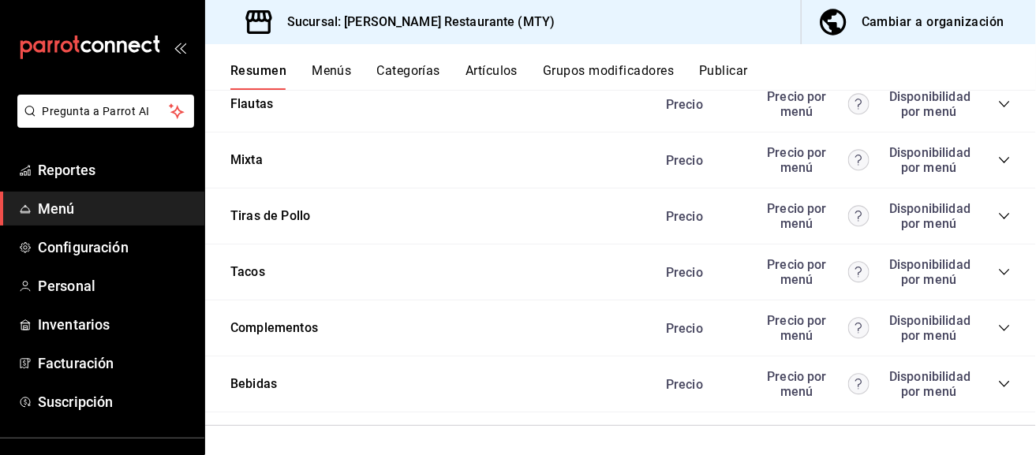
click at [979, 160] on div "Precio Precio por menú Disponibilidad por menú" at bounding box center [830, 160] width 360 height 30
click at [998, 159] on icon "collapse-category-row" at bounding box center [1004, 160] width 13 height 13
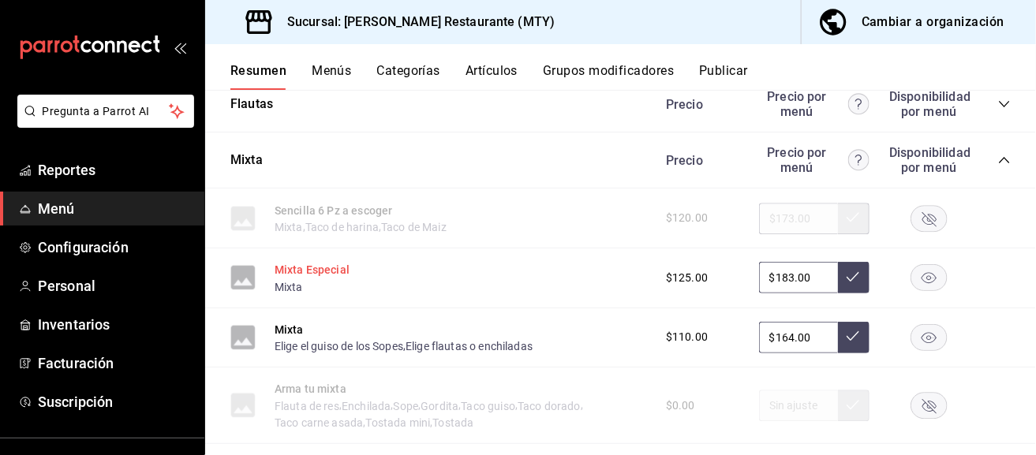
click at [294, 266] on button "Mixta Especial" at bounding box center [312, 270] width 75 height 16
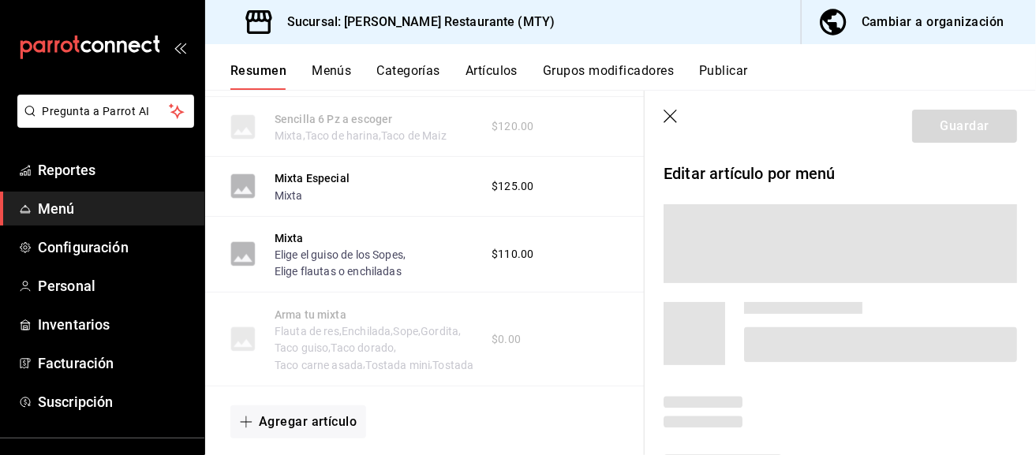
scroll to position [1299, 0]
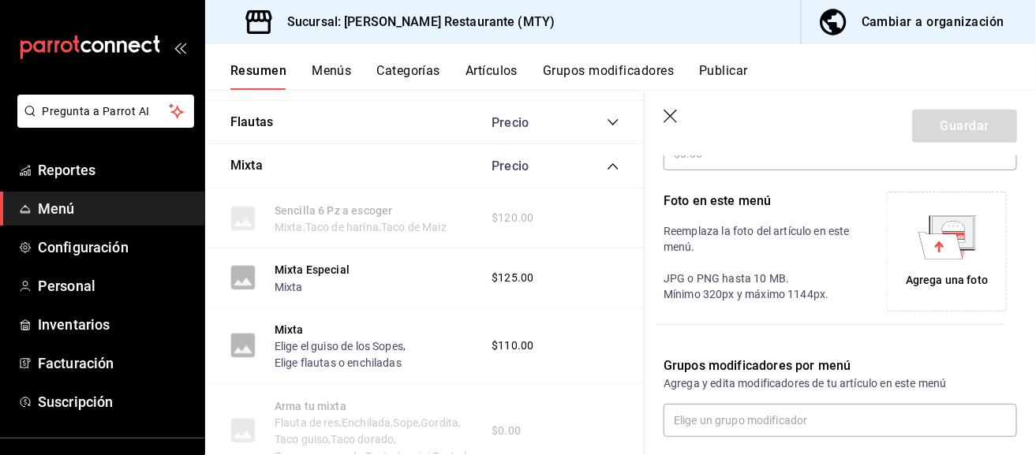
type input "$183.00"
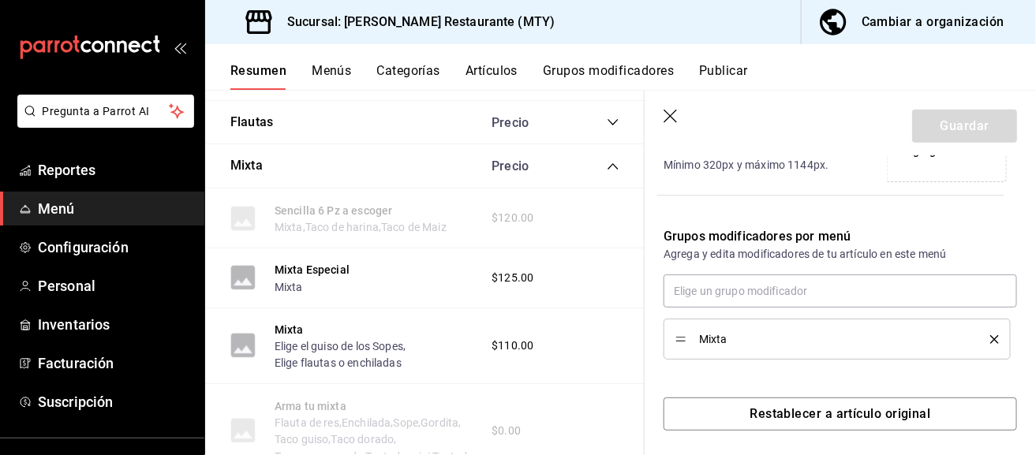
scroll to position [450, 0]
